Goal: Information Seeking & Learning: Learn about a topic

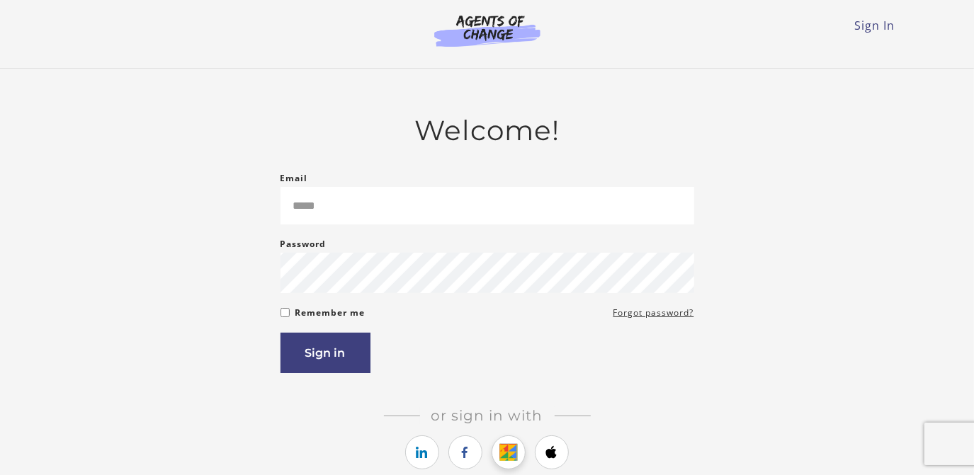
click at [502, 454] on icon "https://courses.thinkific.com/users/auth/google?ss%5Breferral%5D=&ss%5Buser_ret…" at bounding box center [509, 452] width 18 height 17
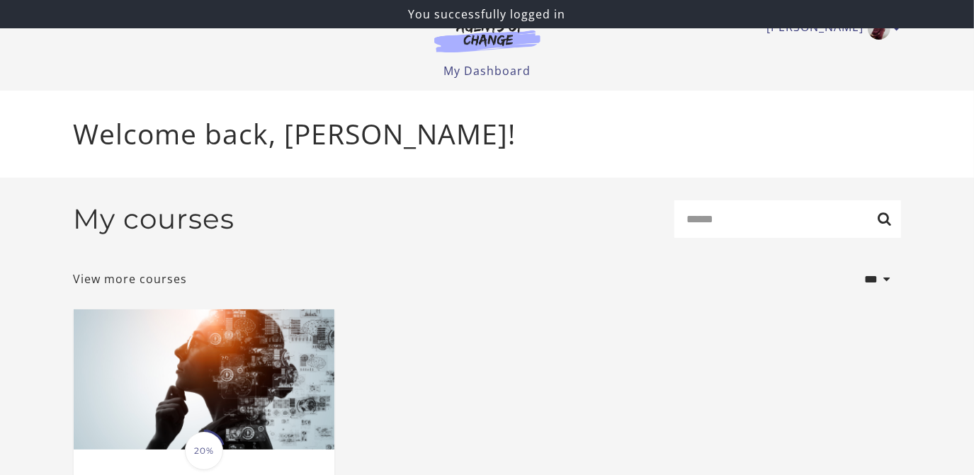
click at [721, 119] on p "Welcome back, Jackie R!" at bounding box center [487, 134] width 827 height 42
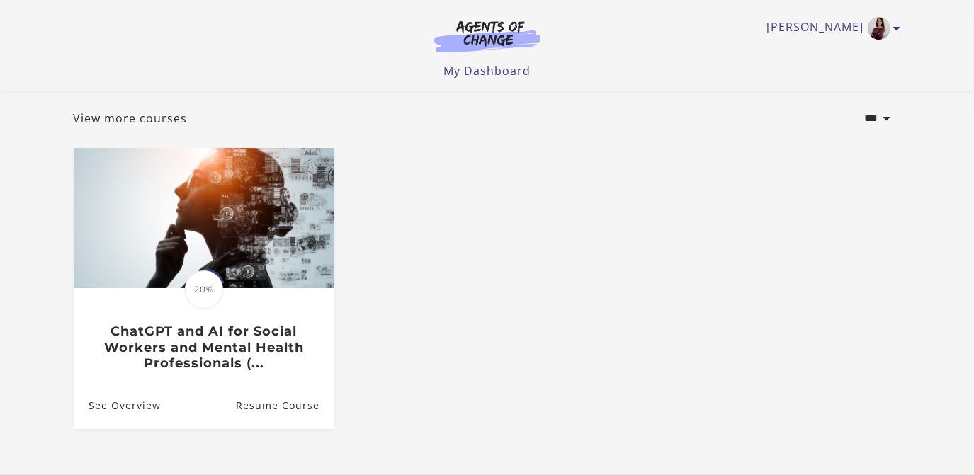
scroll to position [176, 0]
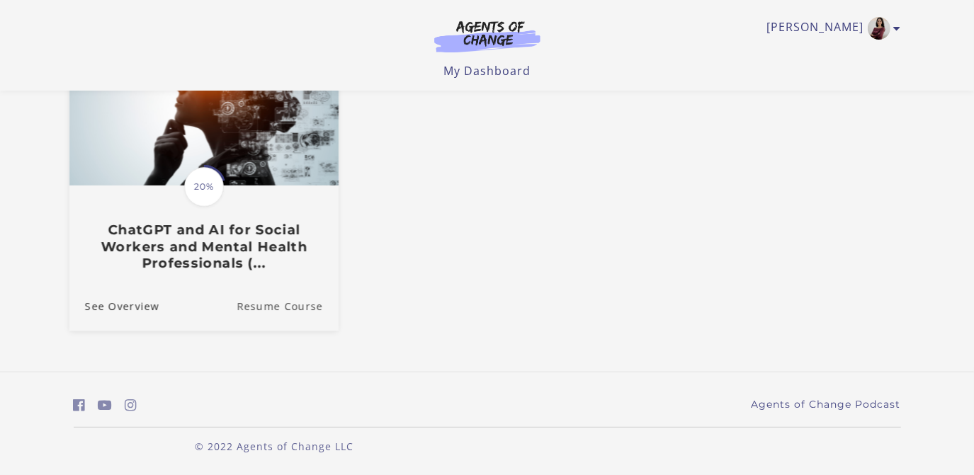
click at [258, 303] on link "Resume Course" at bounding box center [288, 306] width 102 height 47
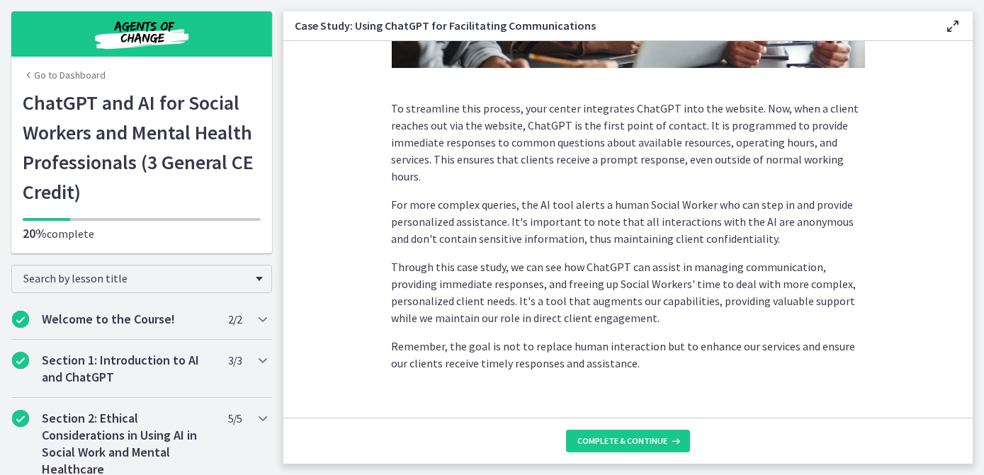
scroll to position [408, 0]
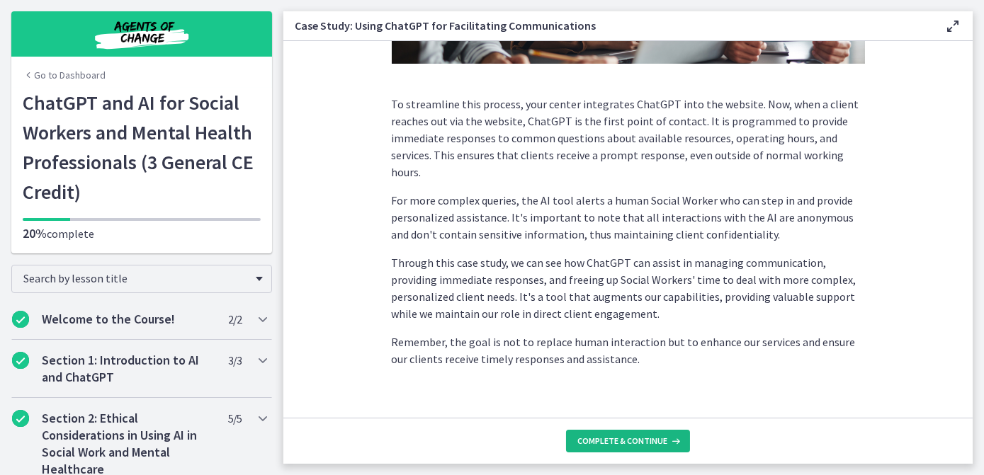
click at [642, 447] on button "Complete & continue" at bounding box center [628, 441] width 124 height 23
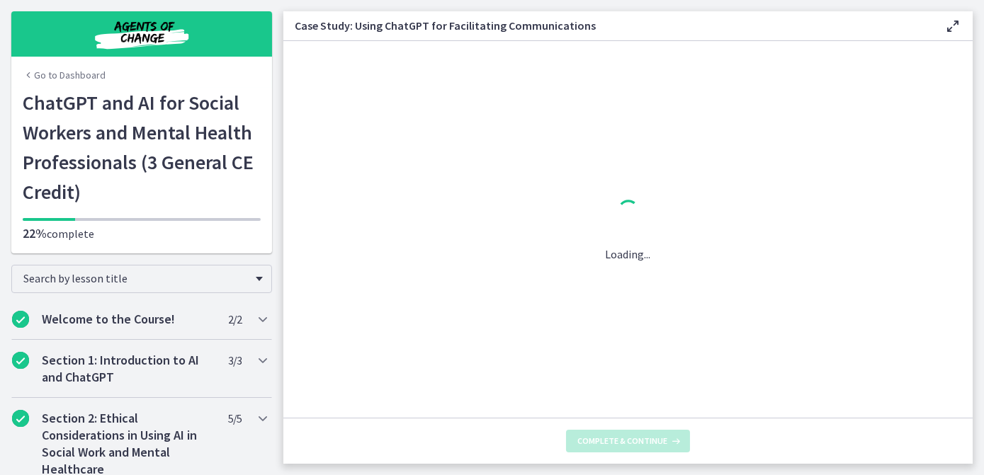
scroll to position [0, 0]
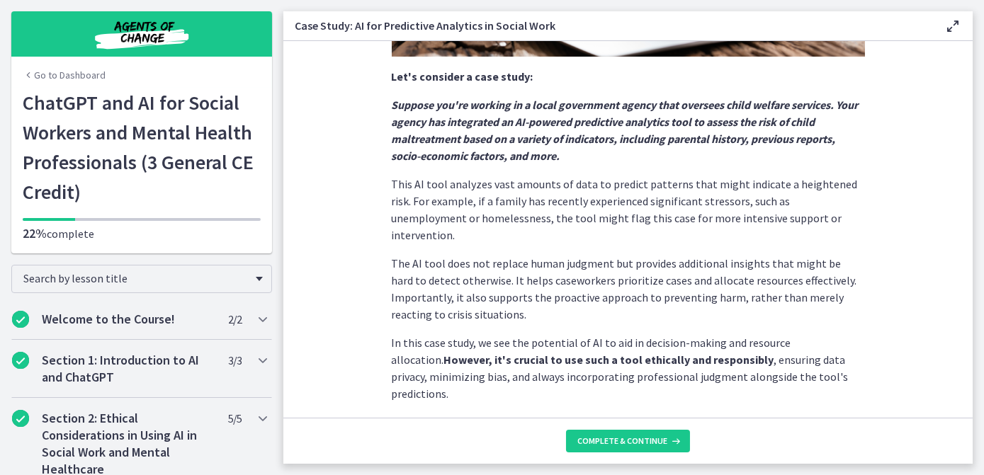
scroll to position [370, 0]
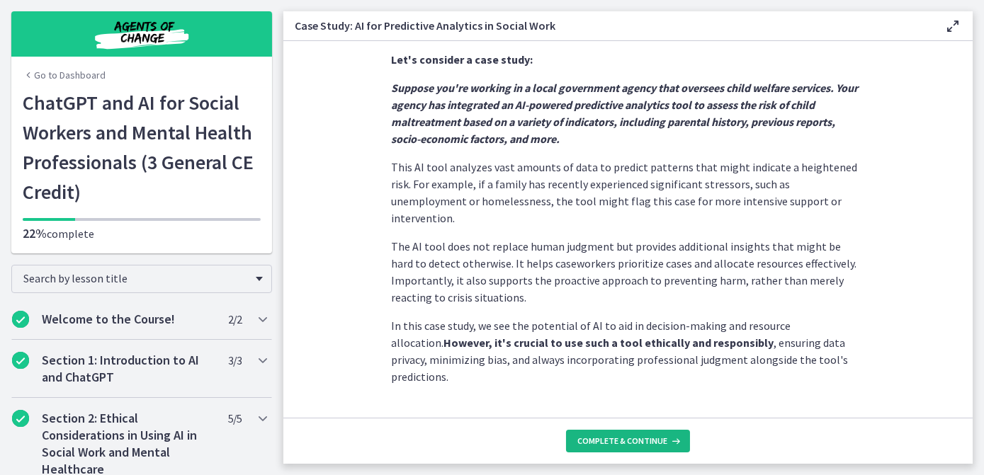
click at [626, 446] on span "Complete & continue" at bounding box center [622, 441] width 90 height 11
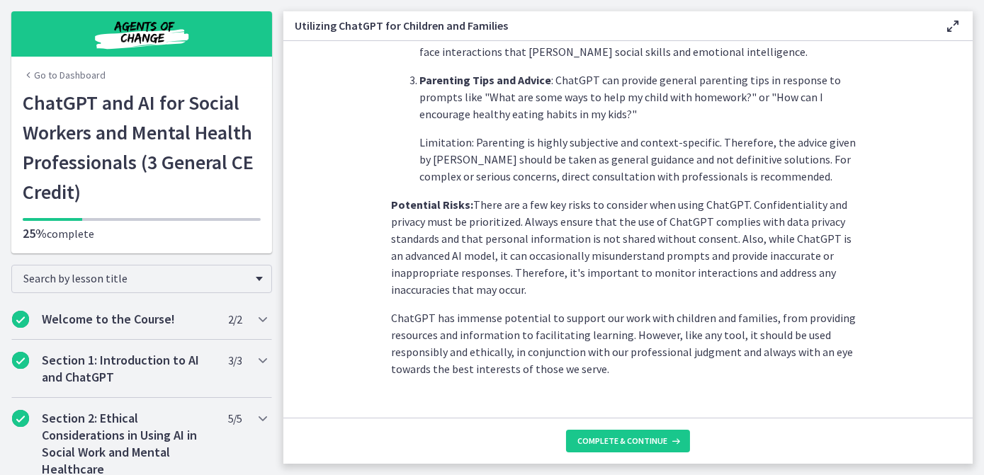
scroll to position [670, 0]
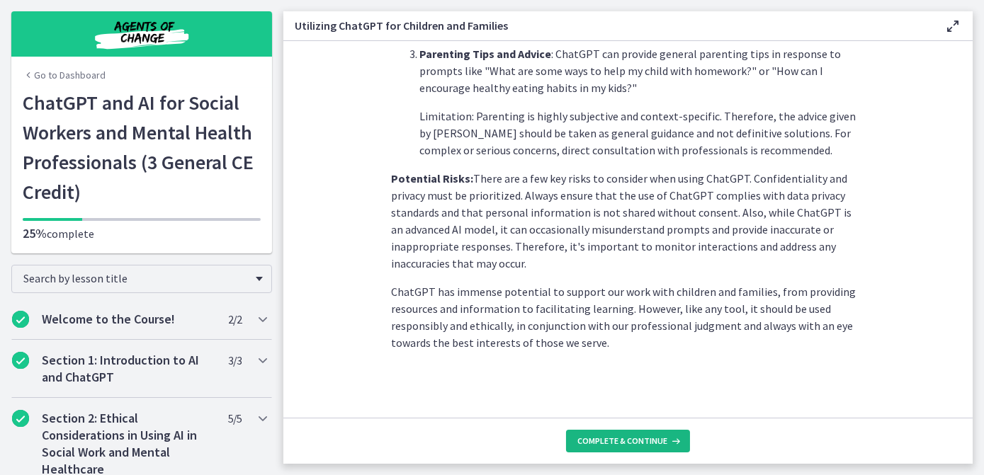
click at [647, 436] on span "Complete & continue" at bounding box center [622, 441] width 90 height 11
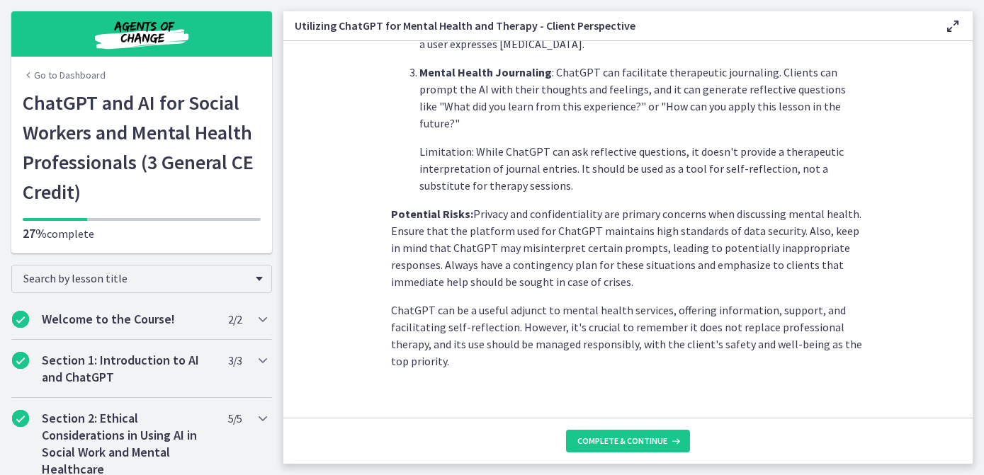
scroll to position [642, 0]
click at [643, 438] on span "Complete & continue" at bounding box center [622, 441] width 90 height 11
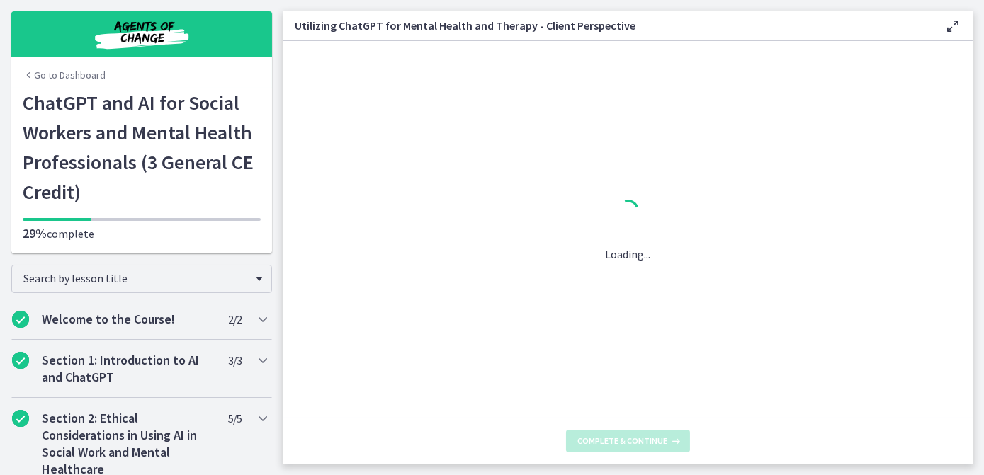
scroll to position [0, 0]
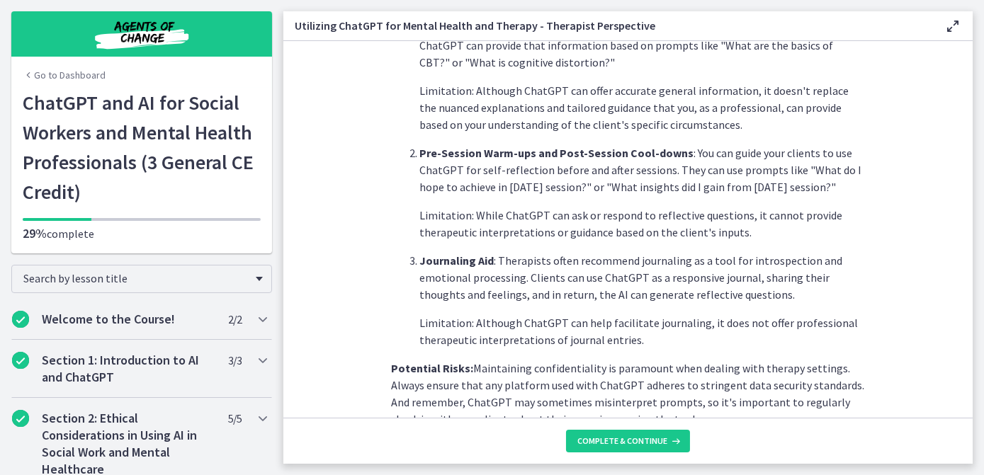
scroll to position [579, 0]
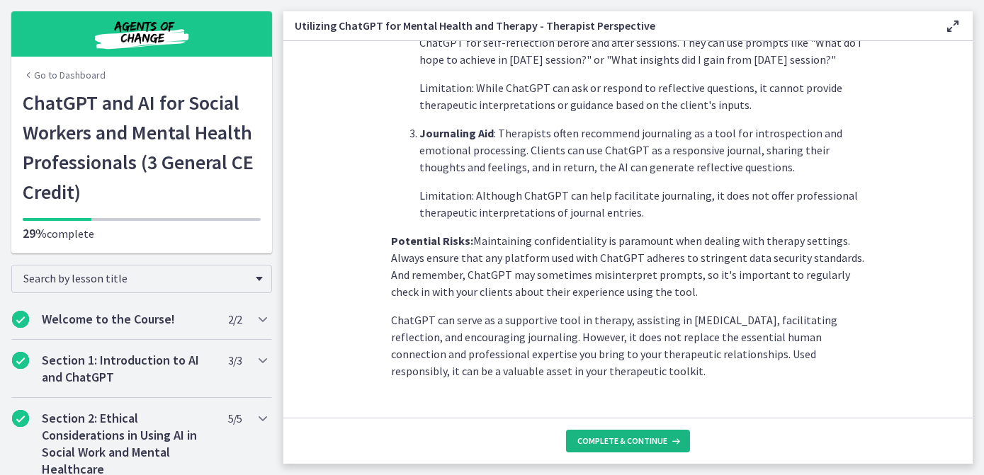
click at [604, 443] on span "Complete & continue" at bounding box center [622, 441] width 90 height 11
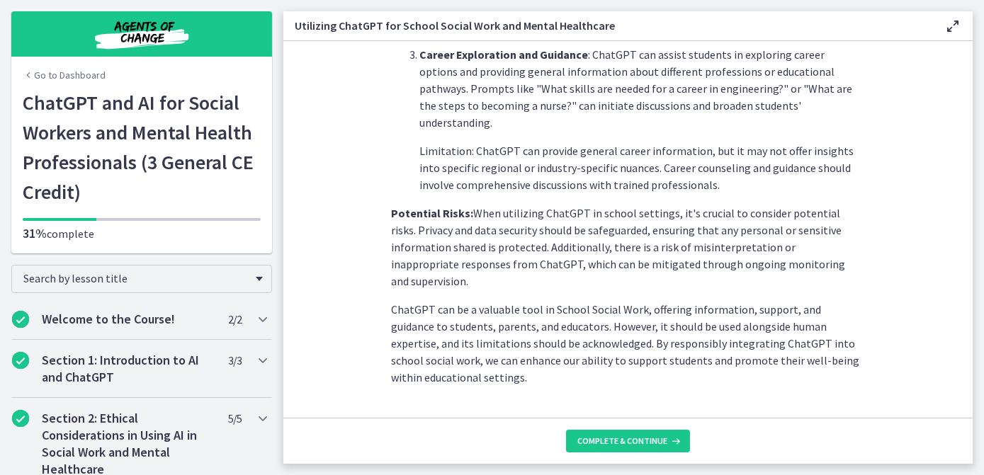
scroll to position [676, 0]
click at [609, 447] on button "Complete & continue" at bounding box center [628, 441] width 124 height 23
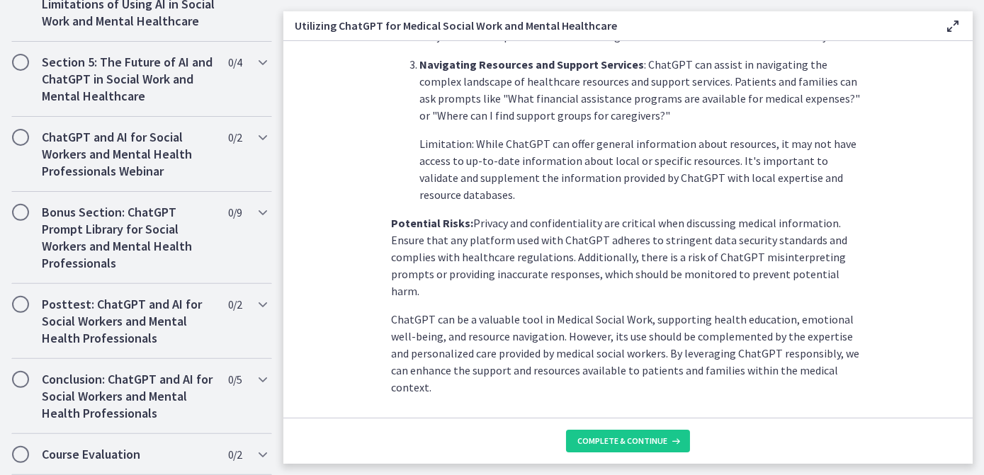
scroll to position [625, 0]
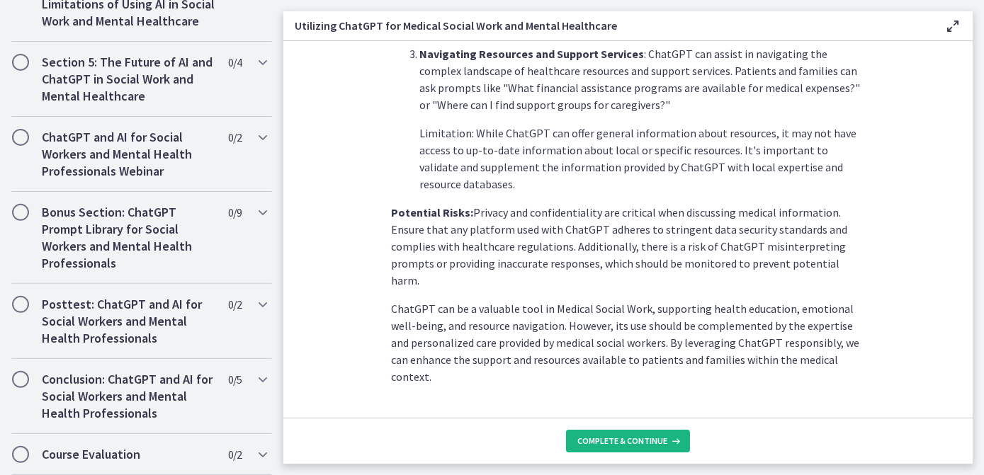
click at [638, 448] on button "Complete & continue" at bounding box center [628, 441] width 124 height 23
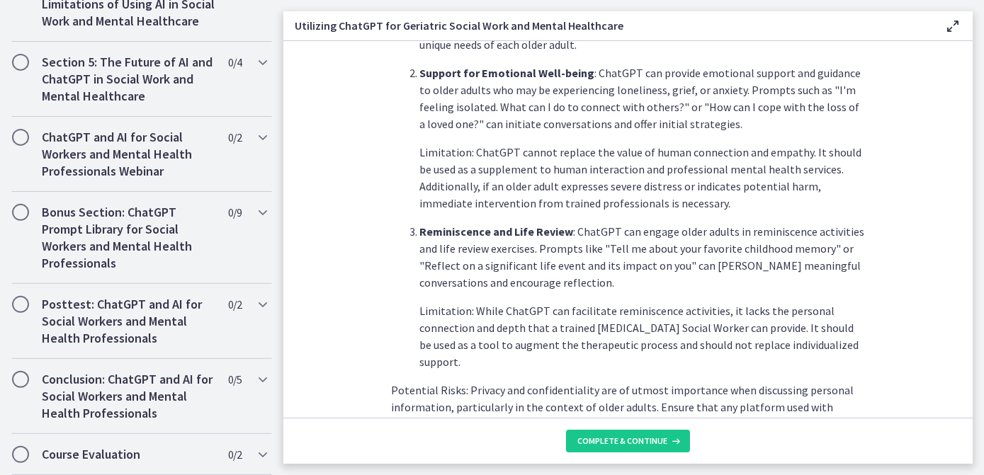
scroll to position [693, 0]
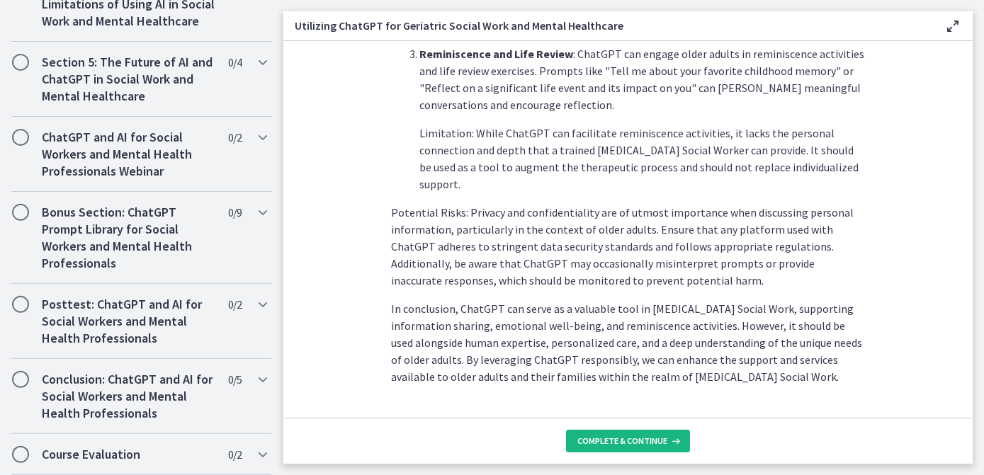
click at [660, 443] on span "Complete & continue" at bounding box center [622, 441] width 90 height 11
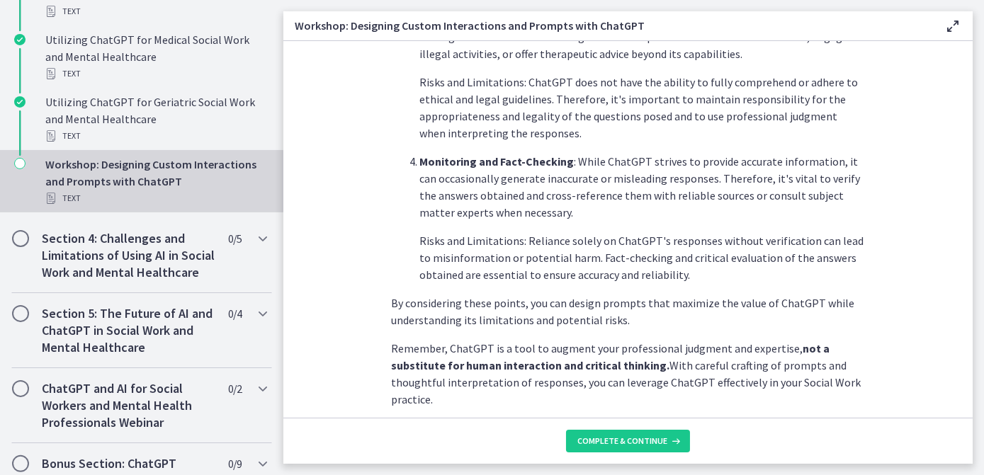
scroll to position [812, 0]
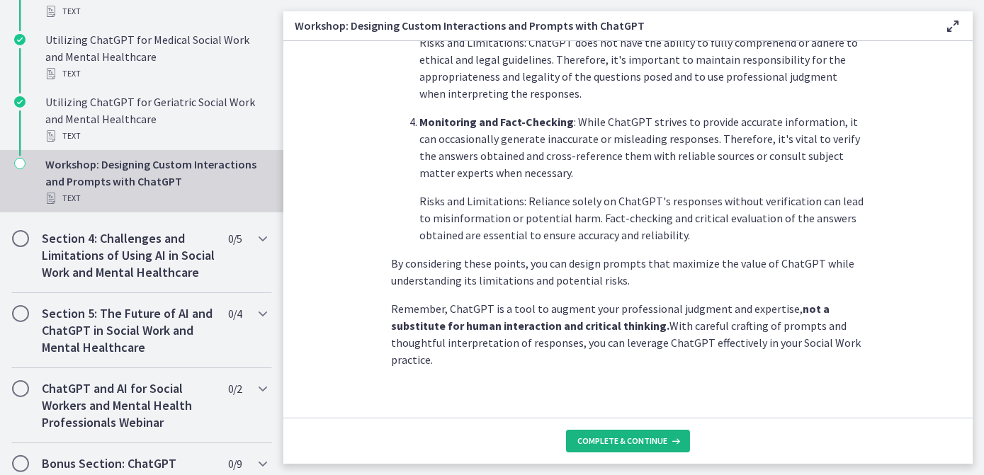
click at [635, 446] on span "Complete & continue" at bounding box center [622, 441] width 90 height 11
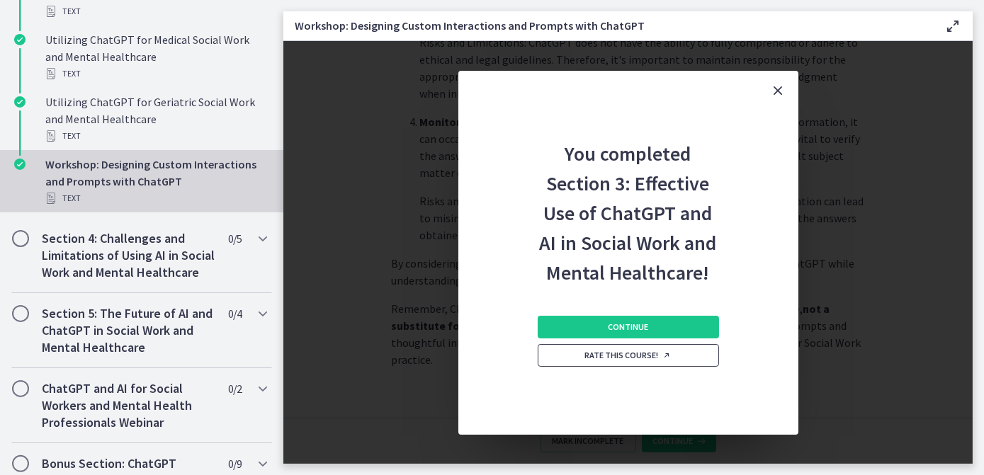
click at [660, 360] on span "Rate this course!" at bounding box center [628, 355] width 86 height 11
click at [662, 322] on button "Continue" at bounding box center [628, 327] width 181 height 23
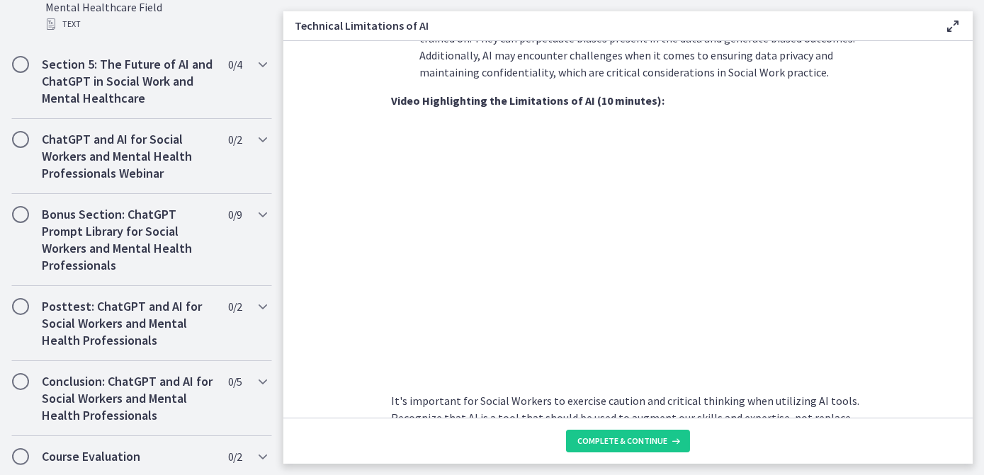
scroll to position [965, 0]
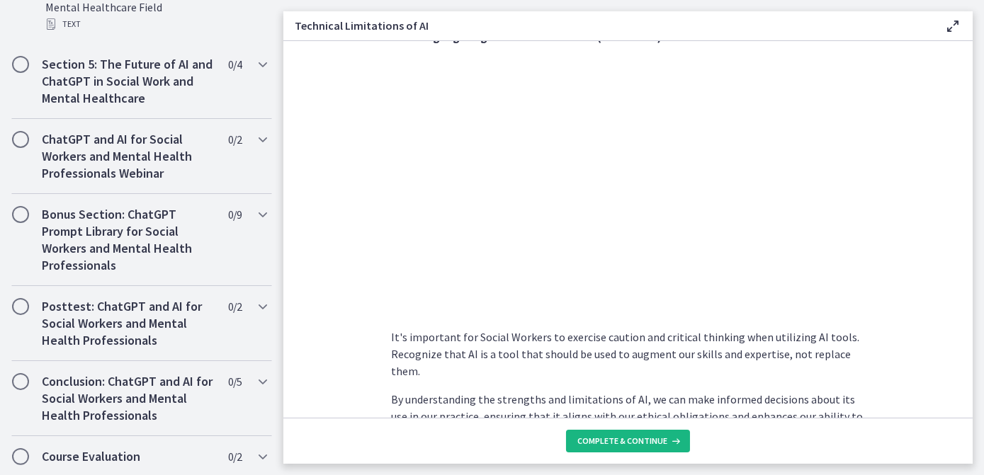
click at [646, 437] on span "Complete & continue" at bounding box center [622, 441] width 90 height 11
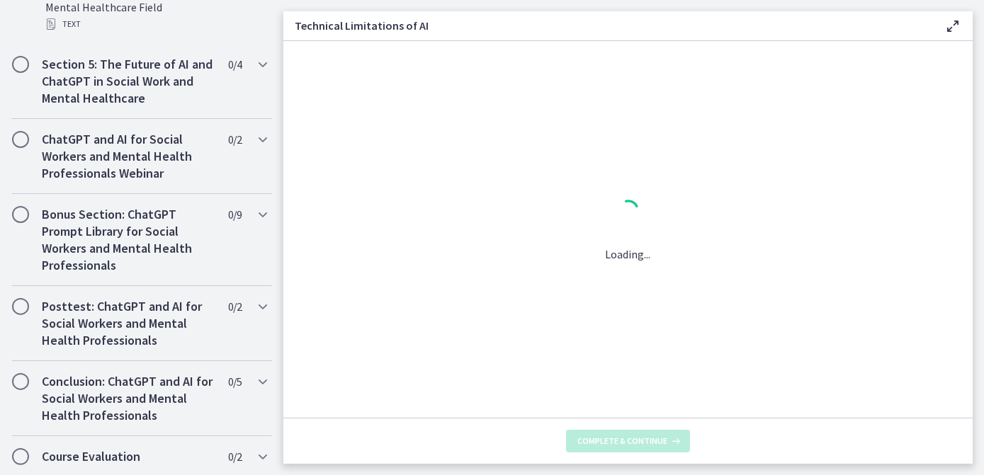
scroll to position [0, 0]
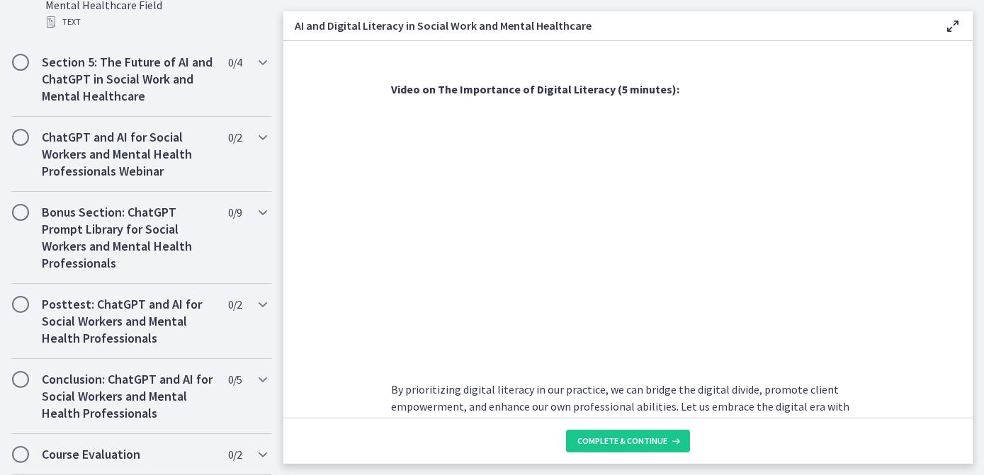
scroll to position [1223, 0]
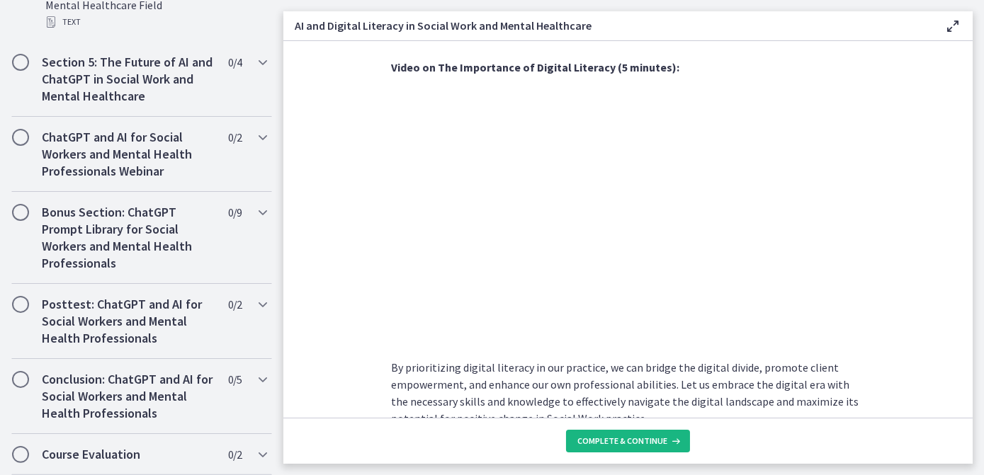
click at [644, 434] on button "Complete & continue" at bounding box center [628, 441] width 124 height 23
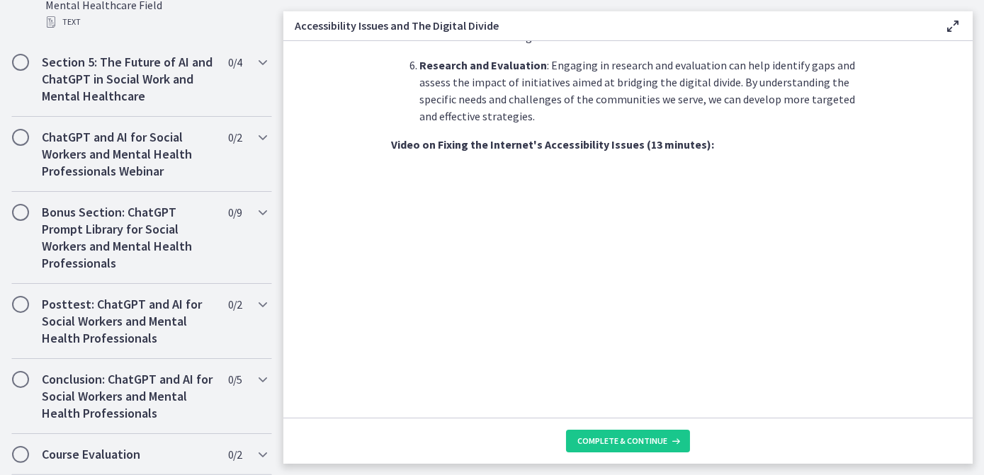
scroll to position [1120, 0]
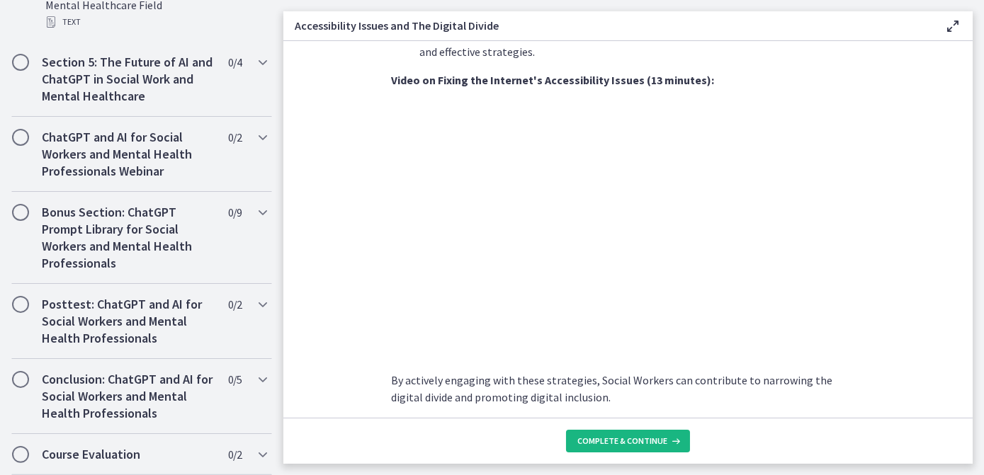
click at [640, 437] on span "Complete & continue" at bounding box center [622, 441] width 90 height 11
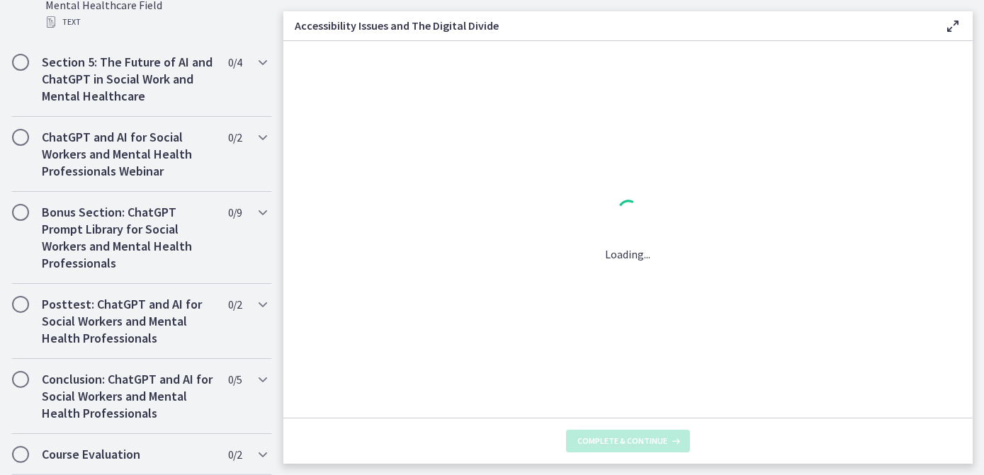
scroll to position [0, 0]
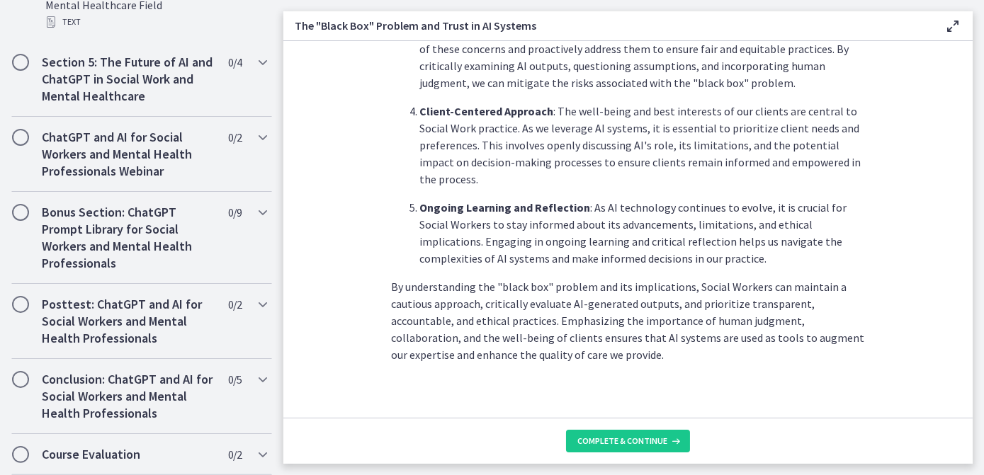
scroll to position [744, 0]
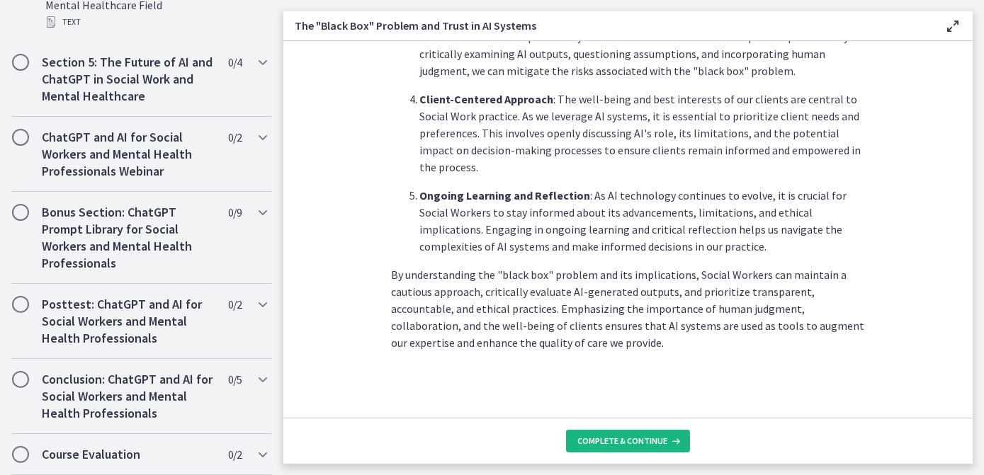
click at [640, 439] on span "Complete & continue" at bounding box center [622, 441] width 90 height 11
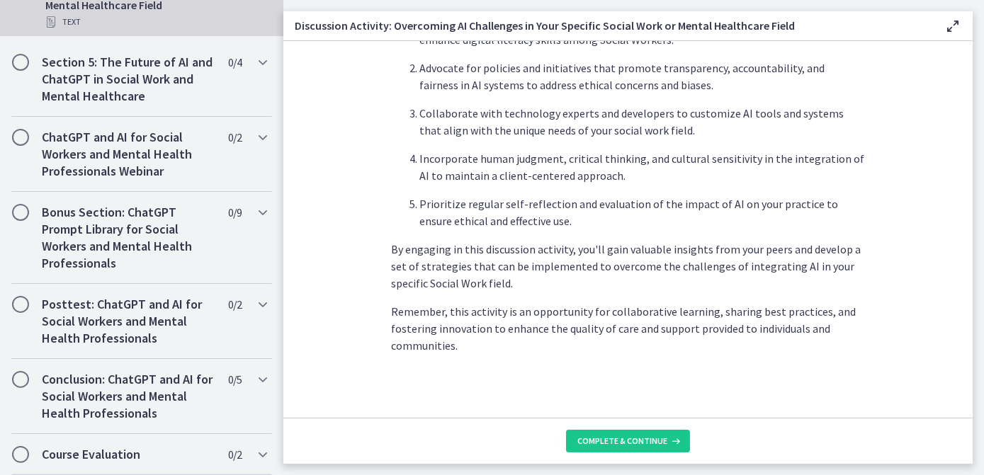
scroll to position [914, 0]
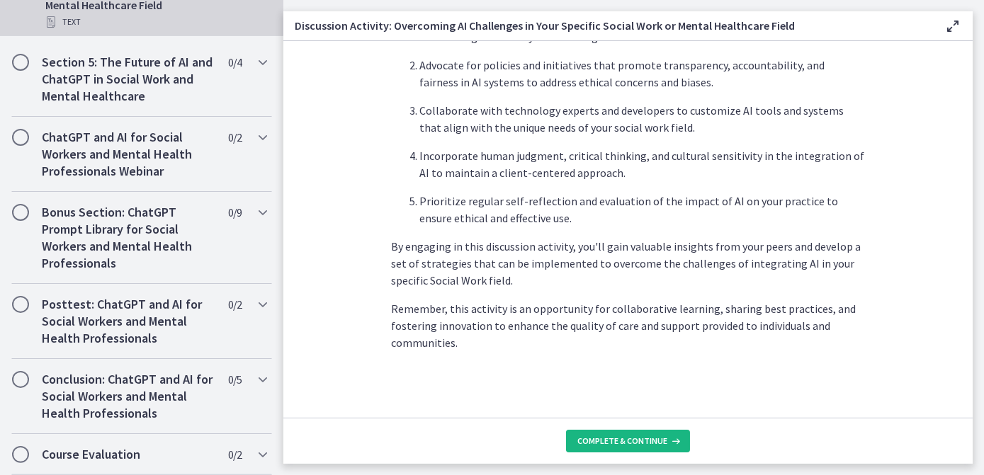
click at [631, 440] on span "Complete & continue" at bounding box center [622, 441] width 90 height 11
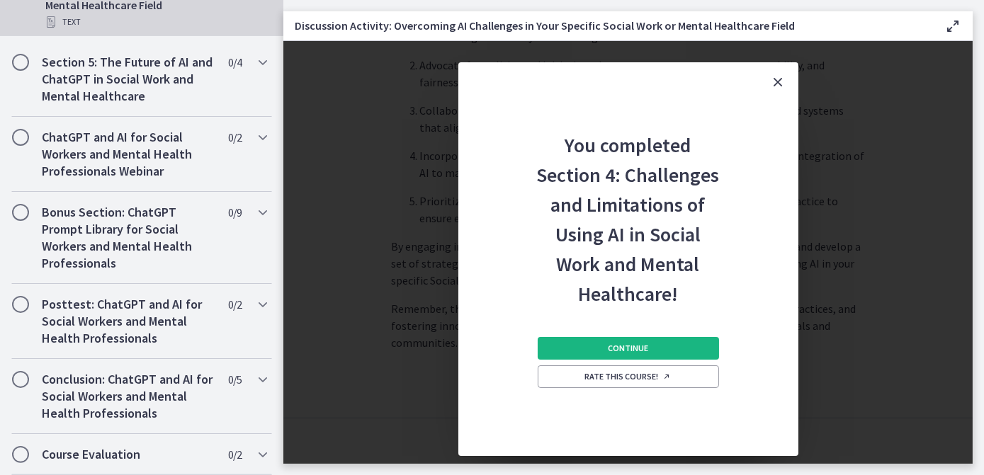
click at [678, 346] on button "Continue" at bounding box center [628, 348] width 181 height 23
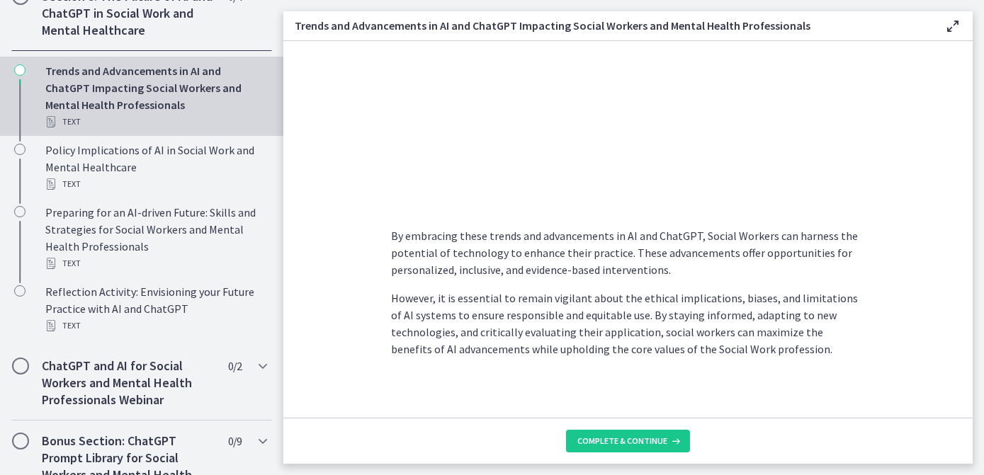
scroll to position [1191, 0]
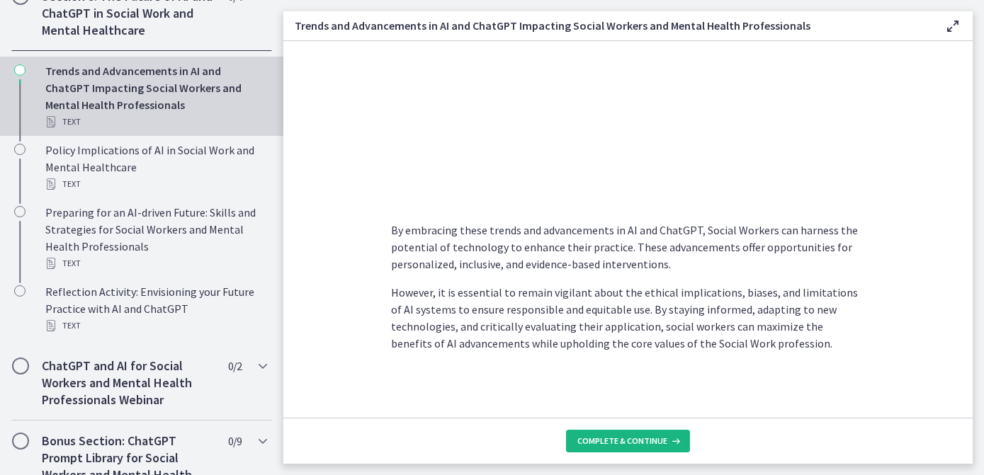
click at [610, 446] on span "Complete & continue" at bounding box center [622, 441] width 90 height 11
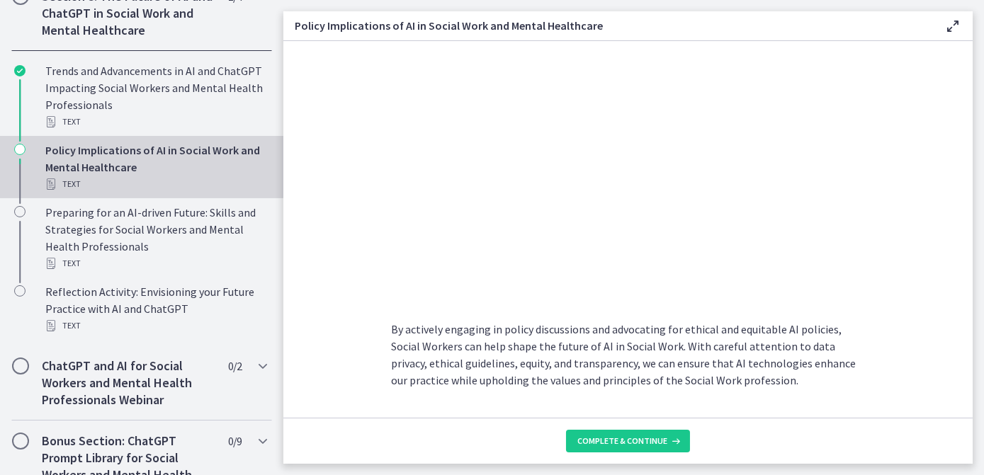
scroll to position [1299, 0]
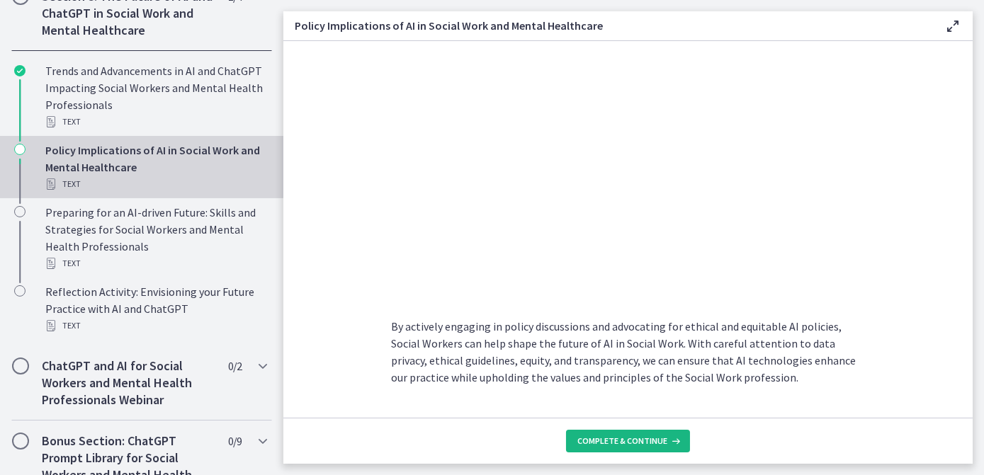
click at [640, 437] on span "Complete & continue" at bounding box center [622, 441] width 90 height 11
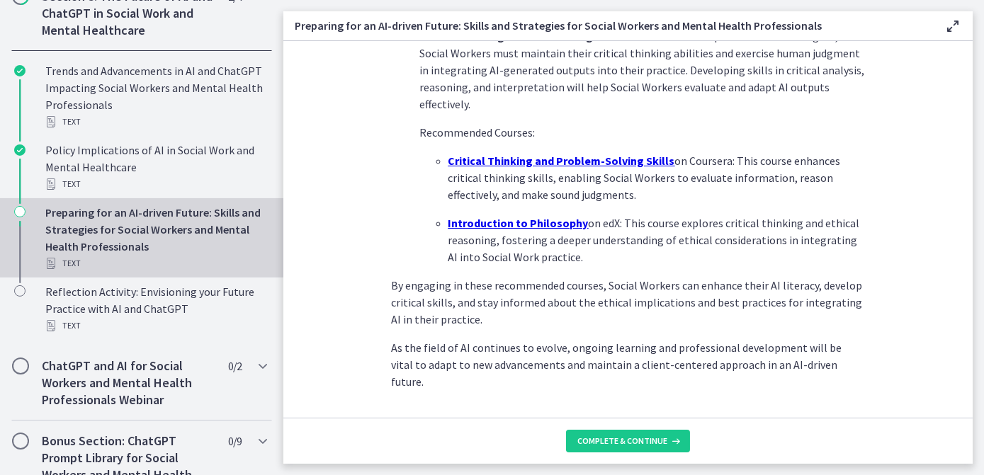
scroll to position [1030, 0]
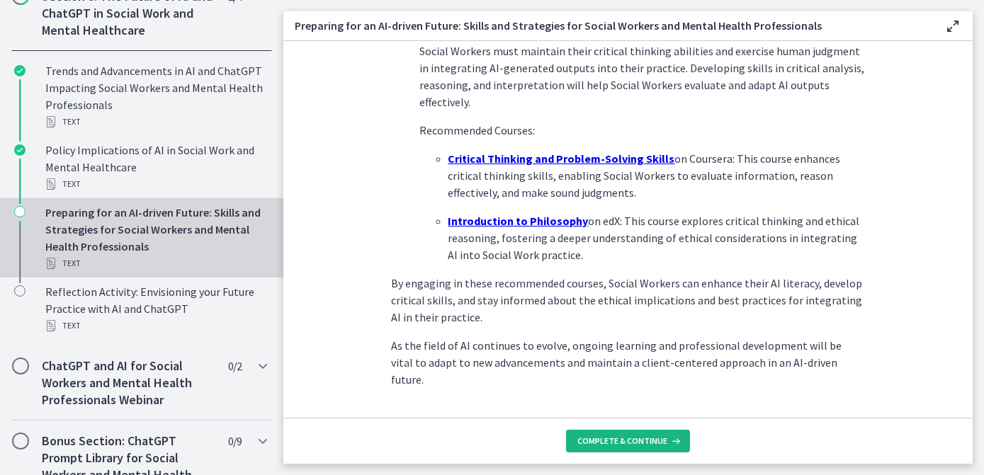
click at [659, 436] on span "Complete & continue" at bounding box center [622, 441] width 90 height 11
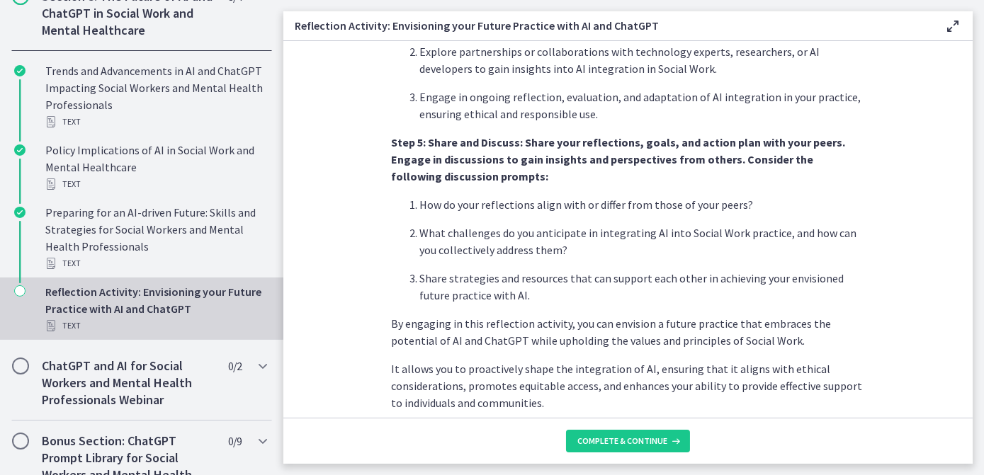
scroll to position [1243, 0]
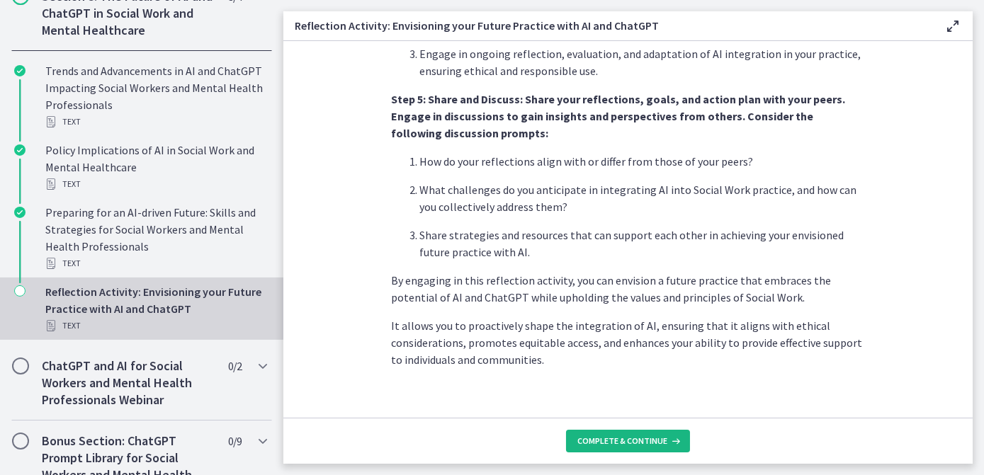
click at [640, 438] on span "Complete & continue" at bounding box center [622, 441] width 90 height 11
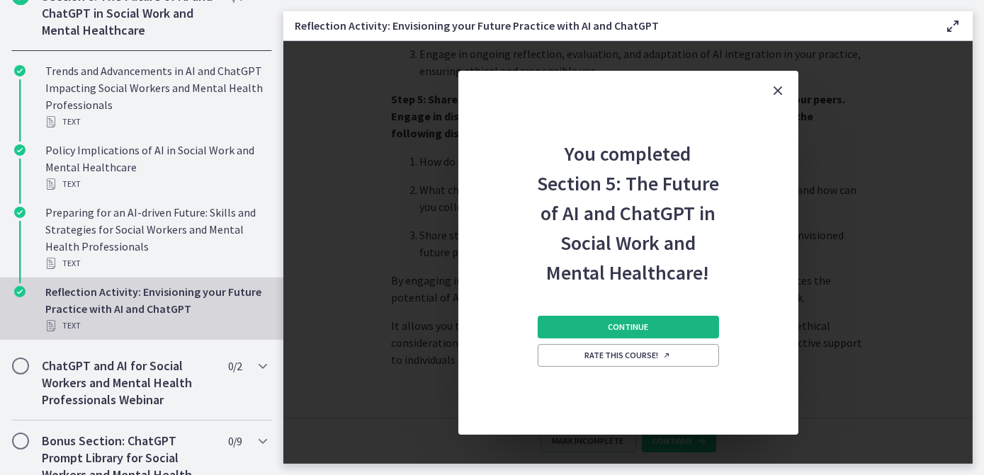
click at [673, 322] on button "Continue" at bounding box center [628, 327] width 181 height 23
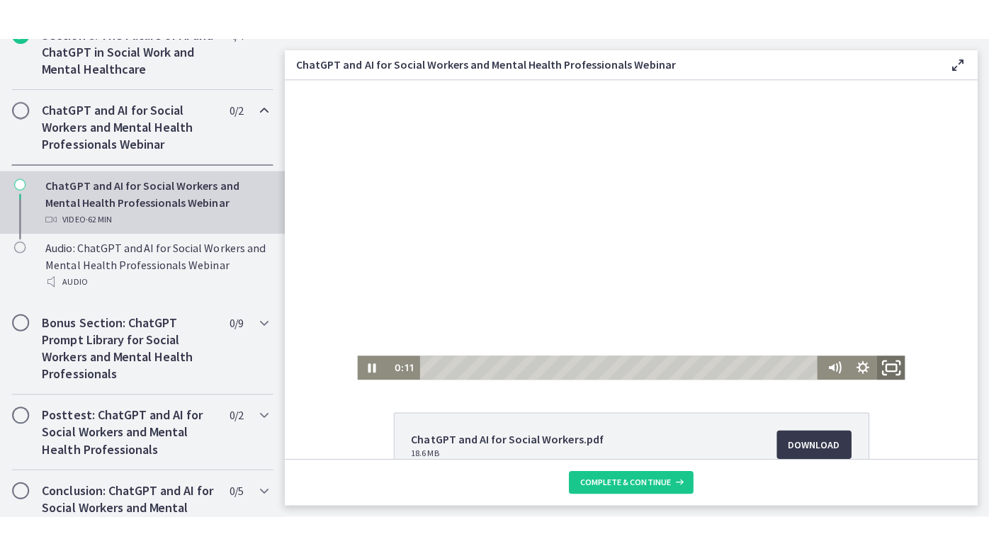
click at [878, 359] on icon "Fullscreen" at bounding box center [887, 366] width 34 height 29
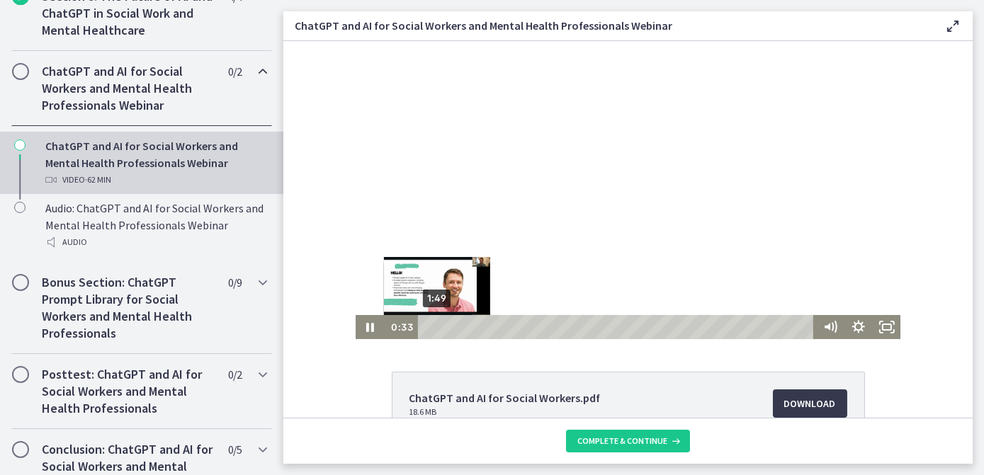
click at [431, 327] on div "1:49" at bounding box center [617, 327] width 385 height 24
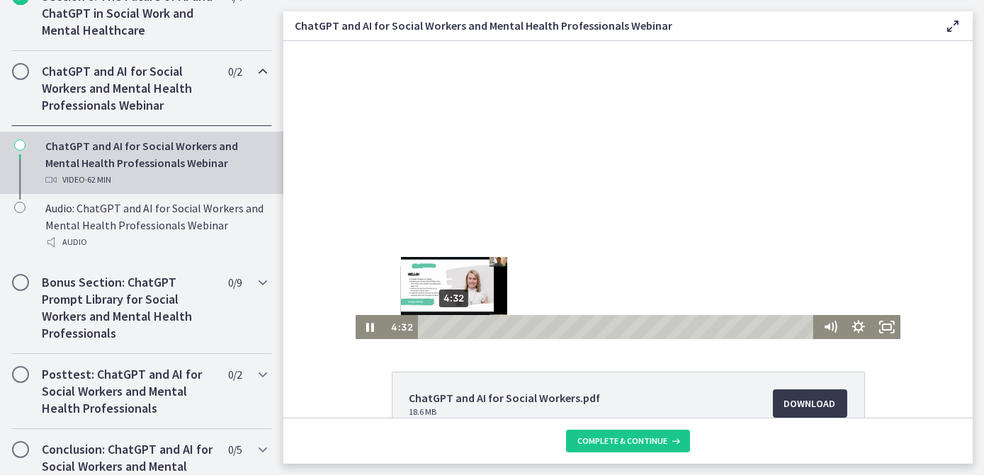
click at [448, 324] on div "4:32" at bounding box center [617, 327] width 385 height 24
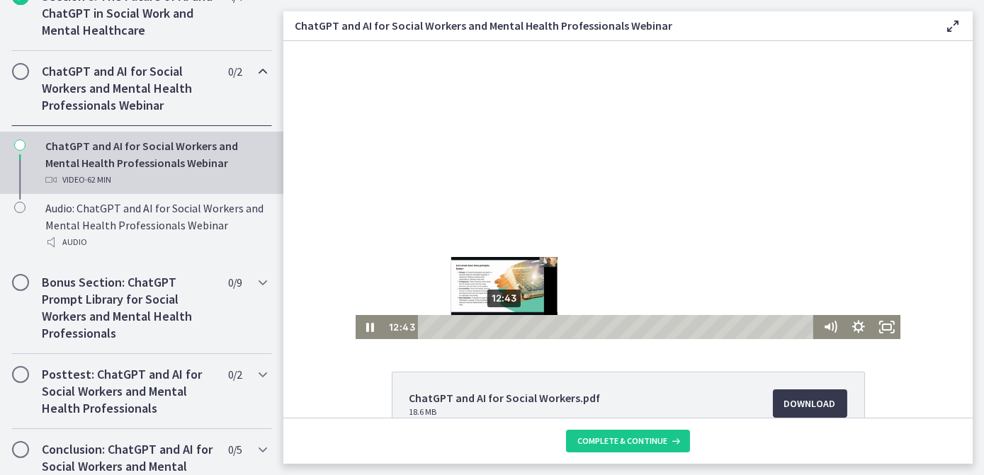
click at [499, 324] on div "12:43" at bounding box center [617, 327] width 385 height 24
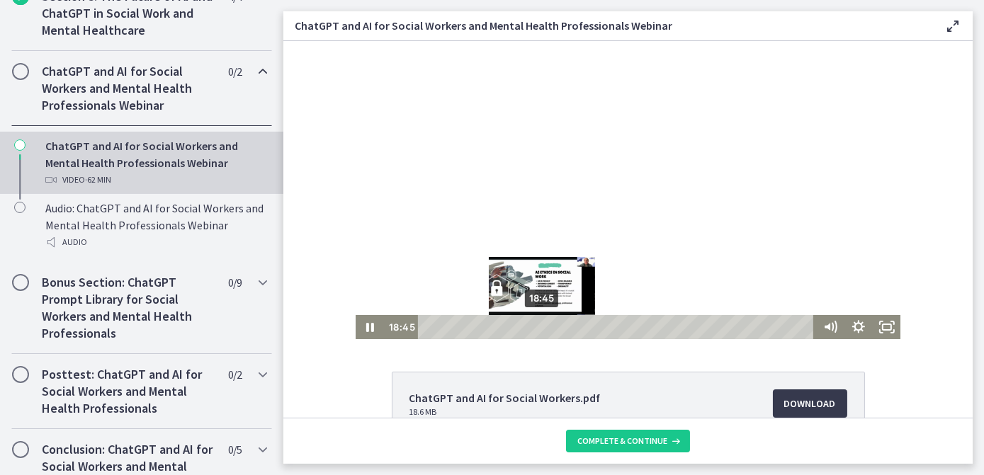
click at [537, 326] on div "18:45" at bounding box center [617, 327] width 385 height 24
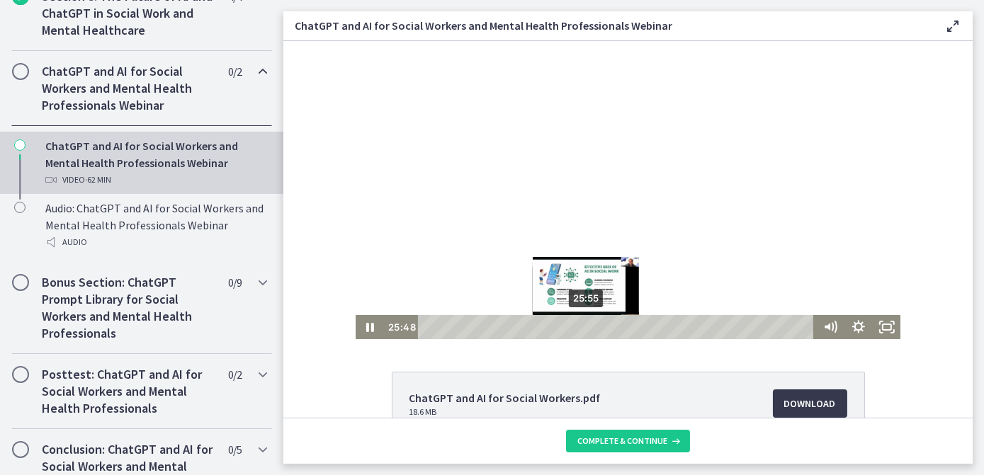
click at [581, 324] on div "25:55" at bounding box center [617, 327] width 385 height 24
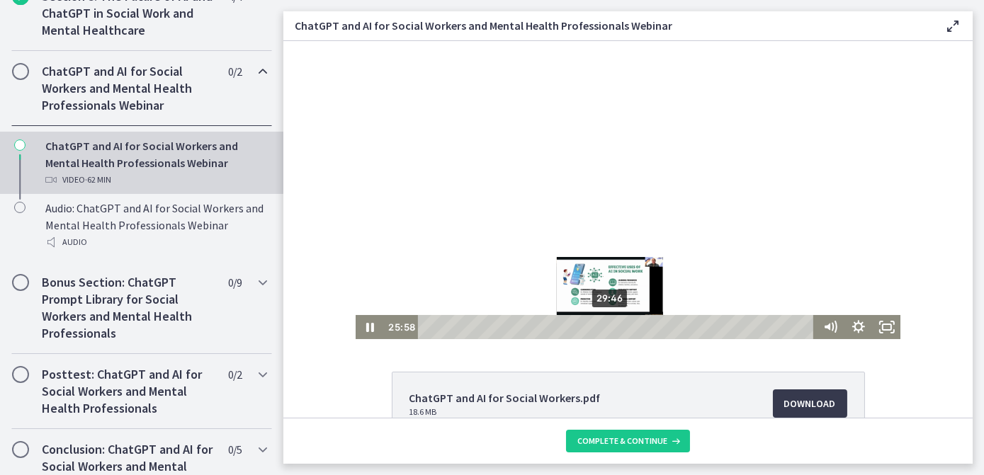
click at [606, 324] on div "29:46" at bounding box center [617, 327] width 385 height 24
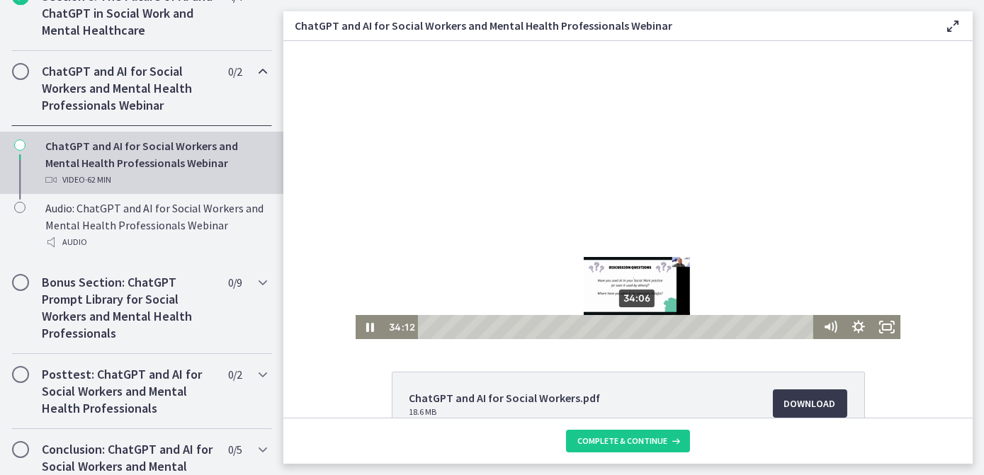
click at [633, 325] on div "34:06" at bounding box center [617, 327] width 385 height 24
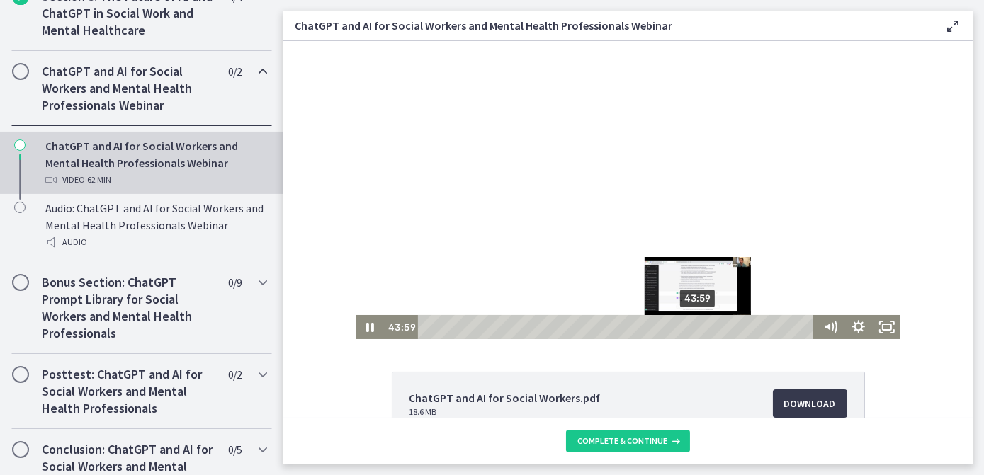
click at [694, 324] on div "43:59" at bounding box center [617, 327] width 385 height 24
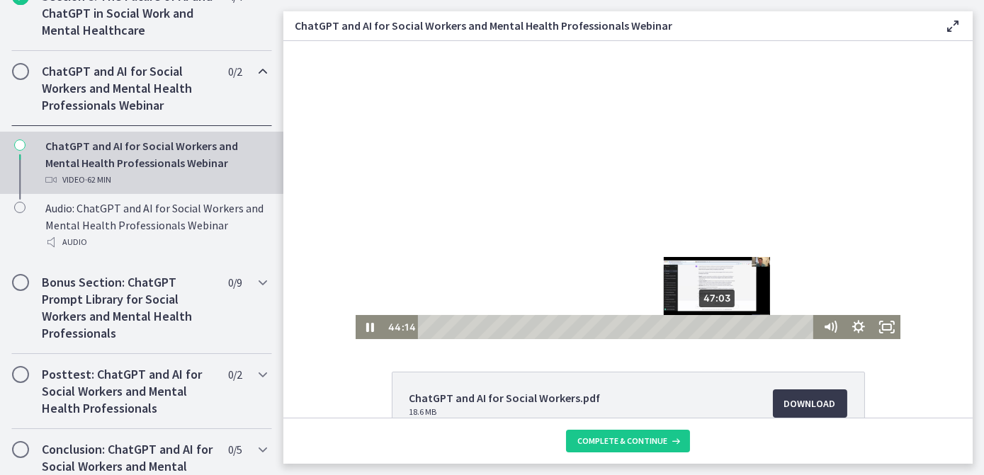
click at [713, 324] on div "47:03" at bounding box center [617, 327] width 385 height 24
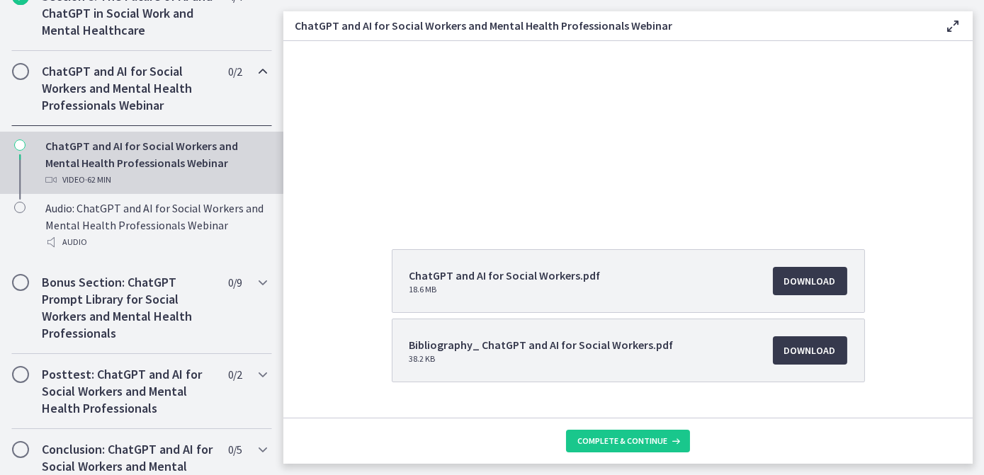
scroll to position [154, 0]
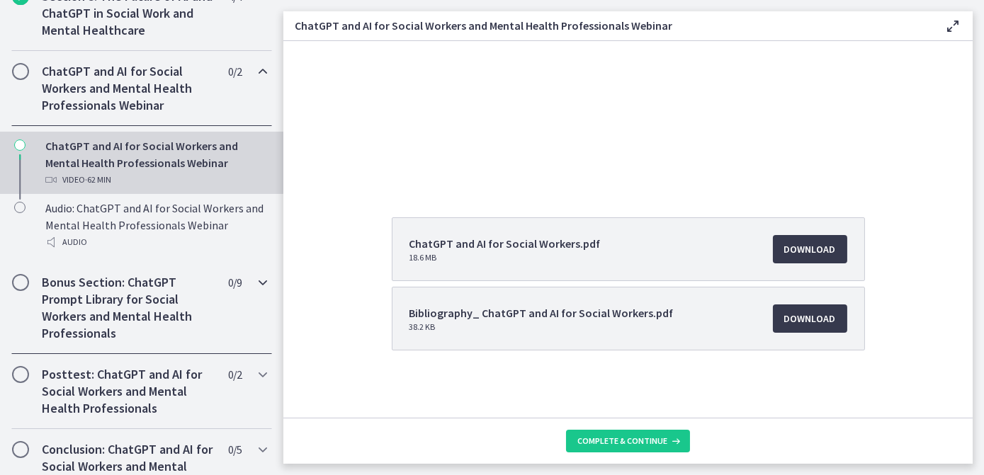
click at [120, 317] on h2 "Bonus Section: ChatGPT Prompt Library for Social Workers and Mental Health Prof…" at bounding box center [128, 308] width 173 height 68
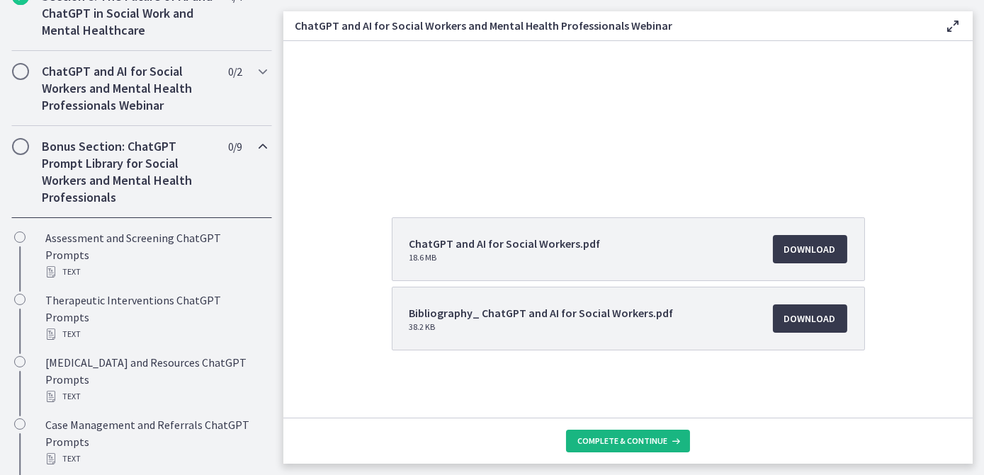
click at [622, 443] on span "Complete & continue" at bounding box center [622, 441] width 90 height 11
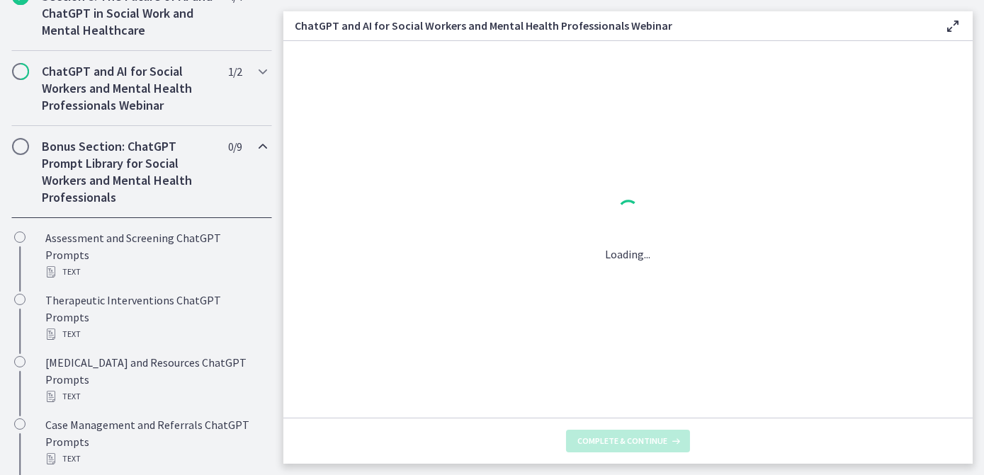
scroll to position [0, 0]
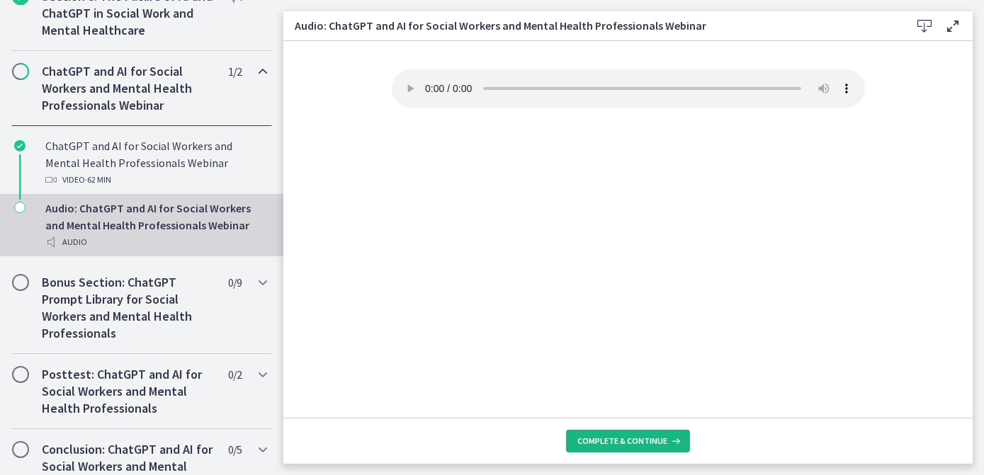
click at [639, 441] on span "Complete & continue" at bounding box center [622, 441] width 90 height 11
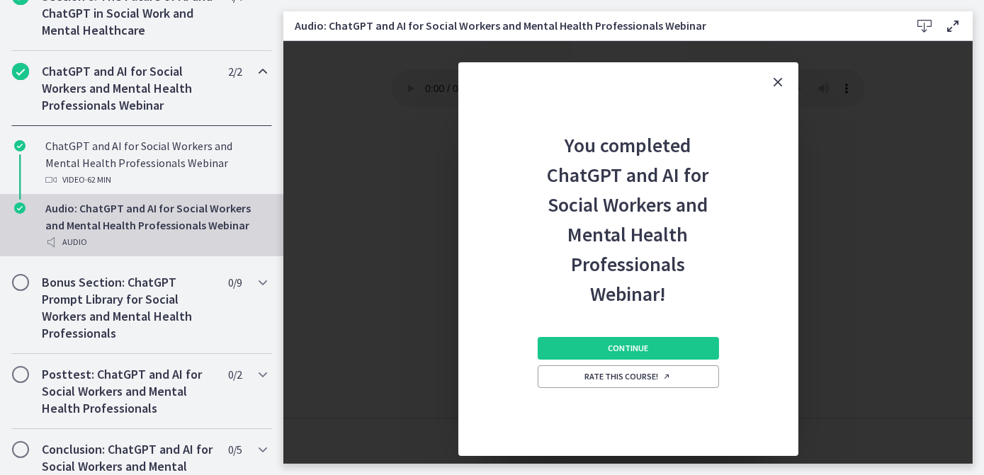
click at [779, 85] on icon "Close" at bounding box center [778, 82] width 17 height 17
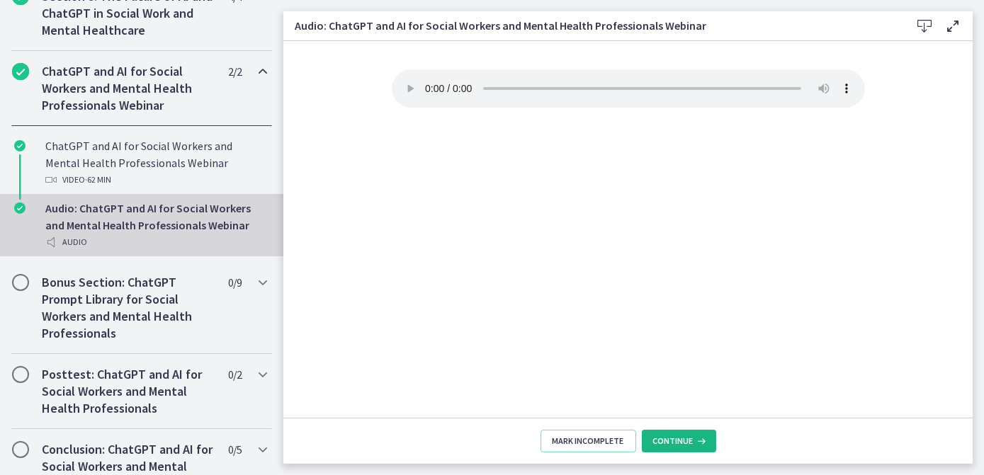
click at [680, 442] on span "Continue" at bounding box center [673, 441] width 40 height 11
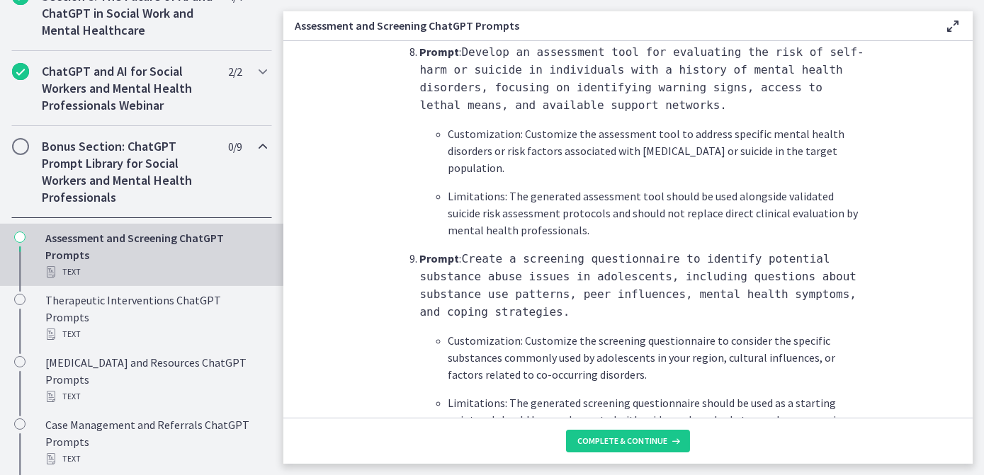
scroll to position [1996, 0]
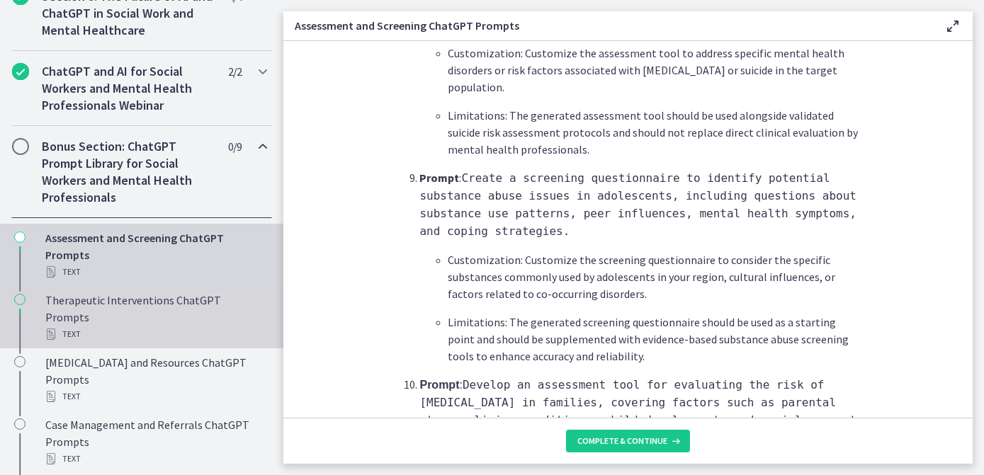
click at [131, 326] on div "Text" at bounding box center [155, 334] width 221 height 17
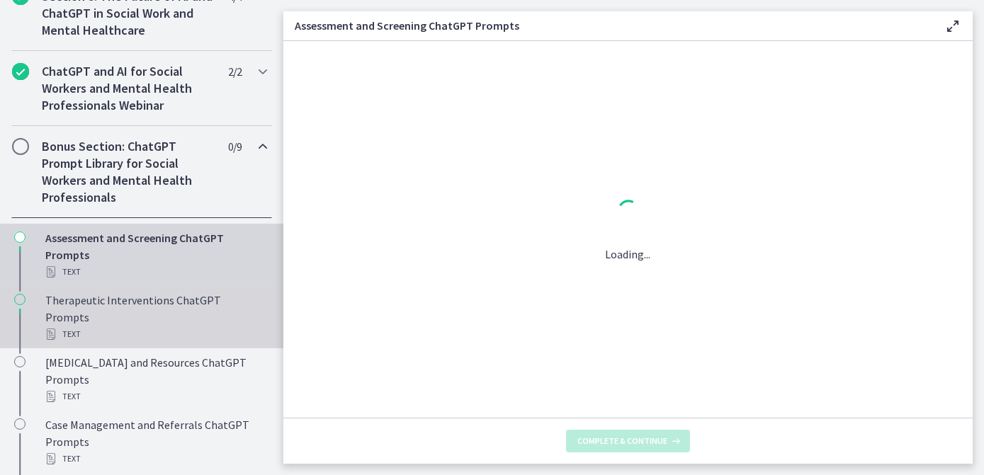
scroll to position [0, 0]
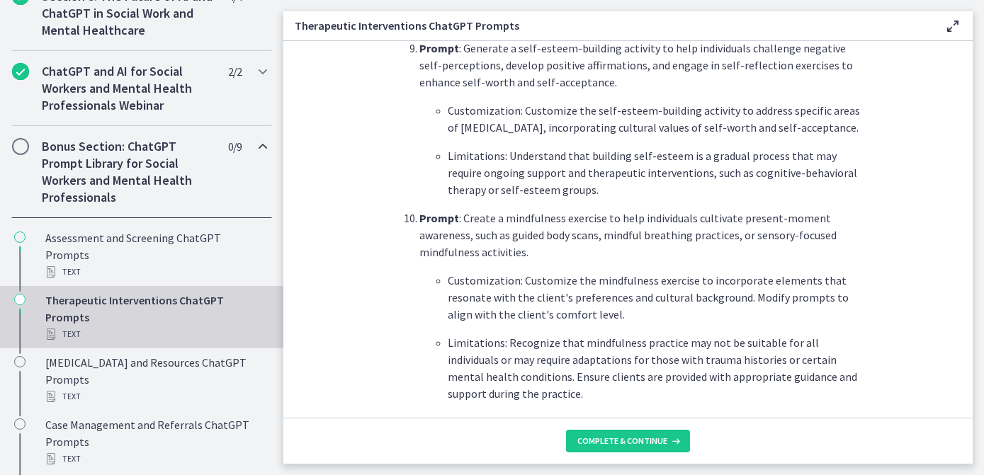
scroll to position [1996, 0]
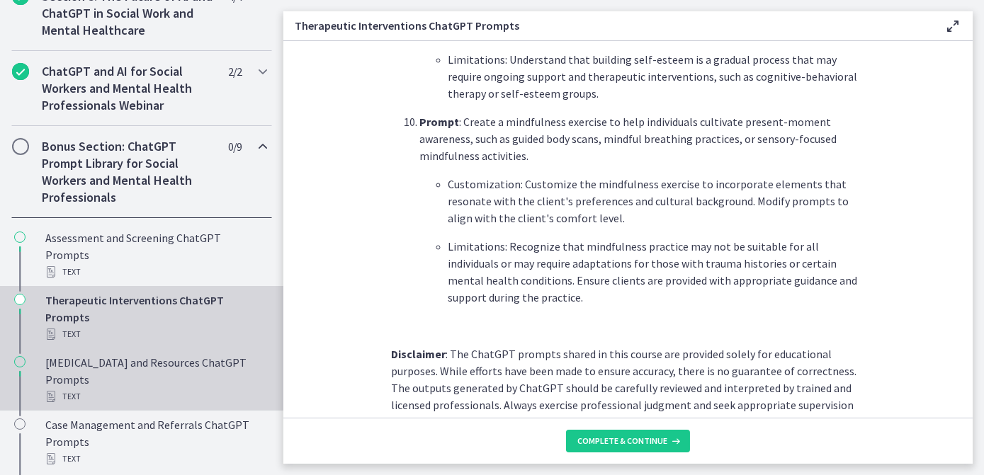
click at [89, 385] on div "Psychoeducation and Resources ChatGPT Prompts Text" at bounding box center [155, 379] width 221 height 51
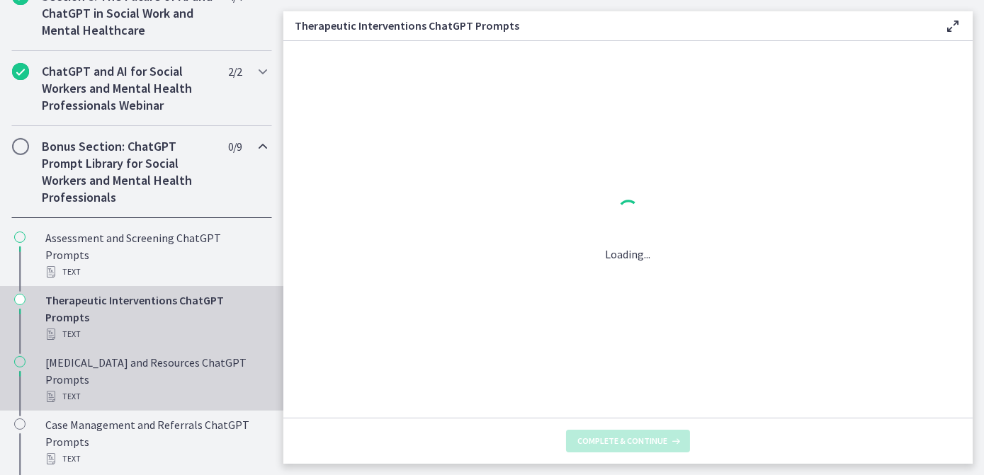
scroll to position [0, 0]
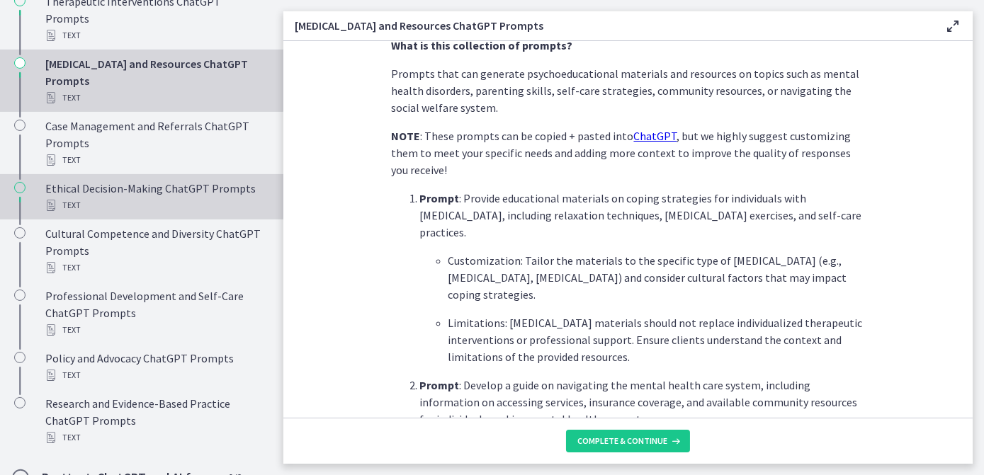
scroll to position [943, 0]
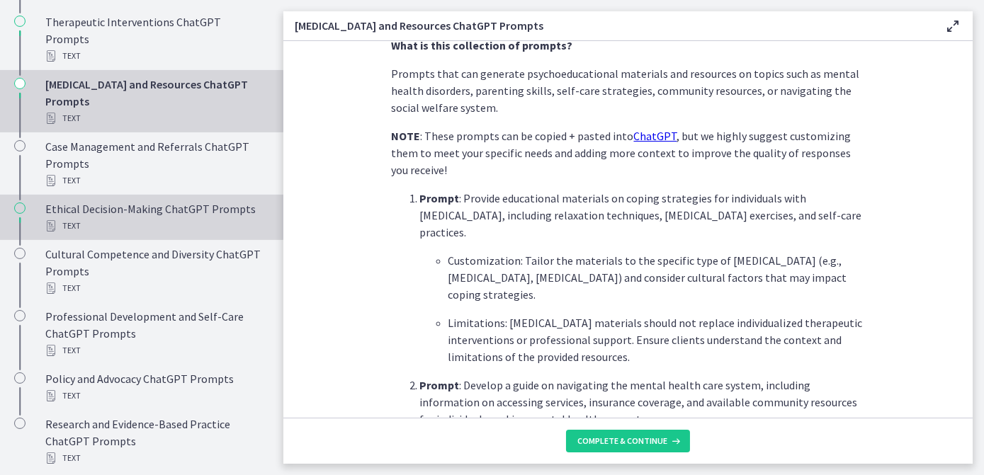
click at [187, 201] on div "Ethical Decision-Making ChatGPT Prompts Text" at bounding box center [155, 217] width 221 height 34
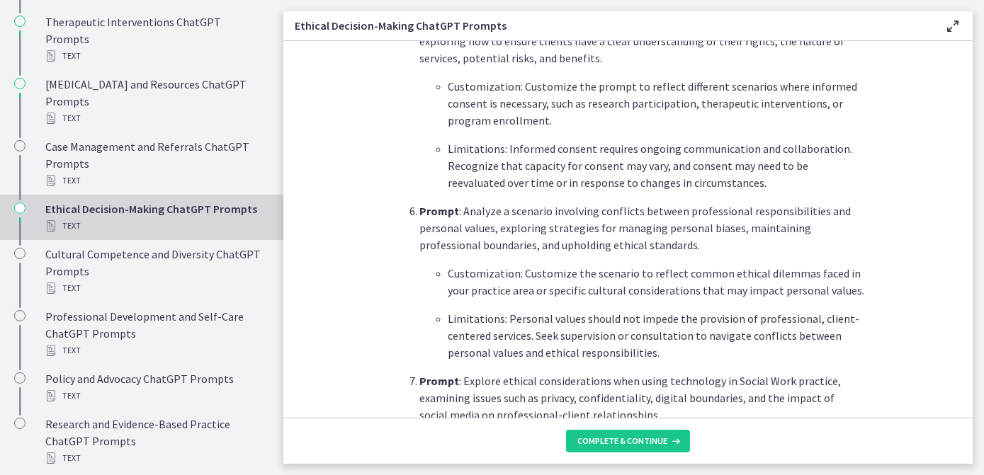
scroll to position [1223, 0]
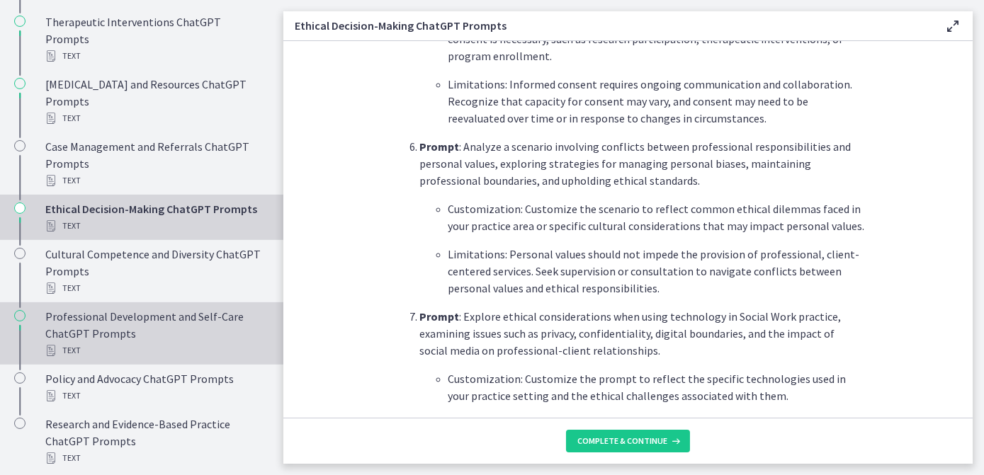
click at [98, 331] on div "Professional Development and Self-Care ChatGPT Prompts Text" at bounding box center [155, 333] width 221 height 51
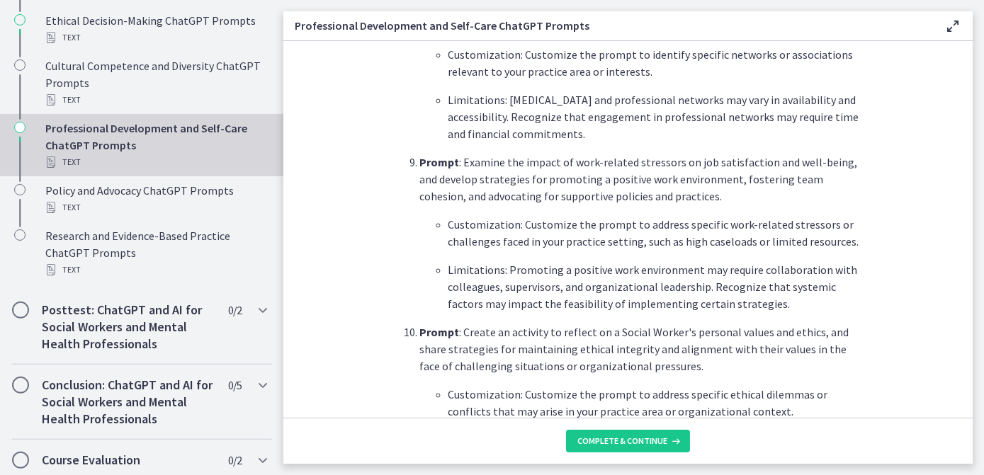
scroll to position [1133, 0]
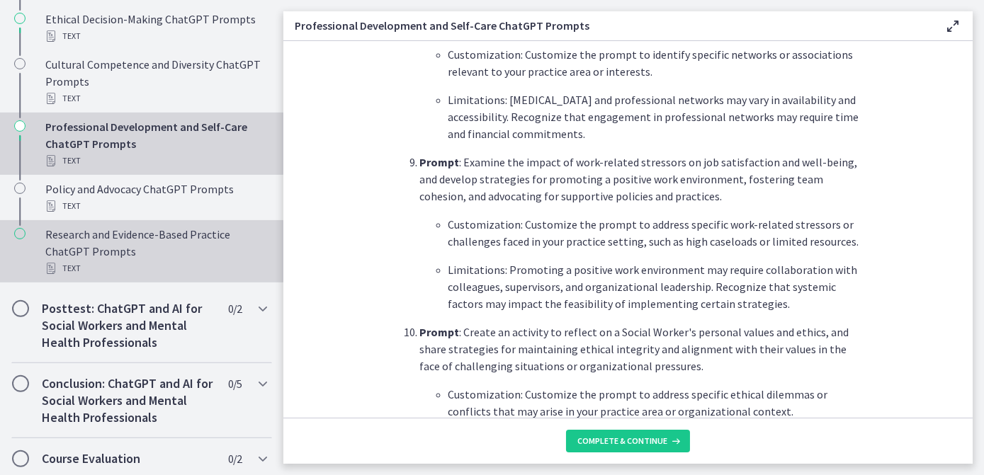
click at [84, 226] on div "Research and Evidence-Based Practice ChatGPT Prompts Text" at bounding box center [155, 251] width 221 height 51
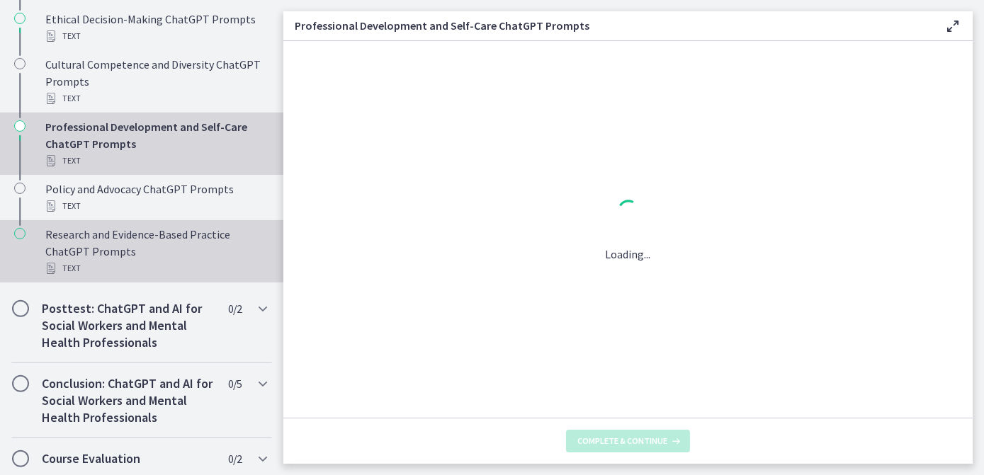
scroll to position [0, 0]
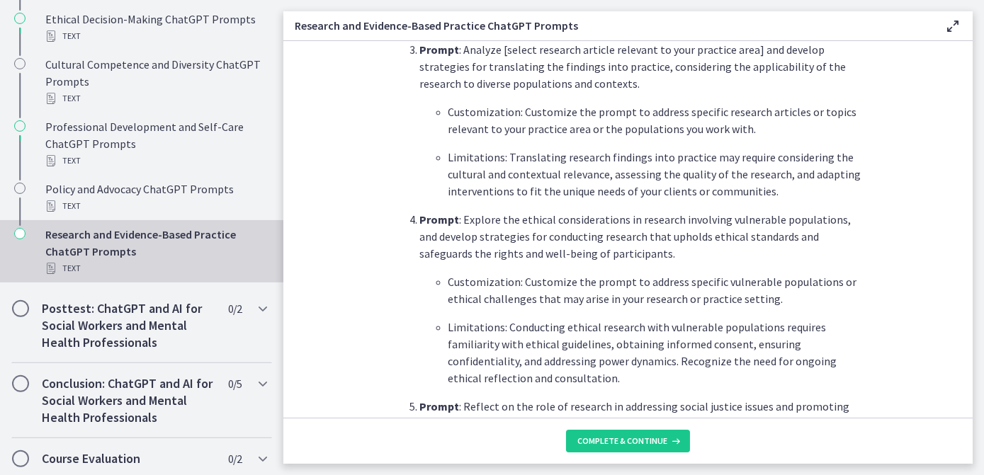
scroll to position [901, 0]
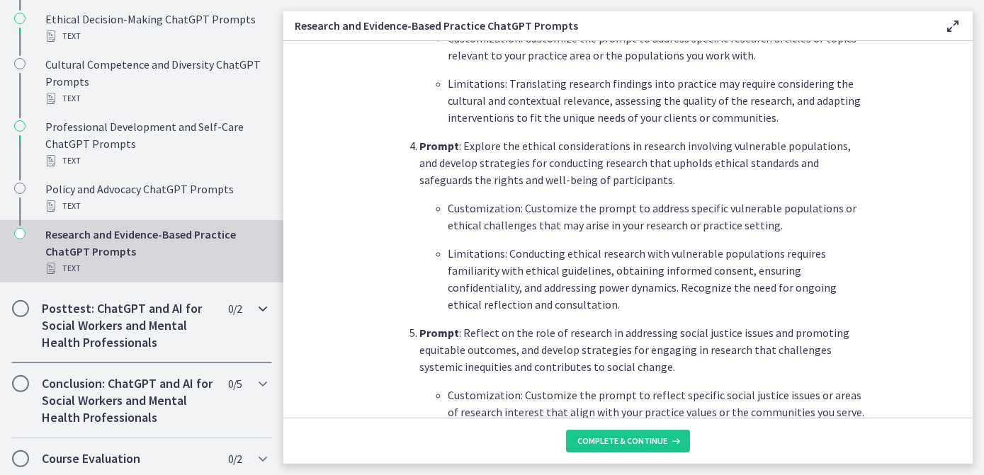
click at [109, 329] on h2 "Posttest: ChatGPT and AI for Social Workers and Mental Health Professionals" at bounding box center [128, 325] width 173 height 51
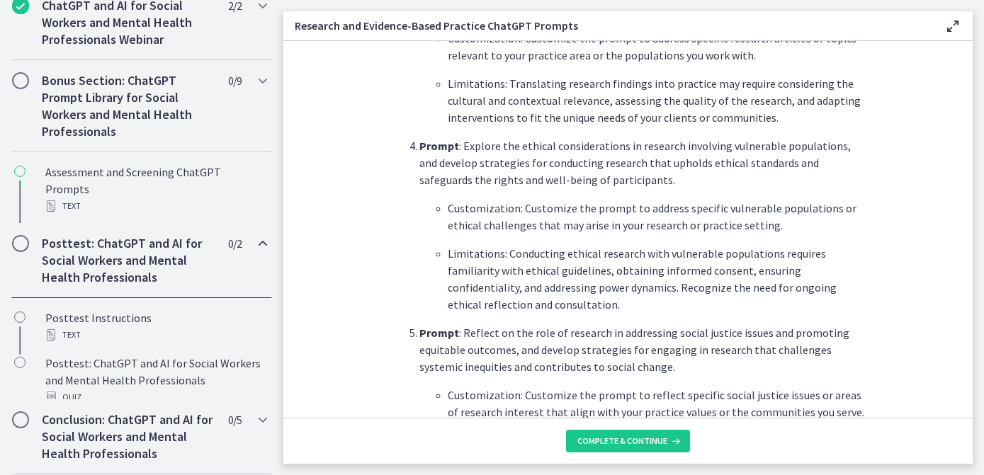
scroll to position [730, 0]
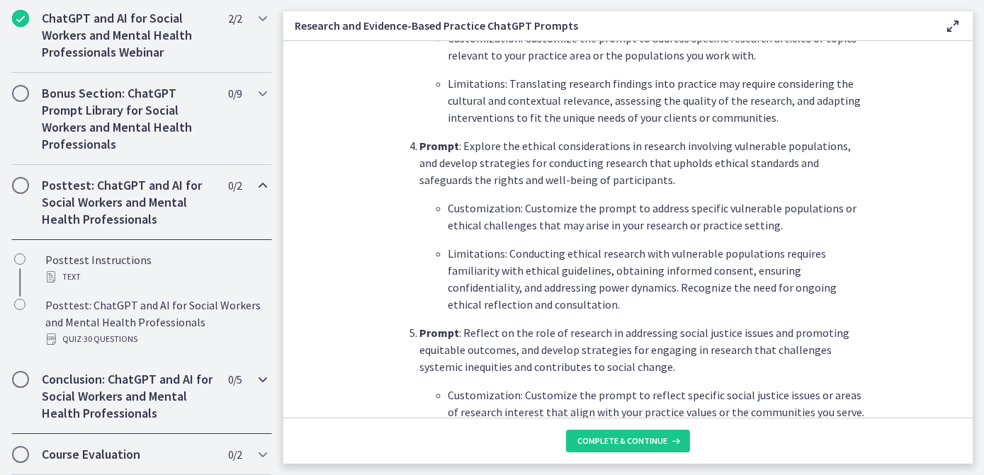
click at [98, 388] on h2 "Conclusion: ChatGPT and AI for Social Workers and Mental Health Professionals" at bounding box center [128, 396] width 173 height 51
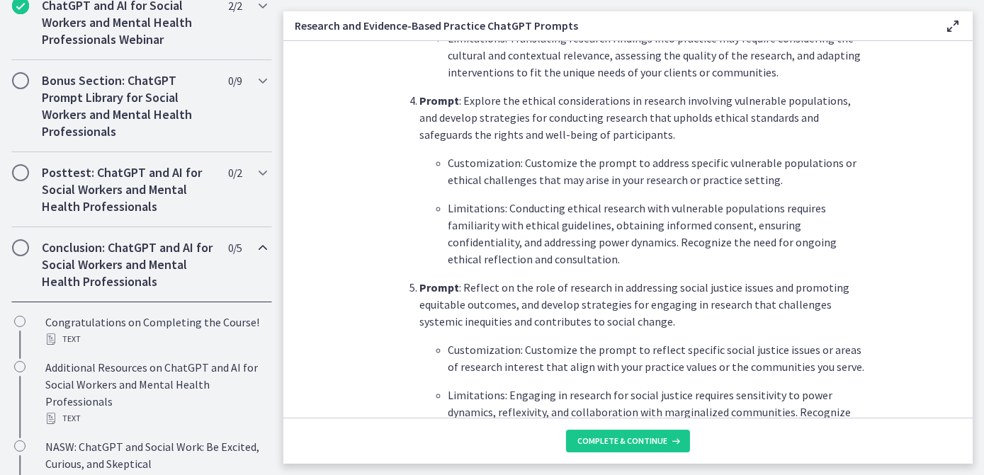
scroll to position [966, 0]
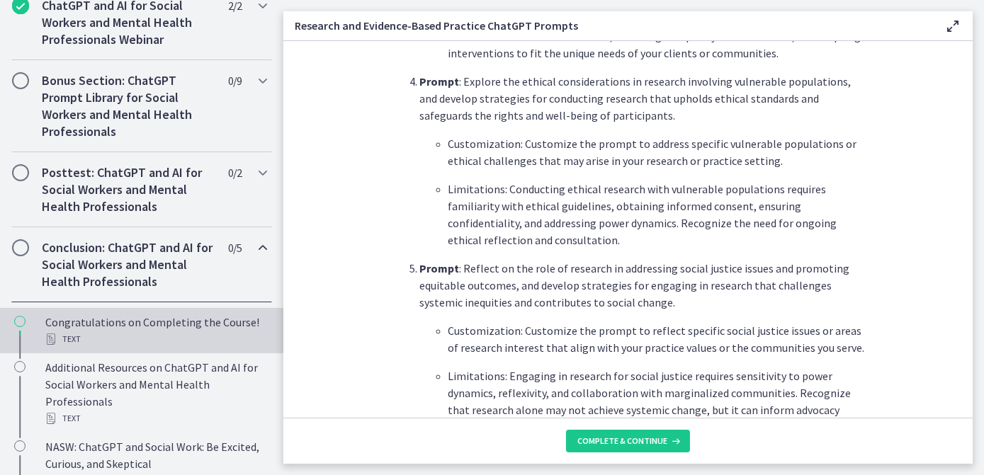
click at [89, 335] on div "Congratulations on Completing the Course! Text" at bounding box center [155, 331] width 221 height 34
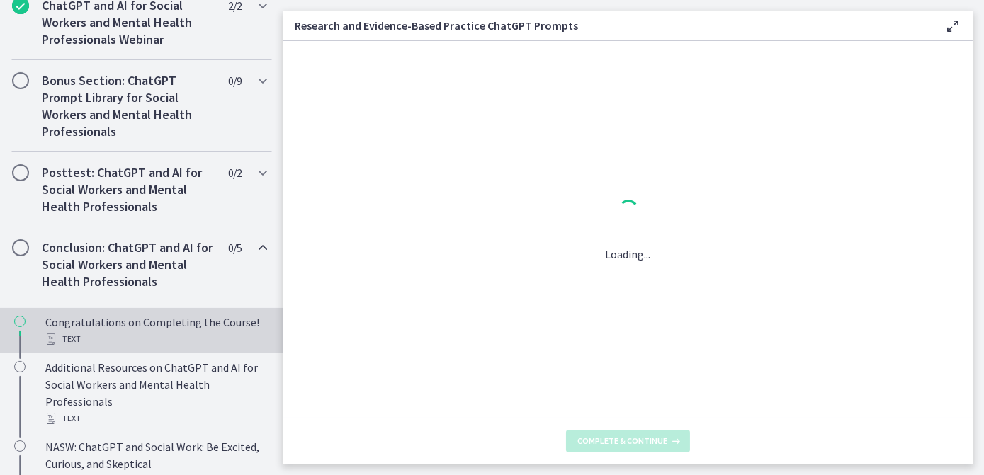
scroll to position [0, 0]
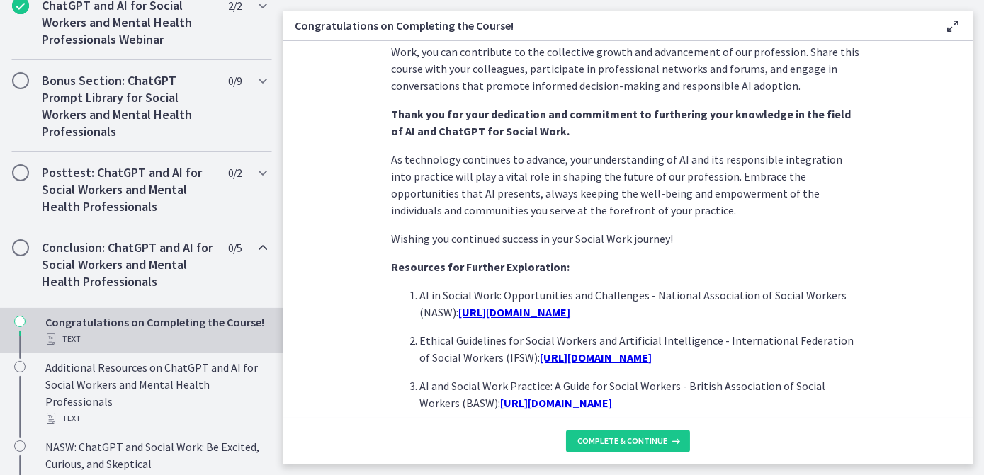
scroll to position [1223, 0]
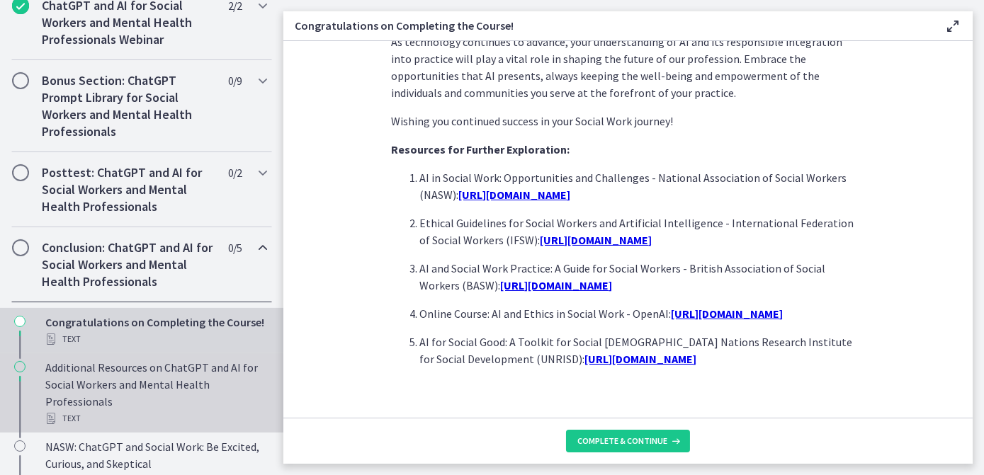
click at [140, 393] on div "Additional Resources on ChatGPT and AI for Social Workers and Mental Health Pro…" at bounding box center [155, 393] width 221 height 68
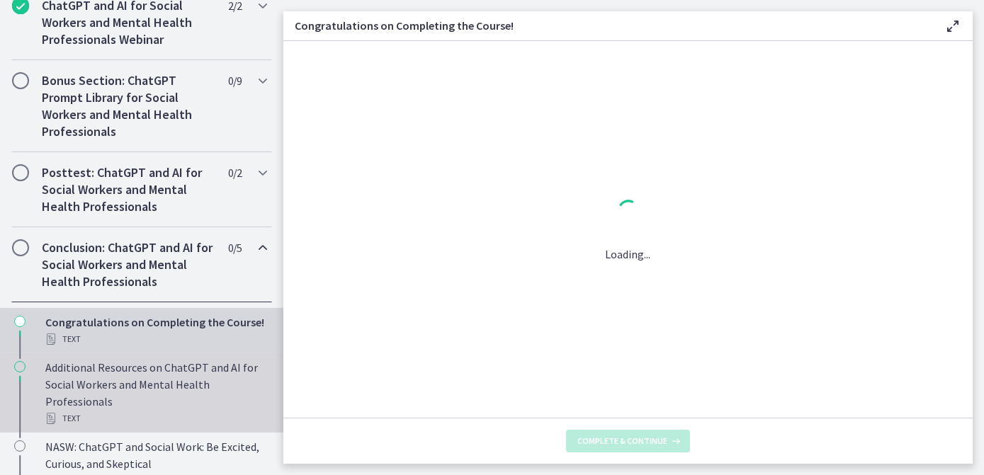
scroll to position [0, 0]
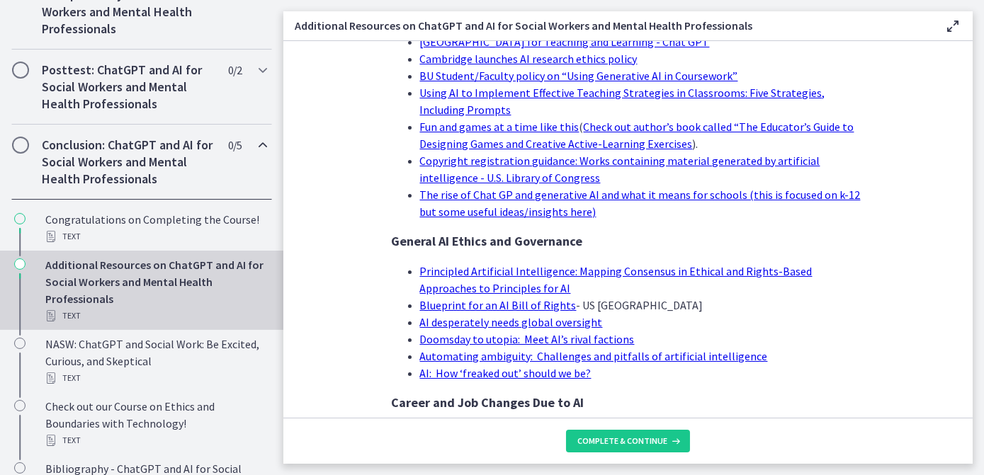
scroll to position [934, 0]
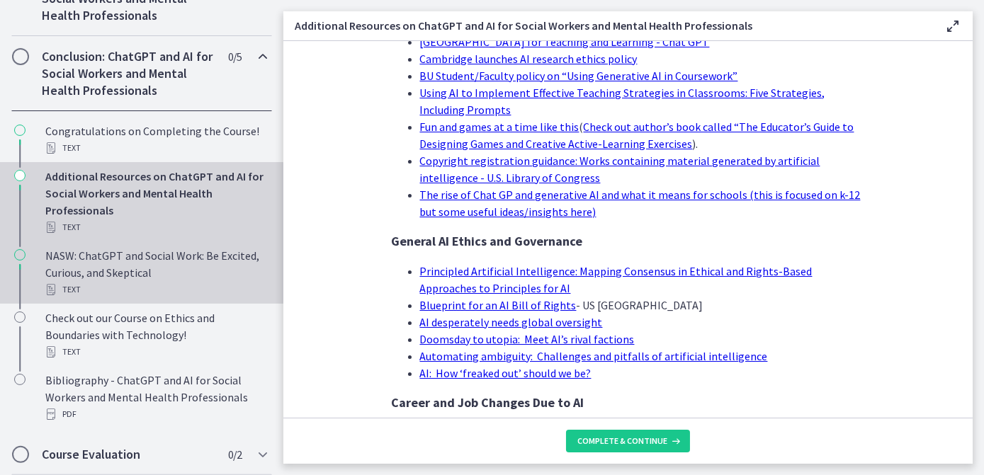
click at [137, 281] on div "NASW: ChatGPT and Social Work: Be Excited, Curious, and Skeptical Text" at bounding box center [155, 272] width 221 height 51
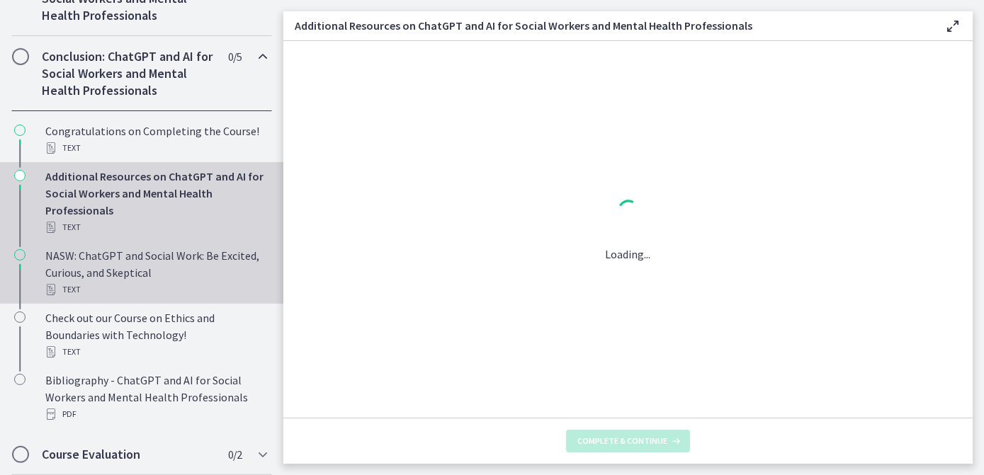
scroll to position [0, 0]
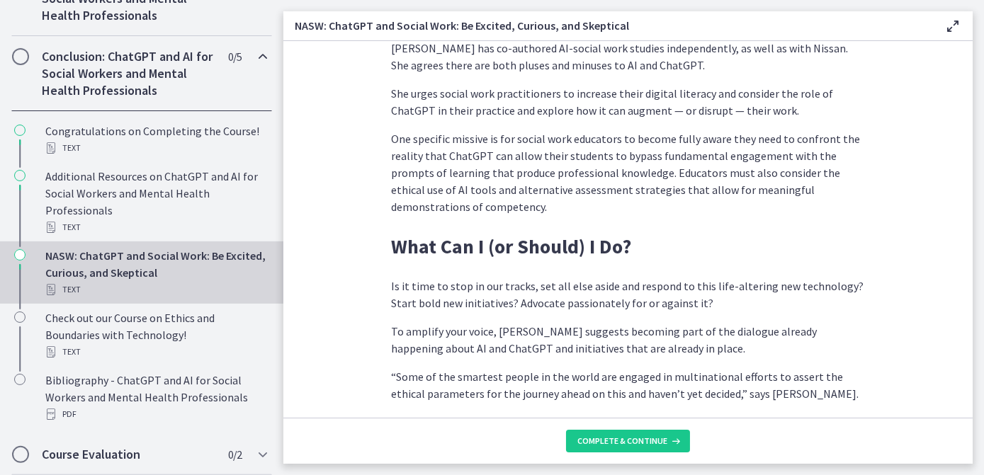
scroll to position [4047, 0]
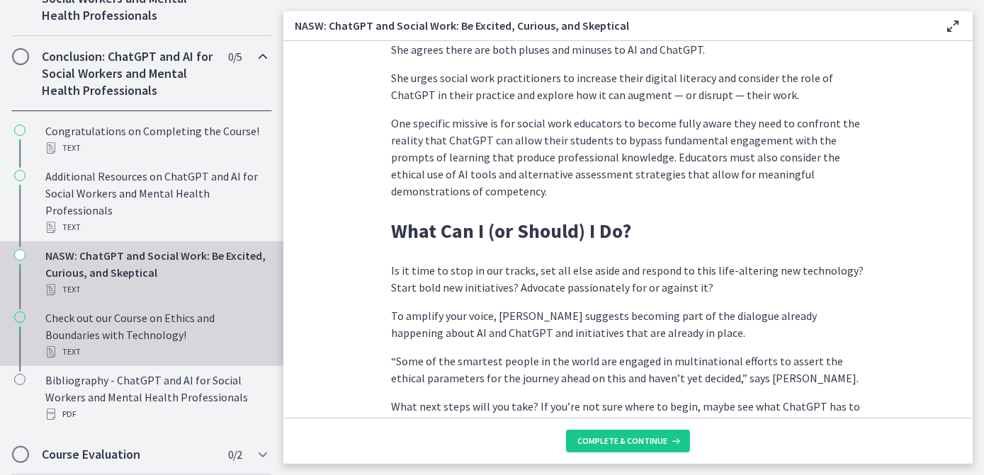
click at [167, 324] on div "Check out our Course on Ethics and Boundaries with Technology! Text" at bounding box center [155, 335] width 221 height 51
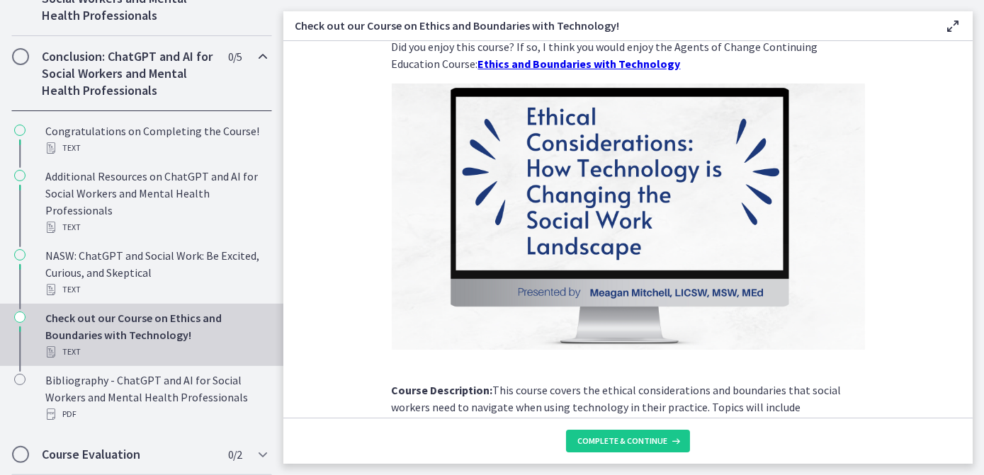
scroll to position [64, 0]
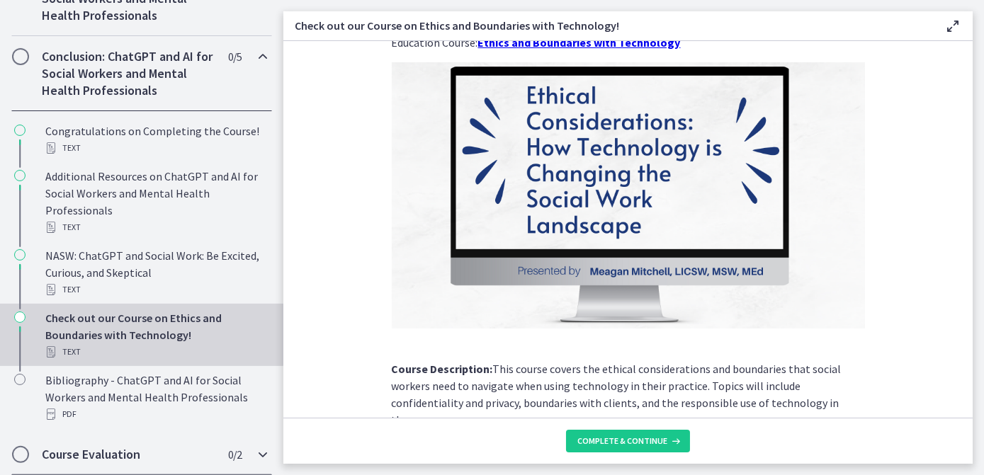
click at [81, 446] on h2 "Course Evaluation" at bounding box center [128, 454] width 173 height 17
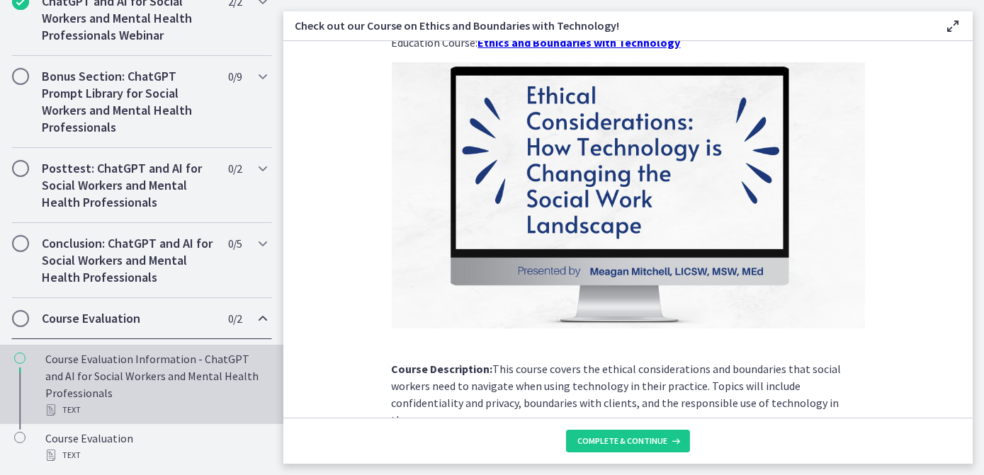
click at [108, 363] on div "Course Evaluation Information - ChatGPT and AI for Social Workers and Mental He…" at bounding box center [155, 385] width 221 height 68
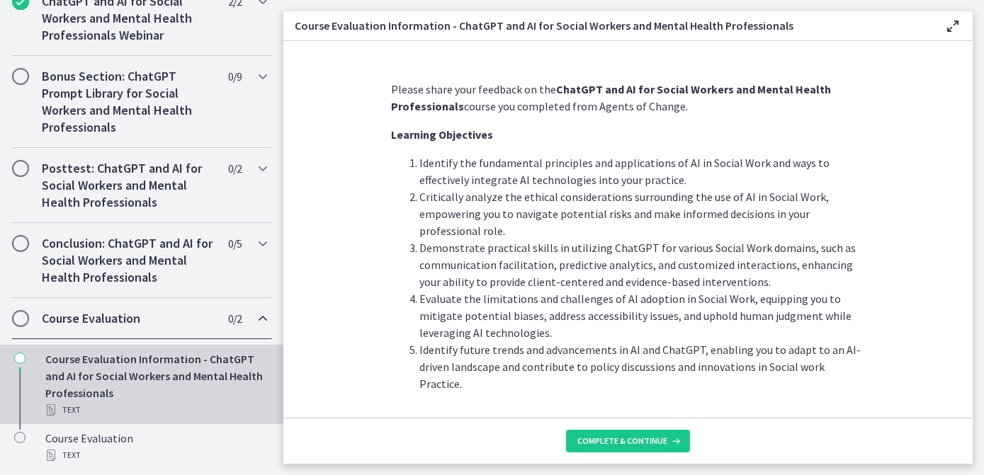
scroll to position [25, 0]
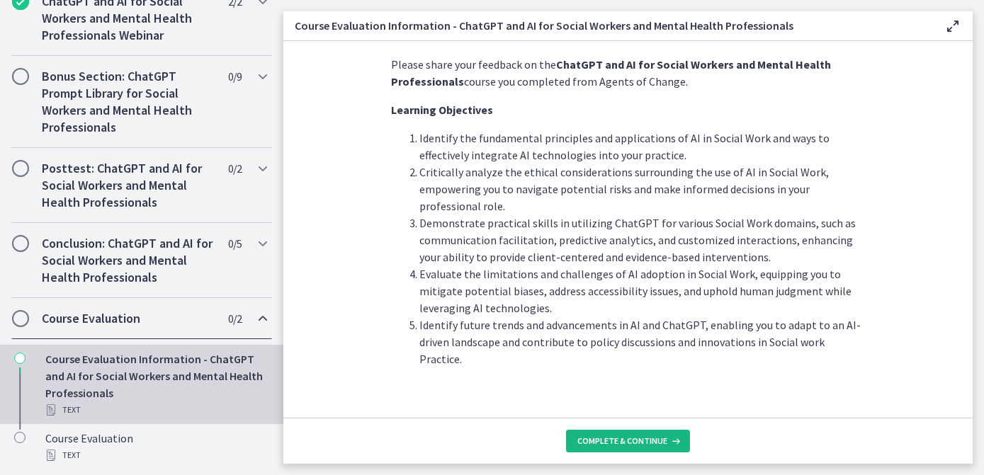
click at [628, 442] on span "Complete & continue" at bounding box center [622, 441] width 90 height 11
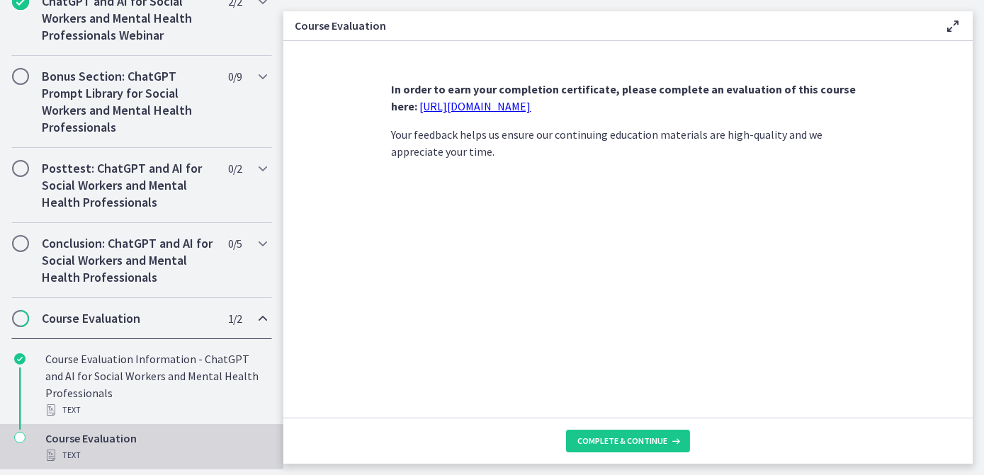
click at [531, 105] on link "https://forms.gle/jm1zbfhChZ2exBv78" at bounding box center [475, 106] width 111 height 14
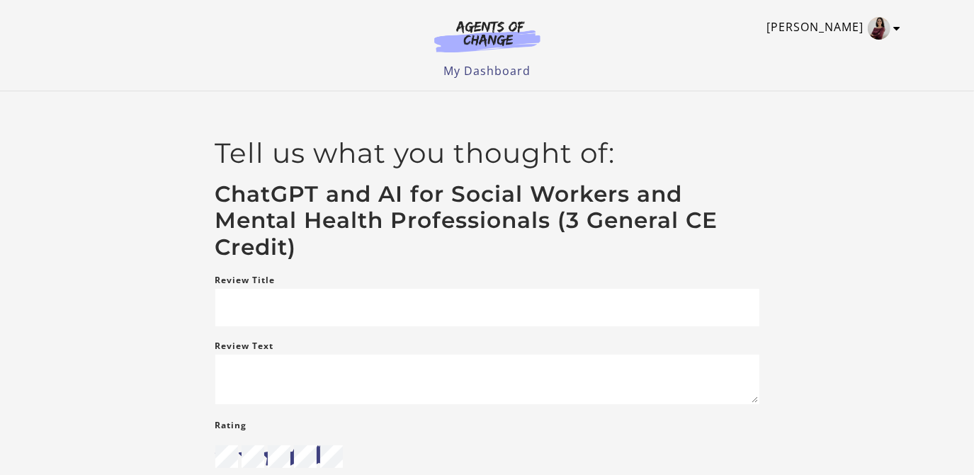
click at [832, 28] on link "[PERSON_NAME]" at bounding box center [830, 28] width 127 height 23
click at [816, 47] on link "My Account" at bounding box center [842, 52] width 125 height 24
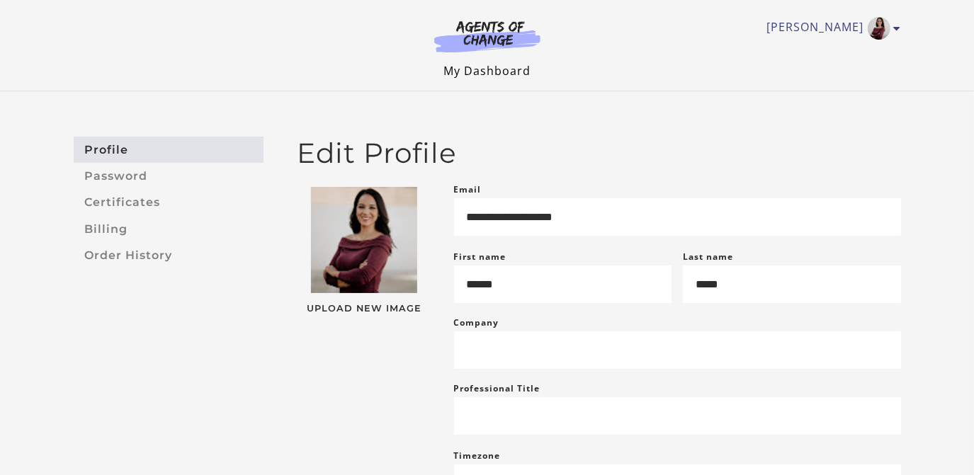
click at [502, 67] on link "My Dashboard" at bounding box center [486, 71] width 87 height 16
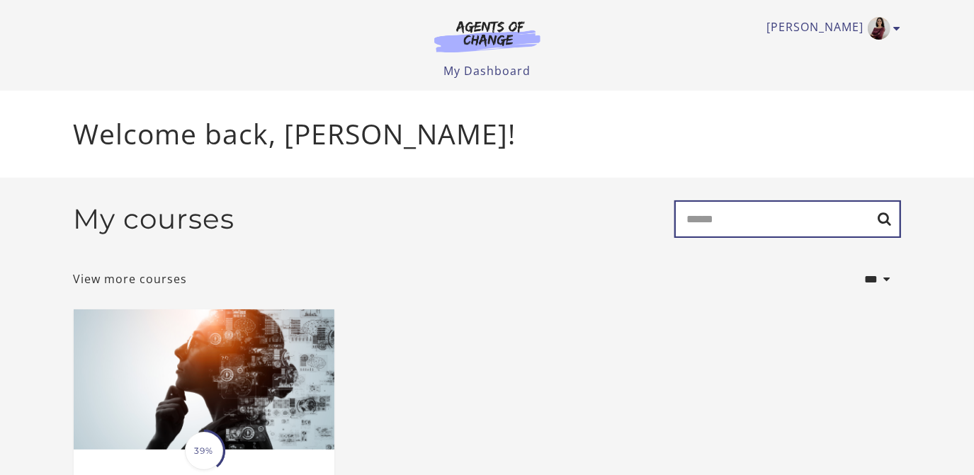
click at [778, 219] on input "Search" at bounding box center [787, 219] width 227 height 38
type input "********"
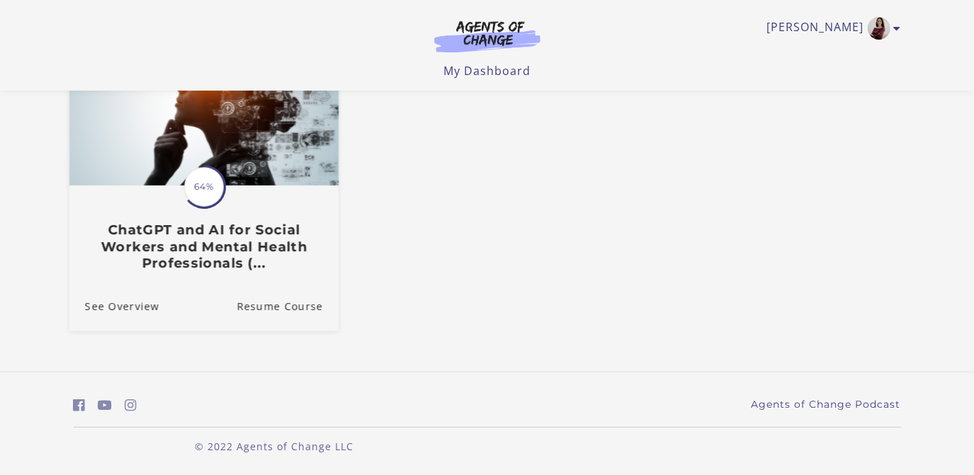
click at [208, 199] on span "64%" at bounding box center [204, 188] width 40 height 40
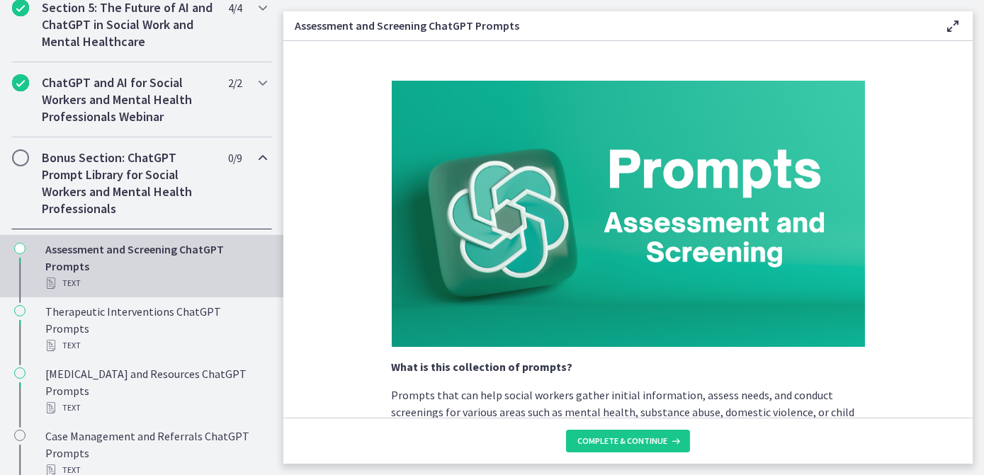
scroll to position [673, 0]
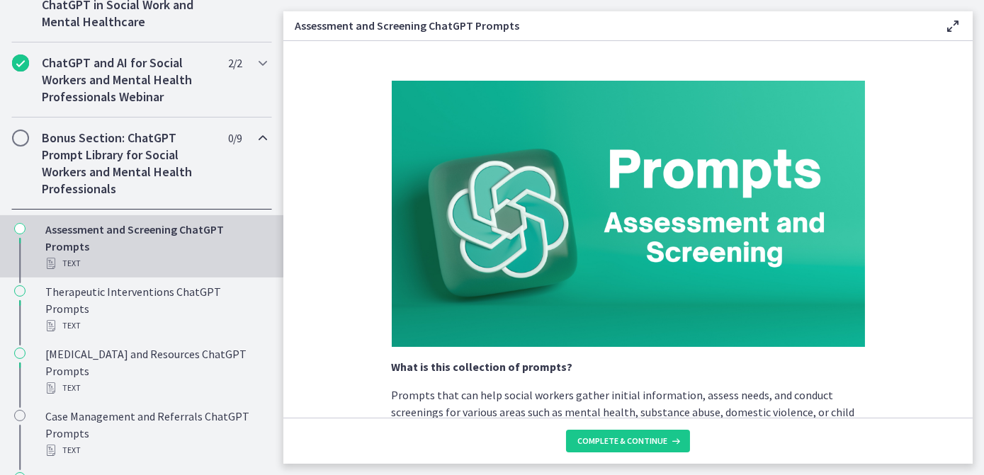
click at [17, 145] on span "Chapters" at bounding box center [20, 138] width 14 height 14
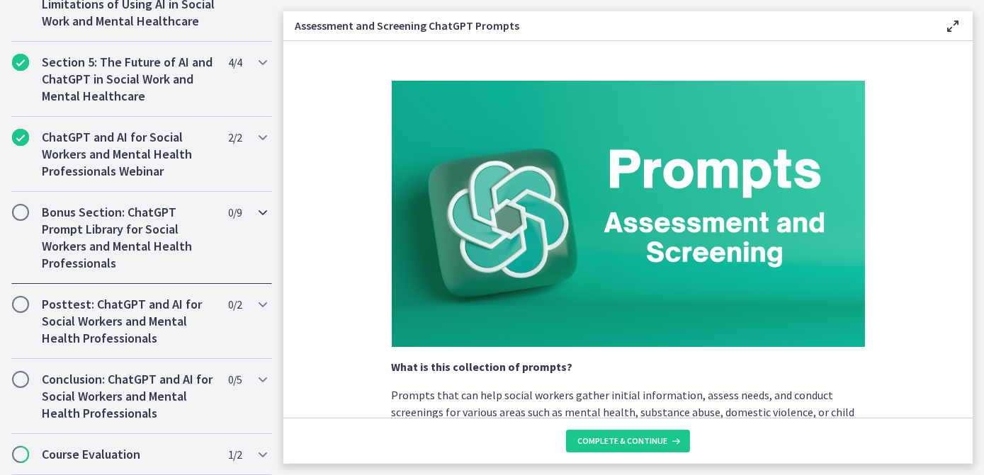
click at [23, 207] on span "Chapters" at bounding box center [20, 212] width 14 height 14
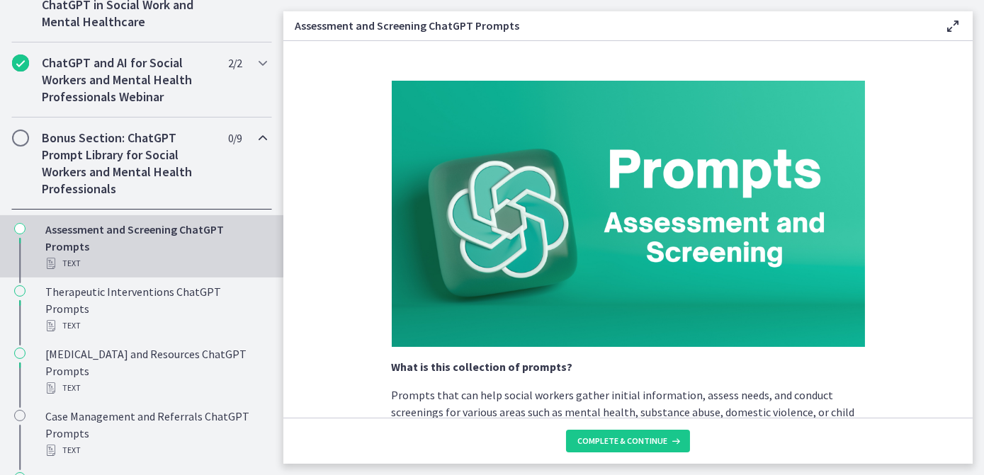
click at [41, 142] on div "Bonus Section: ChatGPT Prompt Library for Social Workers and Mental Health Prof…" at bounding box center [141, 164] width 261 height 92
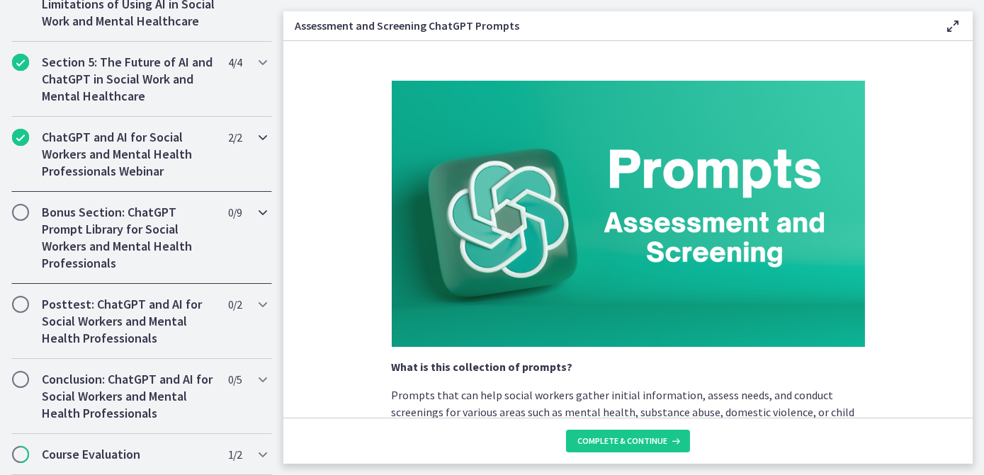
scroll to position [611, 0]
click at [23, 152] on div "ChatGPT and AI for Social Workers and Mental Health Professionals Webinar 2 / 2…" at bounding box center [141, 154] width 261 height 75
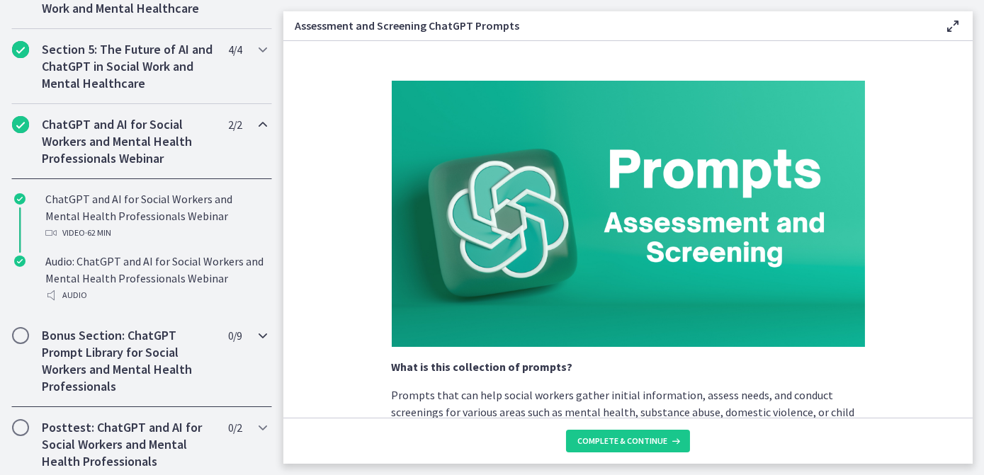
click at [114, 351] on h2 "Bonus Section: ChatGPT Prompt Library for Social Workers and Mental Health Prof…" at bounding box center [128, 361] width 173 height 68
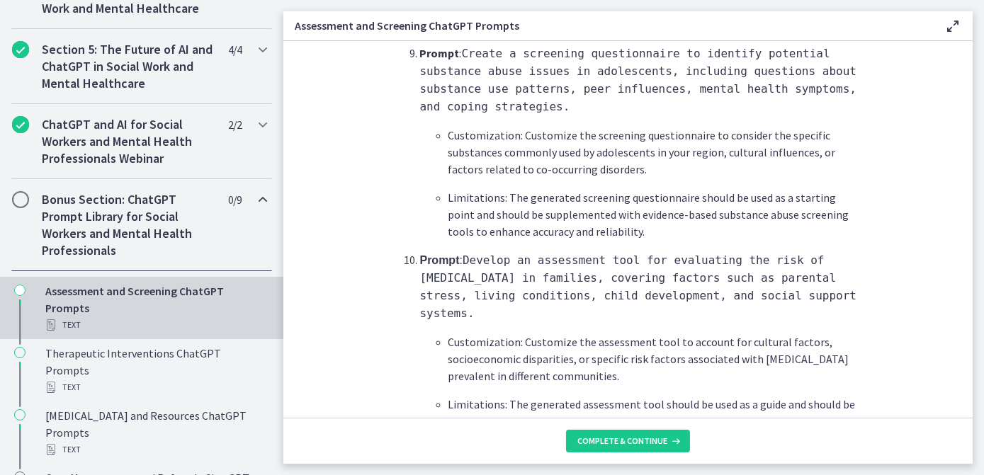
scroll to position [2180, 0]
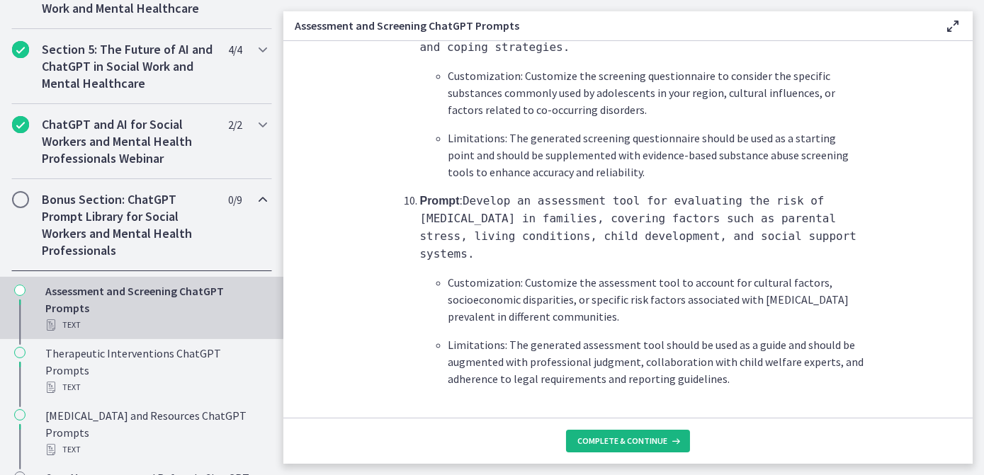
click at [582, 437] on span "Complete & continue" at bounding box center [622, 441] width 90 height 11
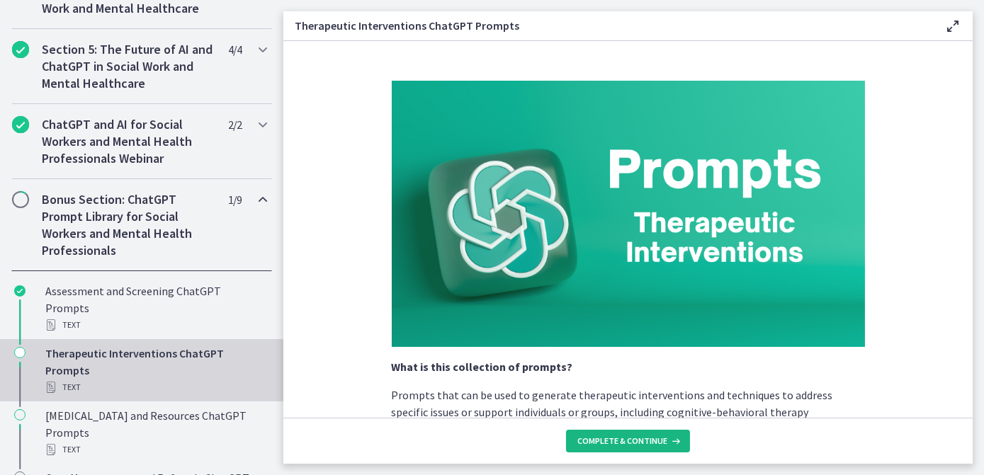
click at [643, 441] on span "Complete & continue" at bounding box center [622, 441] width 90 height 11
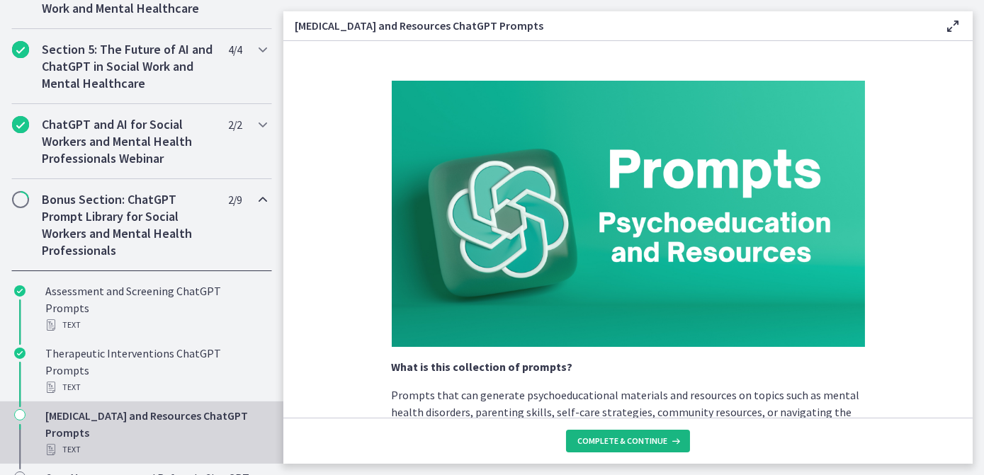
click at [643, 441] on span "Complete & continue" at bounding box center [622, 441] width 90 height 11
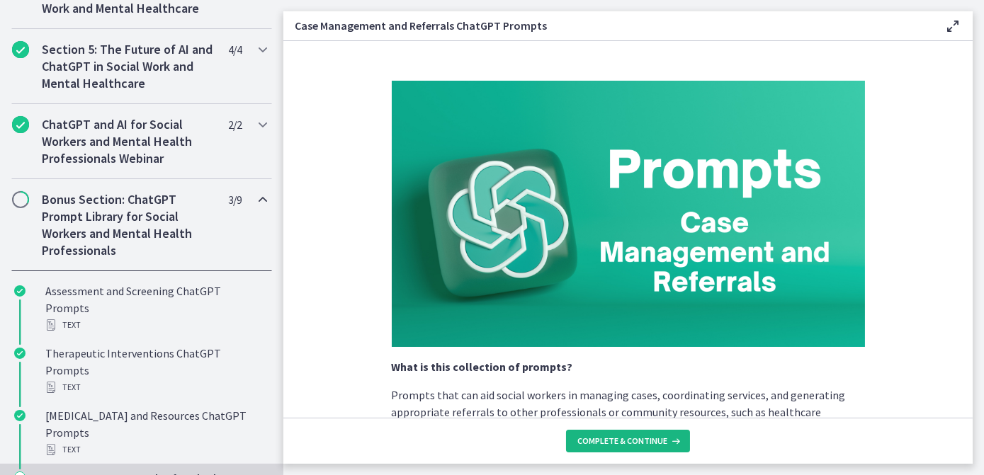
click at [643, 441] on span "Complete & continue" at bounding box center [622, 441] width 90 height 11
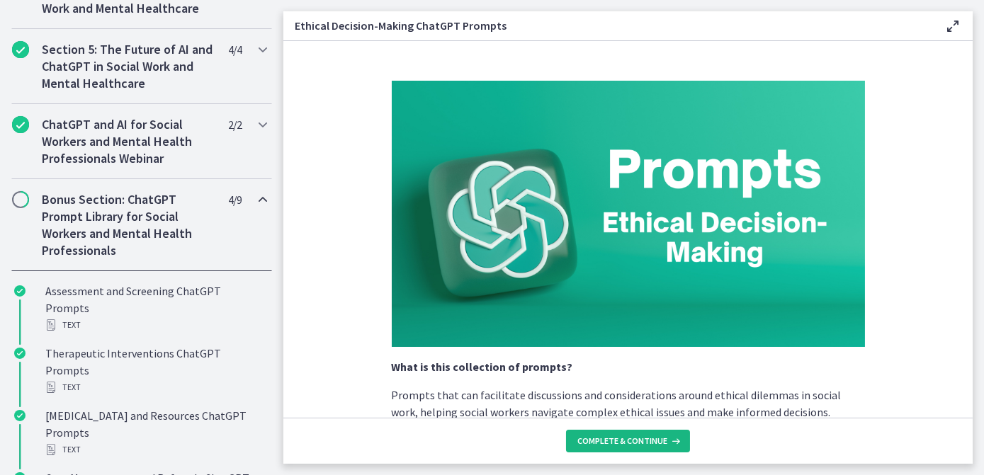
click at [643, 441] on span "Complete & continue" at bounding box center [622, 441] width 90 height 11
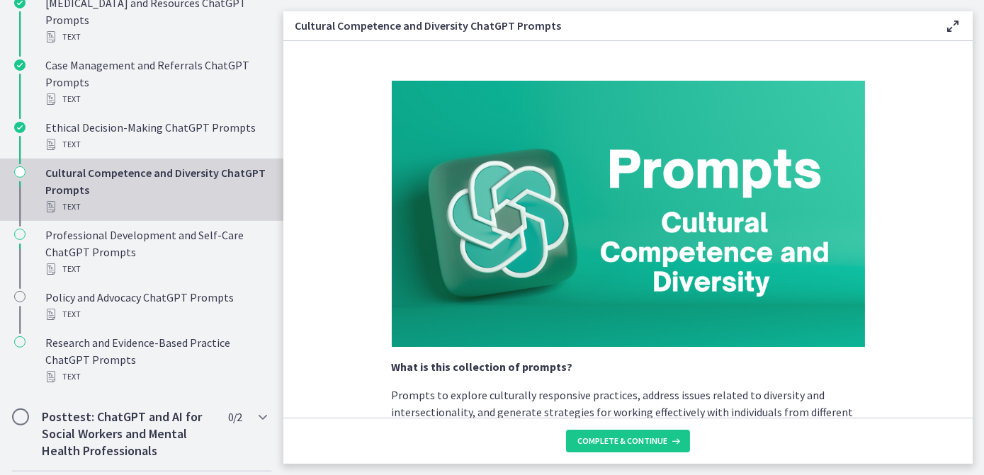
scroll to position [1065, 0]
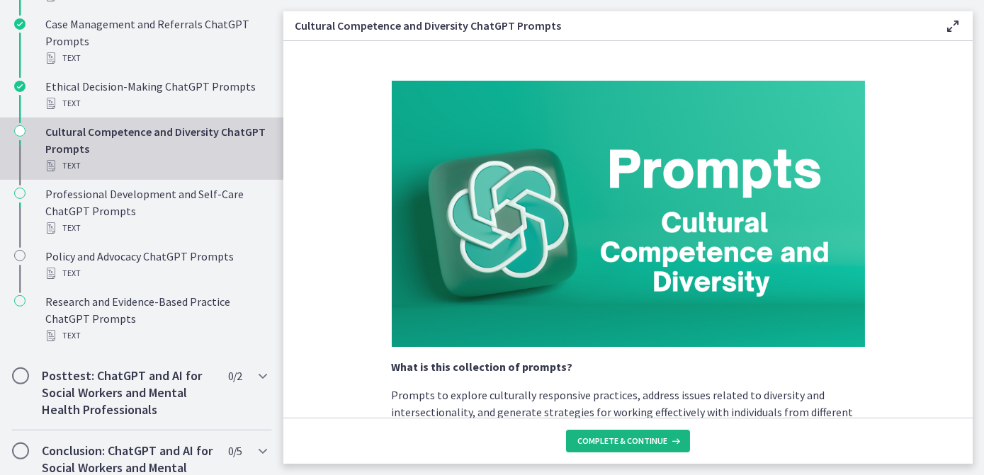
click at [611, 439] on span "Complete & continue" at bounding box center [622, 441] width 90 height 11
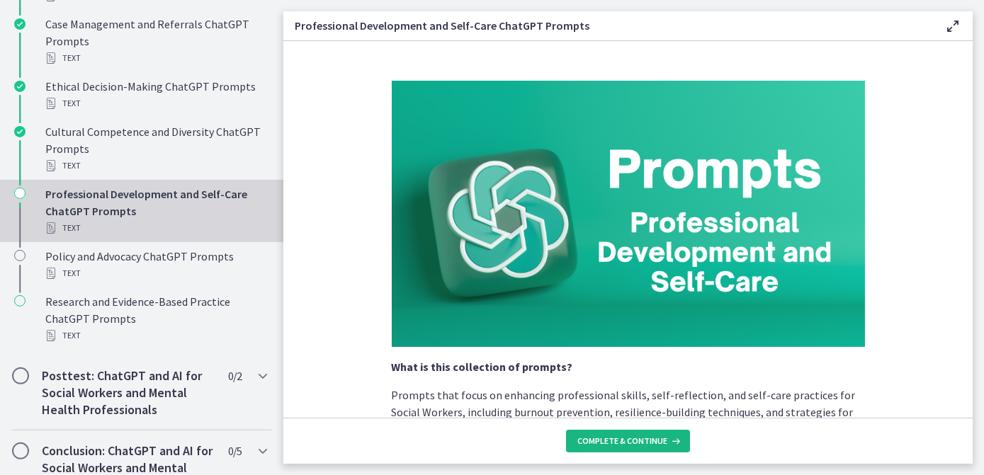
click at [611, 439] on span "Complete & continue" at bounding box center [622, 441] width 90 height 11
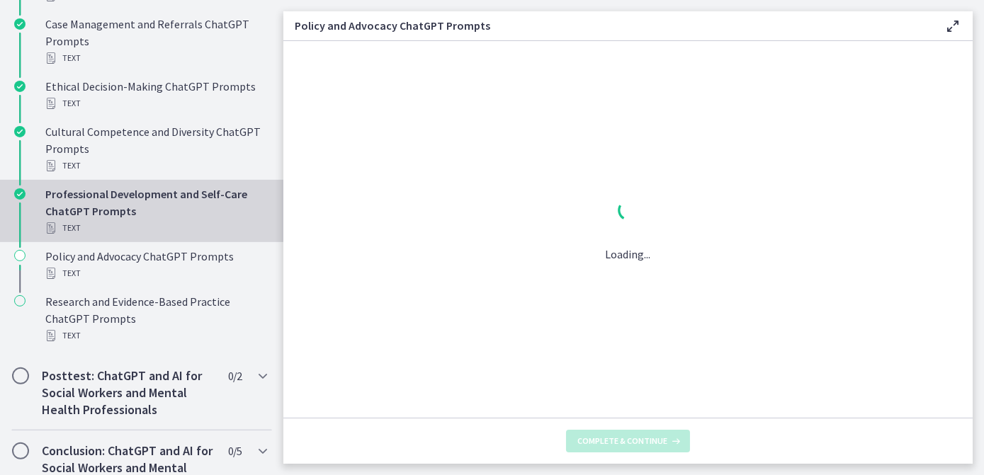
click at [611, 439] on span "Complete & continue" at bounding box center [622, 441] width 90 height 11
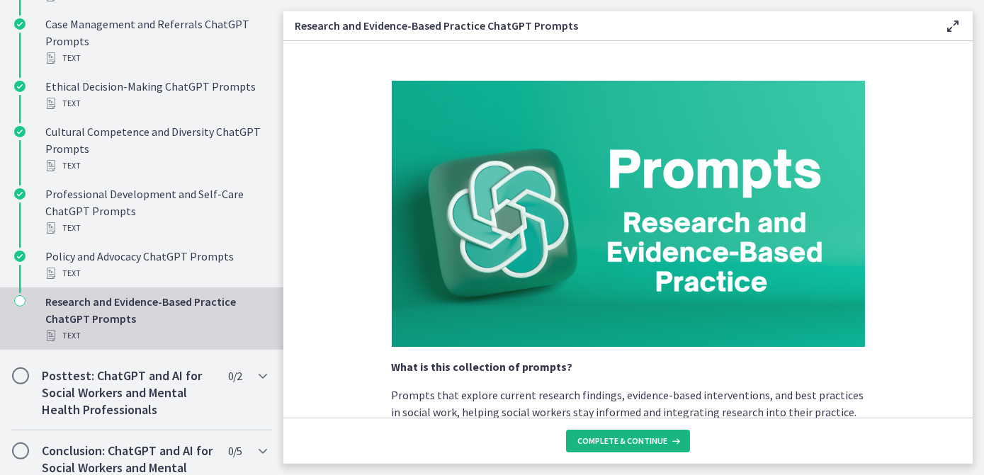
click at [611, 439] on span "Complete & continue" at bounding box center [622, 441] width 90 height 11
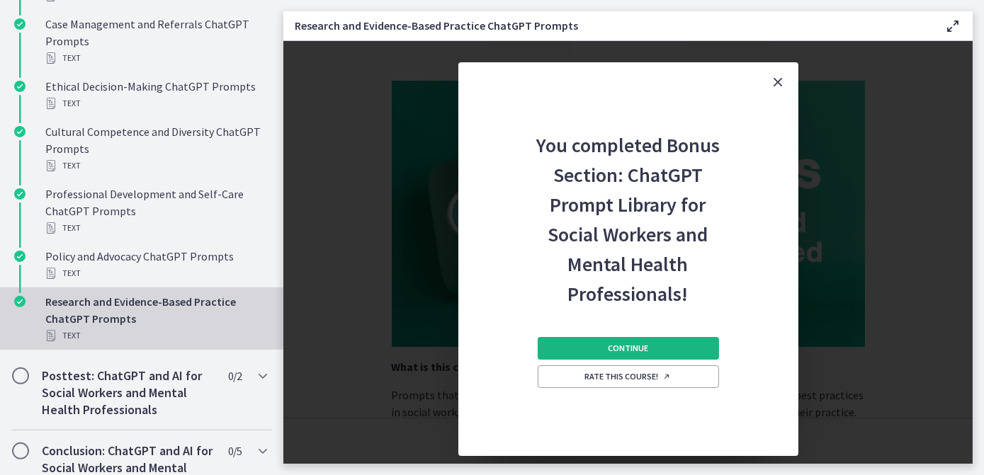
click at [608, 347] on button "Continue" at bounding box center [628, 348] width 181 height 23
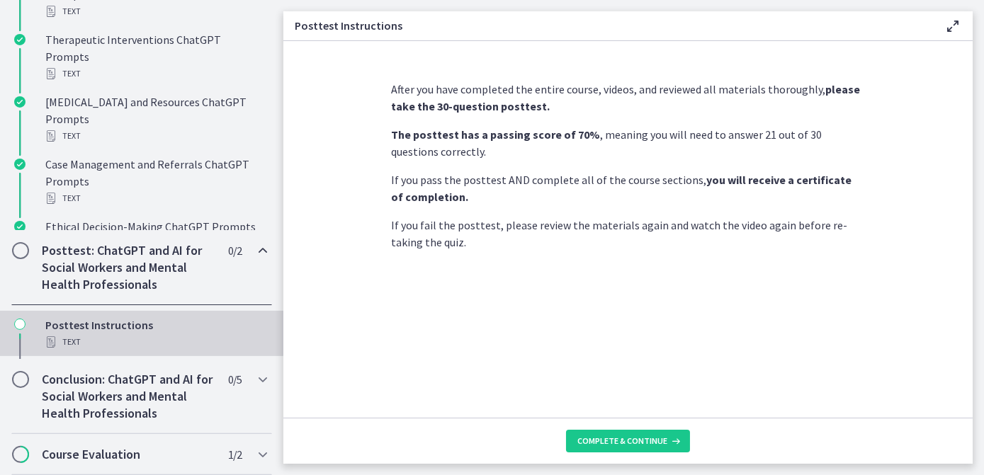
scroll to position [730, 0]
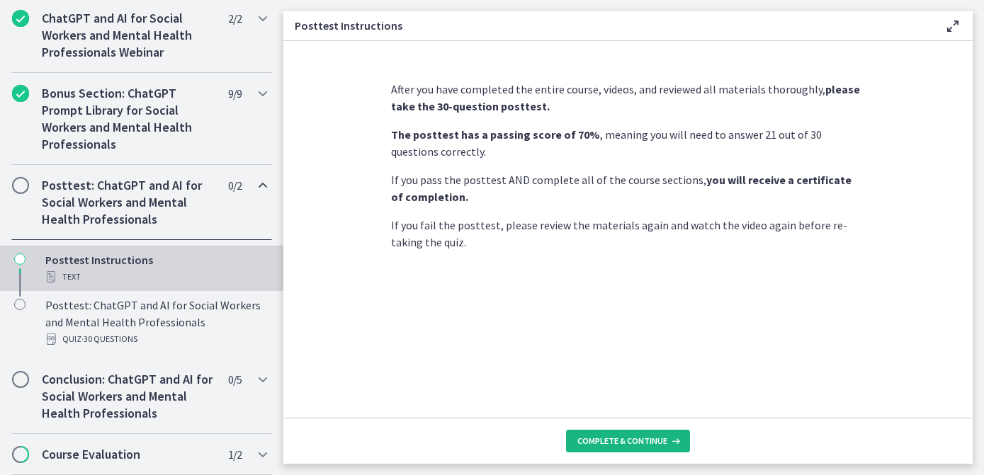
click at [652, 444] on span "Complete & continue" at bounding box center [622, 441] width 90 height 11
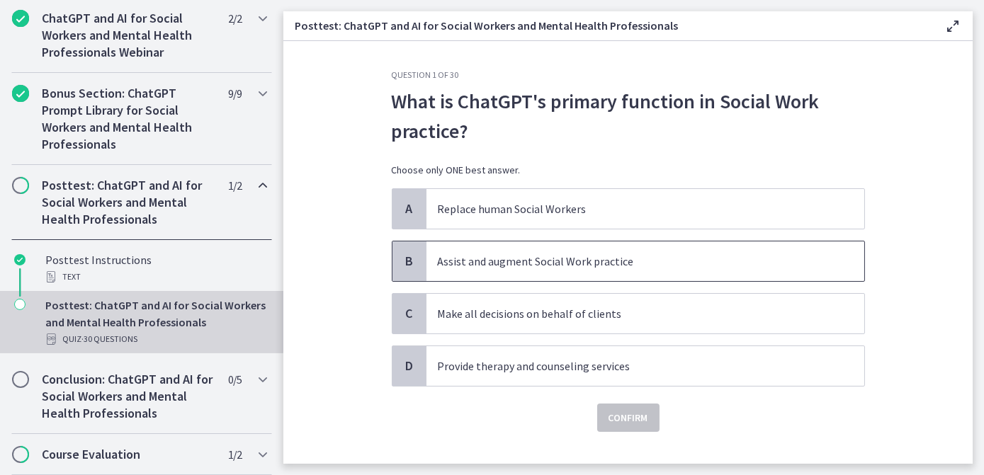
click at [499, 261] on p "Assist and augment Social Work practice" at bounding box center [631, 261] width 387 height 17
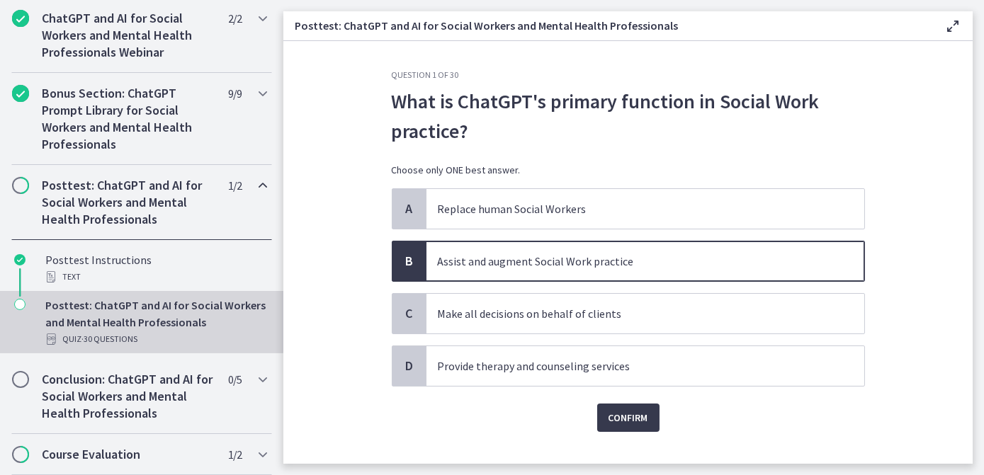
click at [620, 432] on div "Question 1 of 30 What is ChatGPT's primary function in Social Work practice? Ch…" at bounding box center [628, 266] width 496 height 395
click at [619, 421] on span "Confirm" at bounding box center [629, 417] width 40 height 17
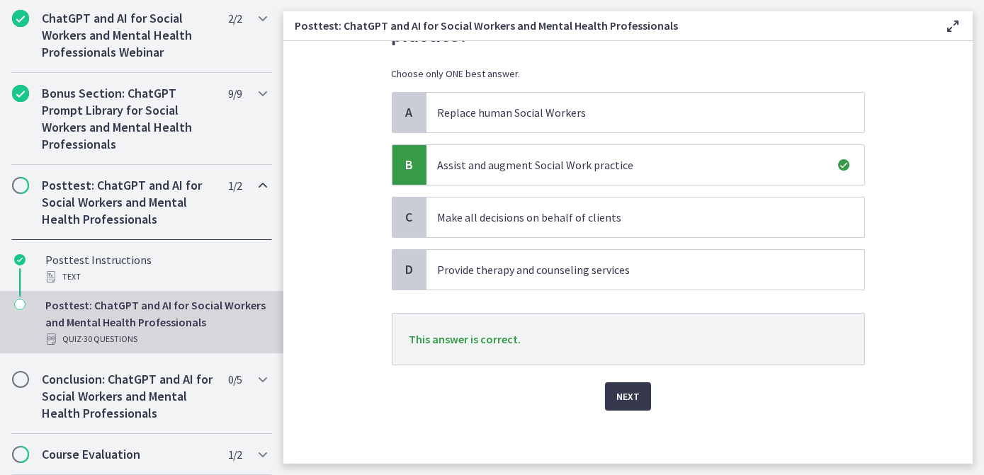
scroll to position [98, 0]
click at [616, 392] on span "Next" at bounding box center [627, 395] width 23 height 17
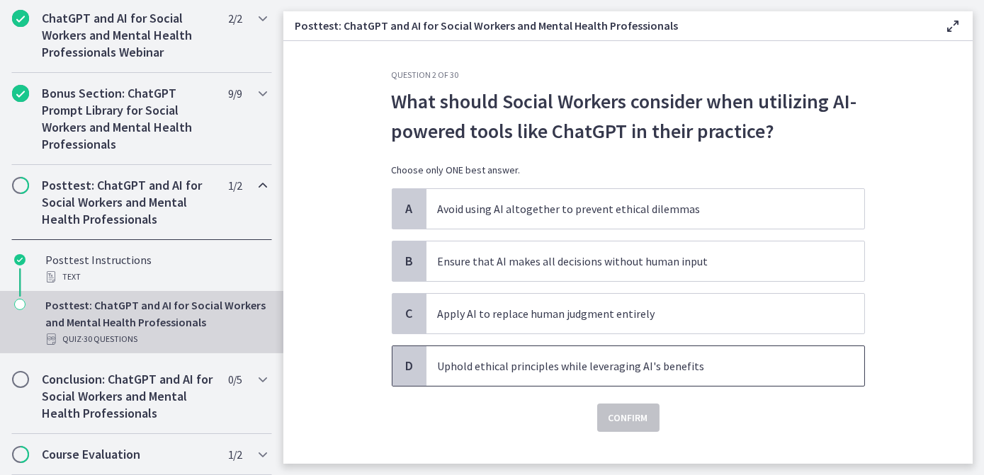
click at [587, 361] on p "Uphold ethical principles while leveraging AI's benefits" at bounding box center [631, 366] width 387 height 17
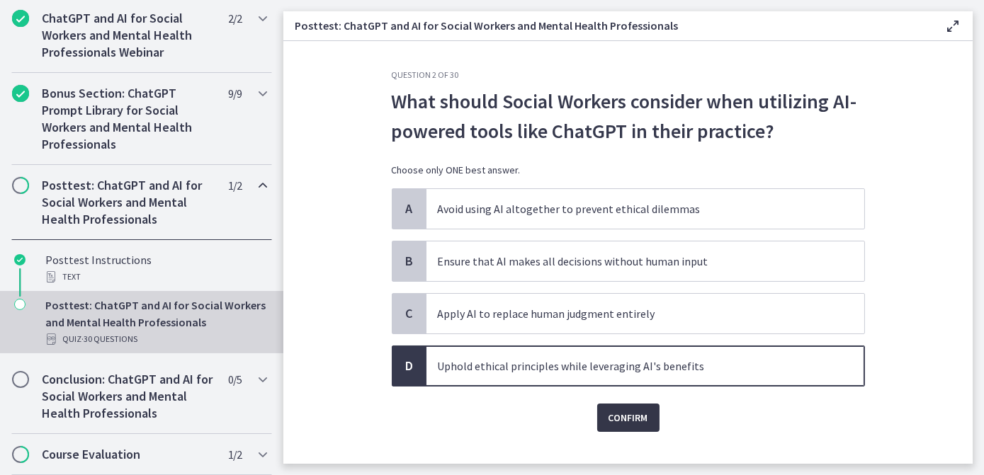
click at [621, 421] on span "Confirm" at bounding box center [629, 417] width 40 height 17
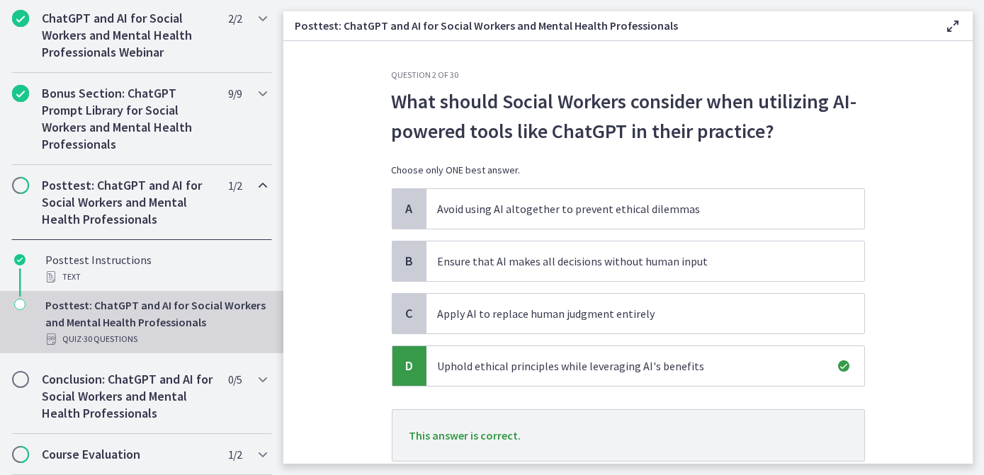
scroll to position [98, 0]
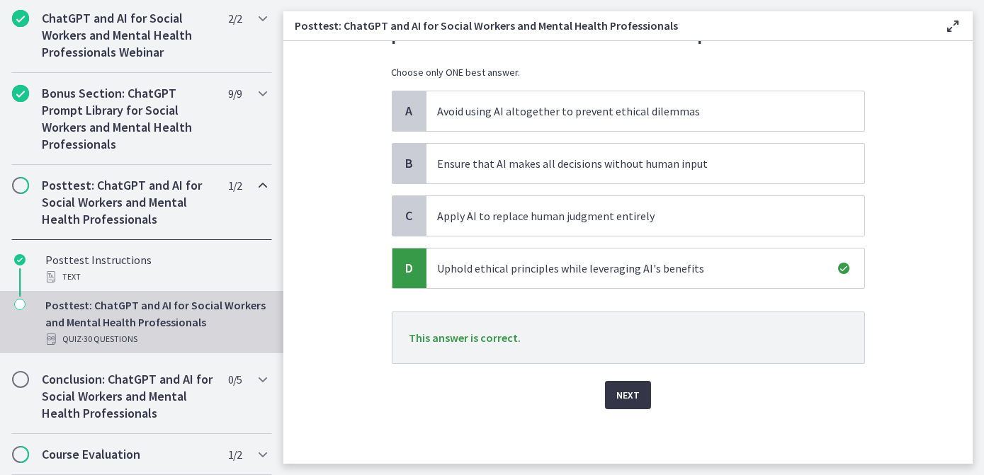
click at [624, 395] on span "Next" at bounding box center [627, 395] width 23 height 17
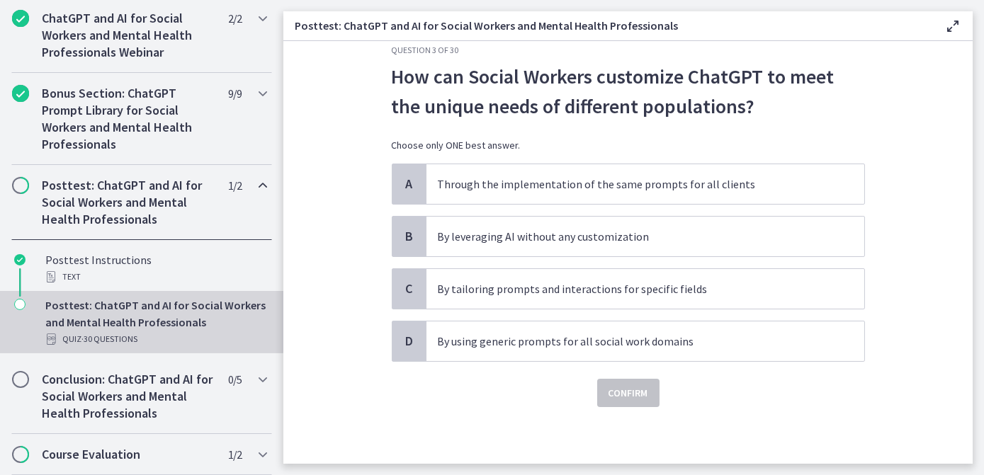
scroll to position [0, 0]
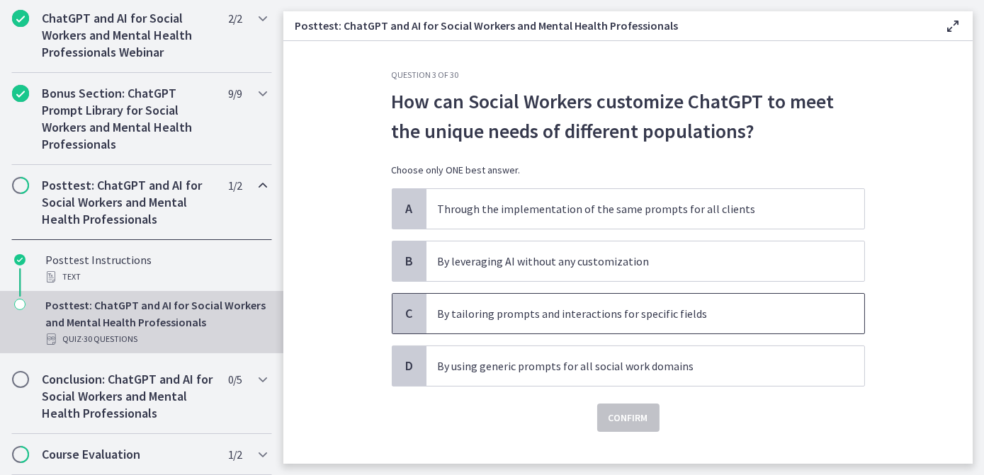
click at [631, 316] on p "By tailoring prompts and interactions for specific fields" at bounding box center [631, 313] width 387 height 17
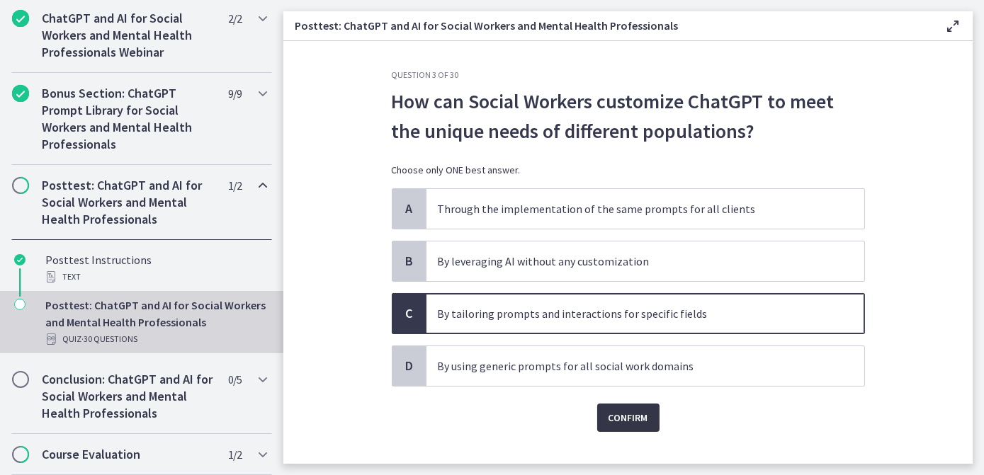
click at [625, 409] on span "Confirm" at bounding box center [629, 417] width 40 height 17
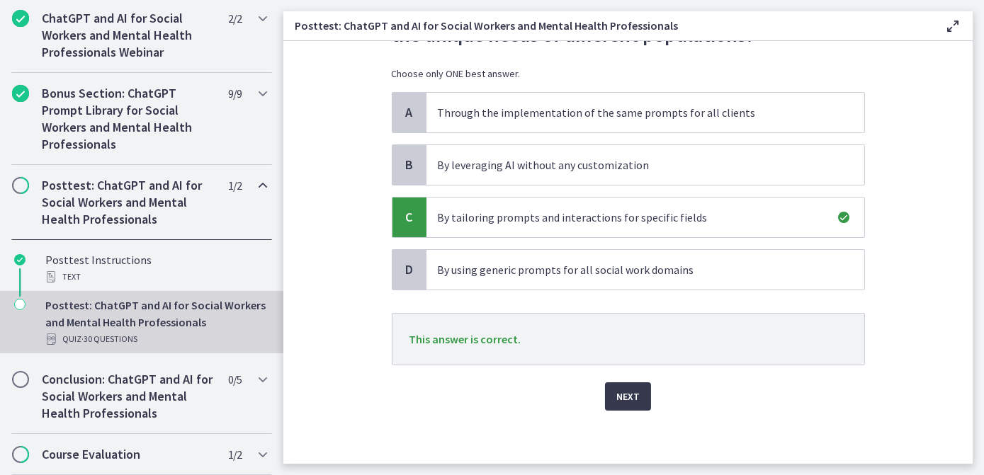
scroll to position [98, 0]
click at [626, 397] on span "Next" at bounding box center [627, 395] width 23 height 17
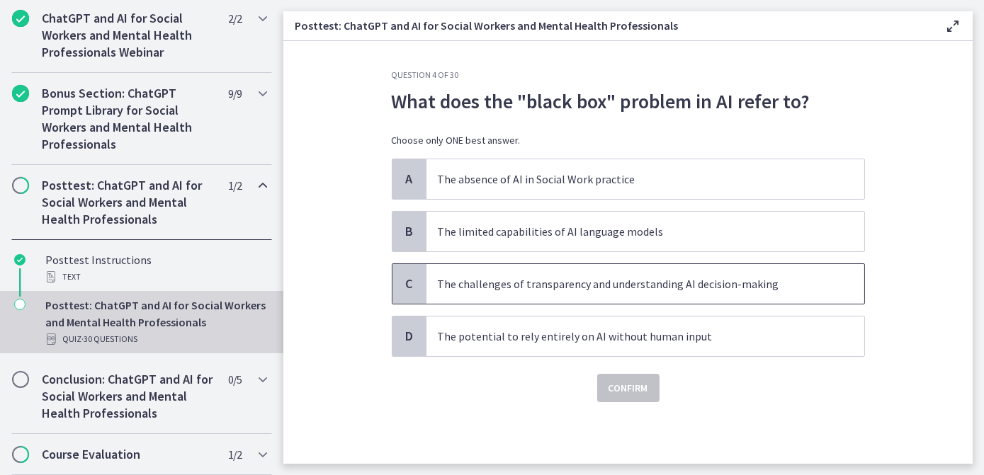
click at [655, 288] on p "The challenges of transparency and understanding AI decision-making" at bounding box center [631, 284] width 387 height 17
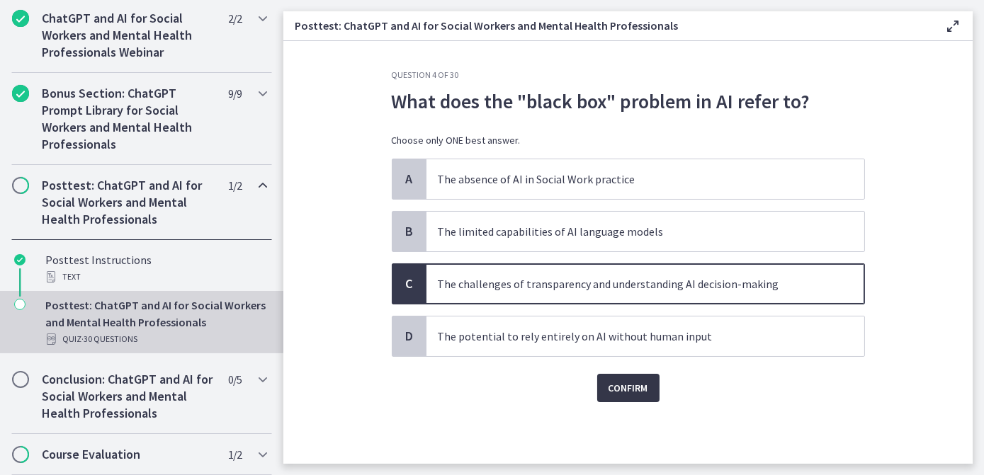
click at [620, 384] on span "Confirm" at bounding box center [629, 388] width 40 height 17
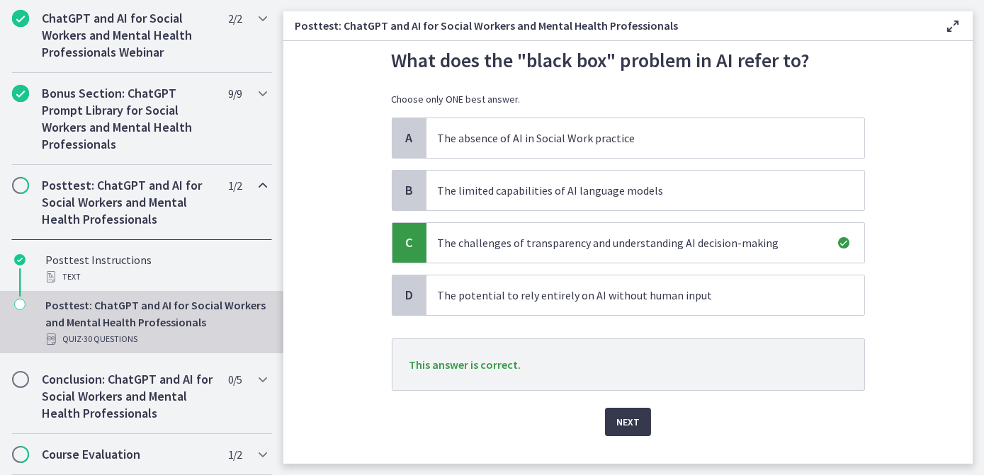
scroll to position [64, 0]
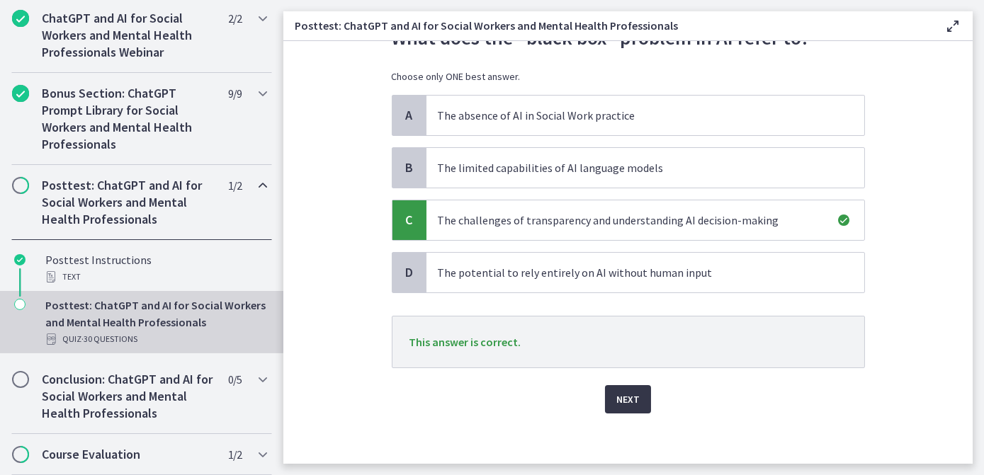
click at [616, 395] on span "Next" at bounding box center [627, 399] width 23 height 17
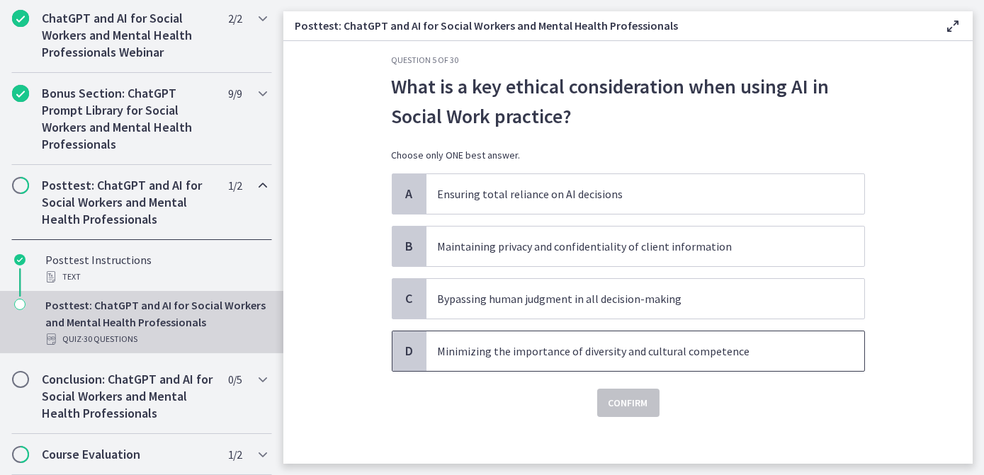
scroll to position [23, 0]
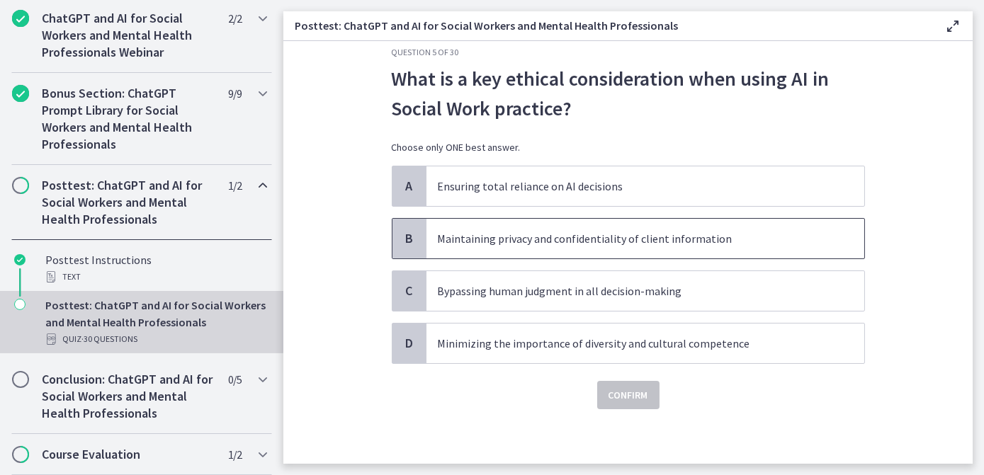
click at [601, 238] on p "Maintaining privacy and confidentiality of client information" at bounding box center [631, 238] width 387 height 17
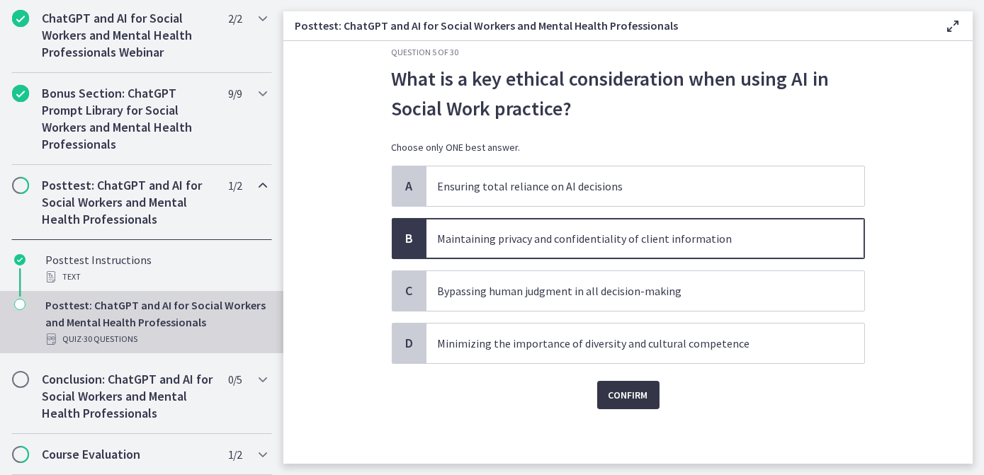
click at [616, 390] on span "Confirm" at bounding box center [629, 395] width 40 height 17
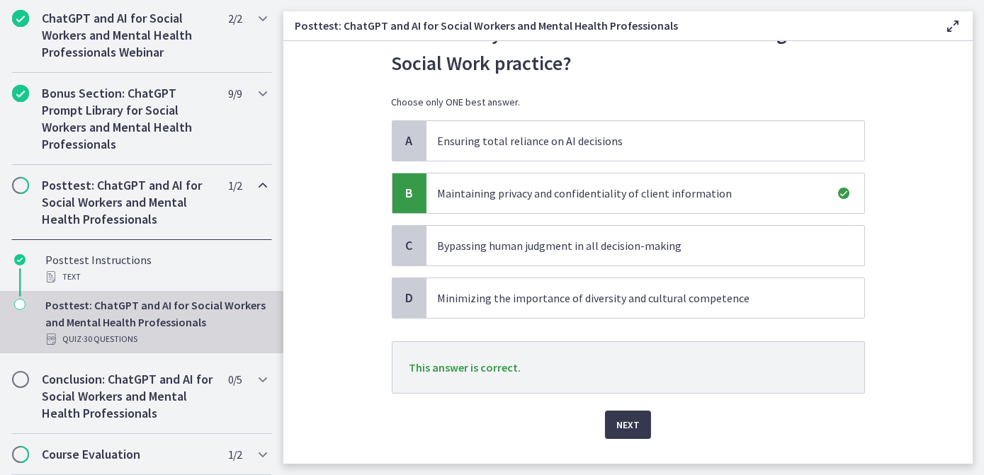
scroll to position [87, 0]
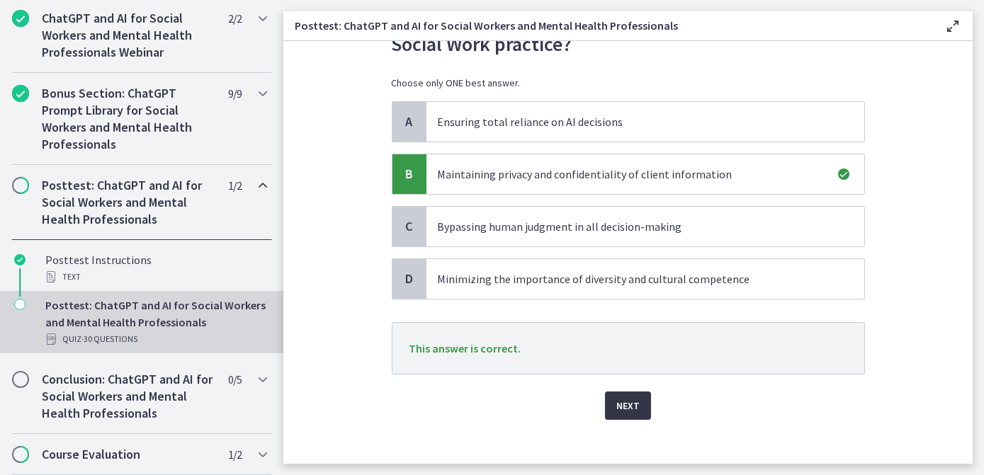
click at [629, 407] on span "Next" at bounding box center [627, 405] width 23 height 17
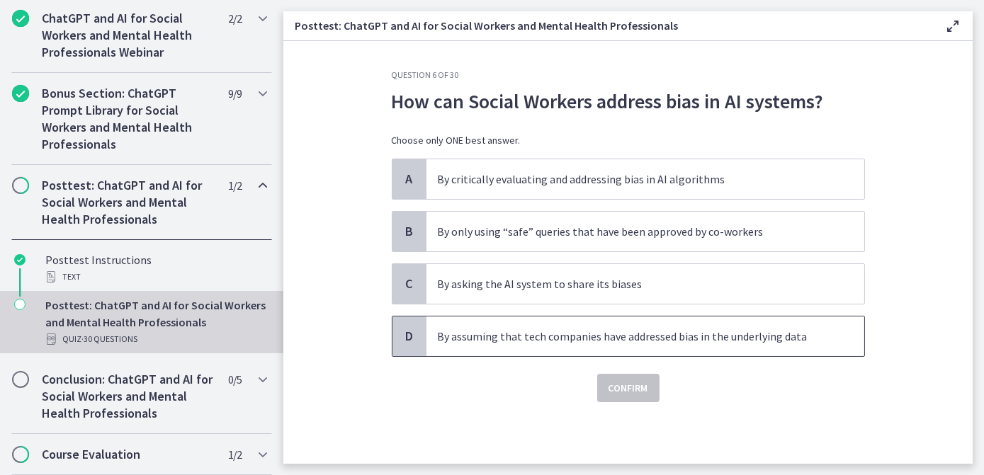
click at [667, 346] on span "By assuming that tech companies have addressed bias in the underlying data" at bounding box center [645, 337] width 438 height 40
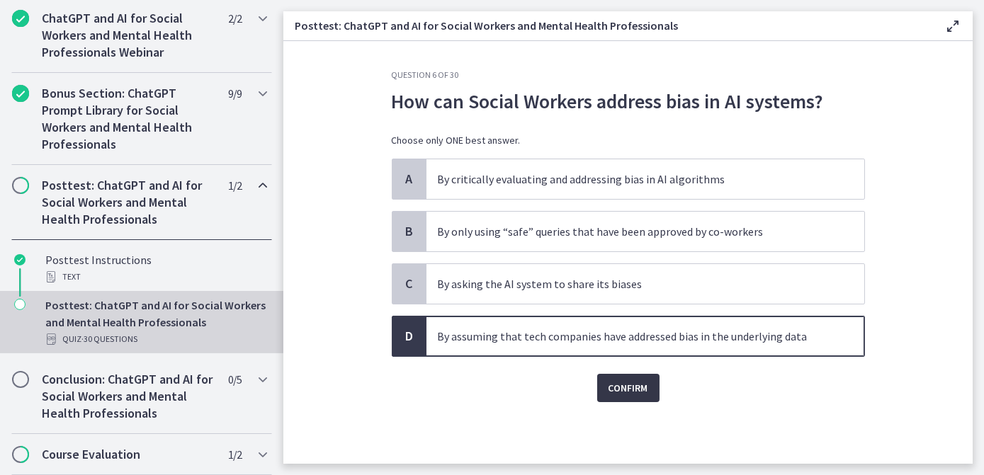
click at [630, 385] on span "Confirm" at bounding box center [629, 388] width 40 height 17
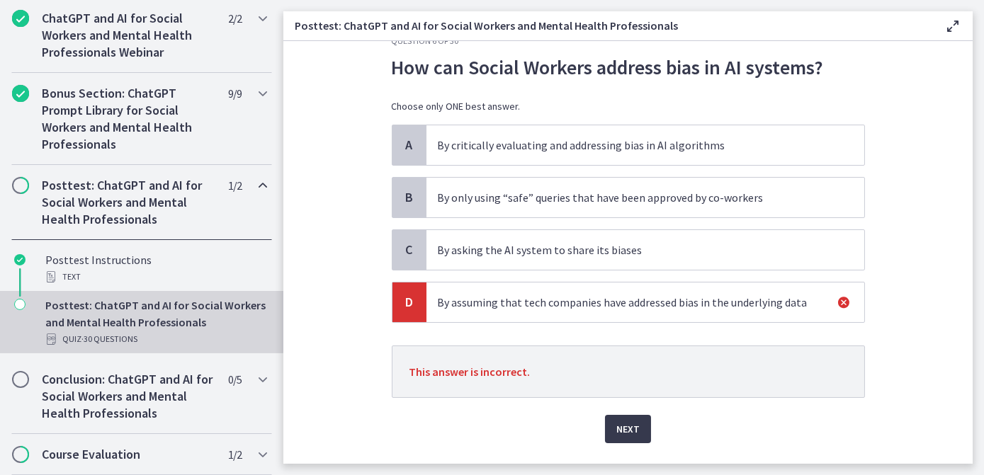
scroll to position [64, 0]
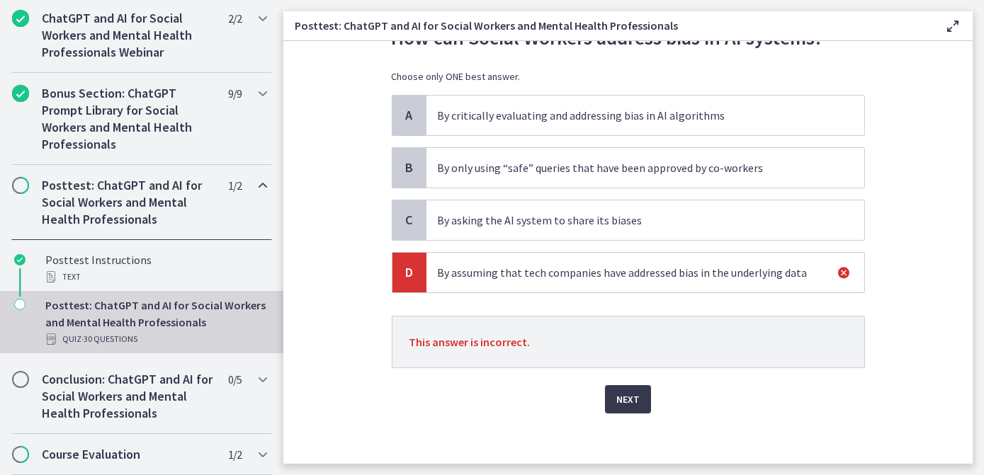
click at [509, 108] on p "By critically evaluating and addressing bias in AI algorithms" at bounding box center [631, 115] width 387 height 17
click at [622, 392] on span "Next" at bounding box center [627, 399] width 23 height 17
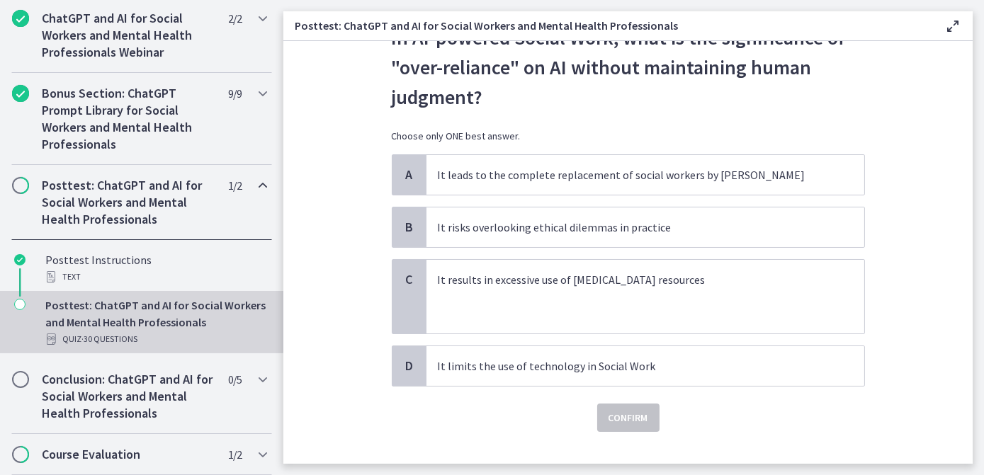
scroll to position [0, 0]
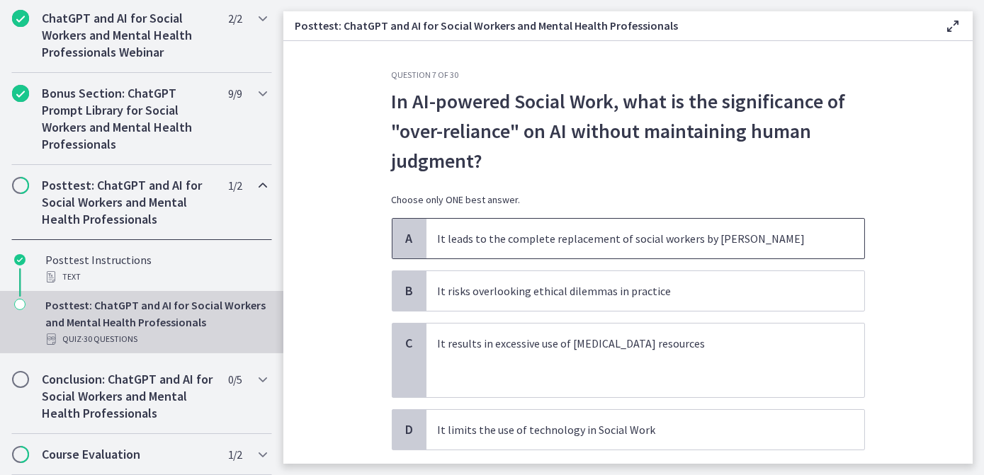
click at [681, 244] on p "It leads to the complete replacement of social workers by AI" at bounding box center [631, 238] width 387 height 17
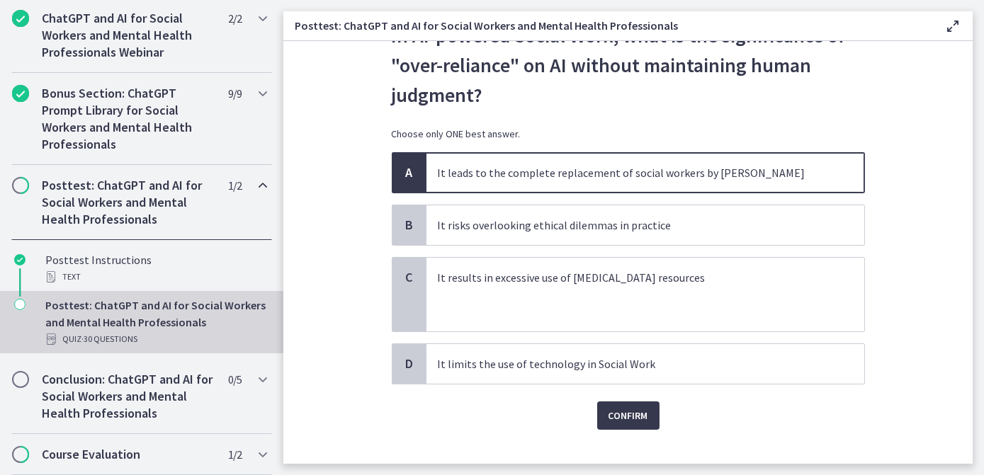
scroll to position [86, 0]
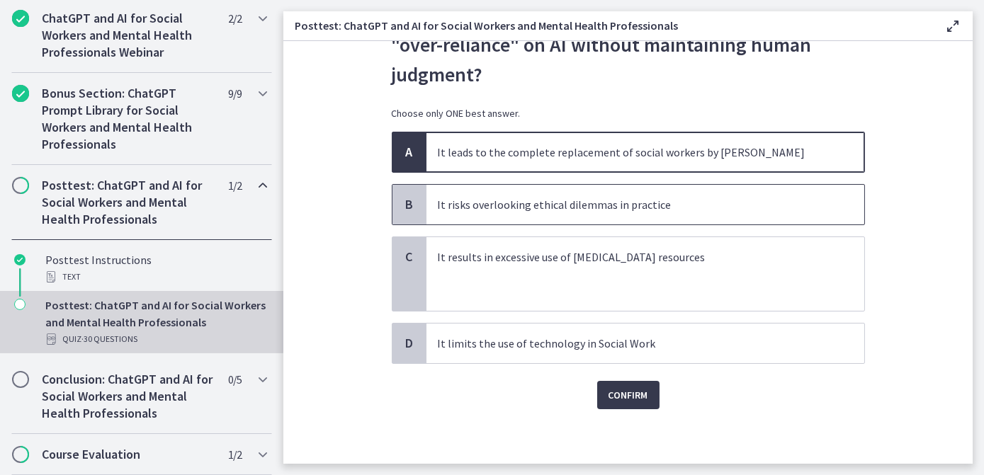
click at [565, 210] on p "It risks overlooking ethical dilemmas in practice" at bounding box center [631, 204] width 387 height 17
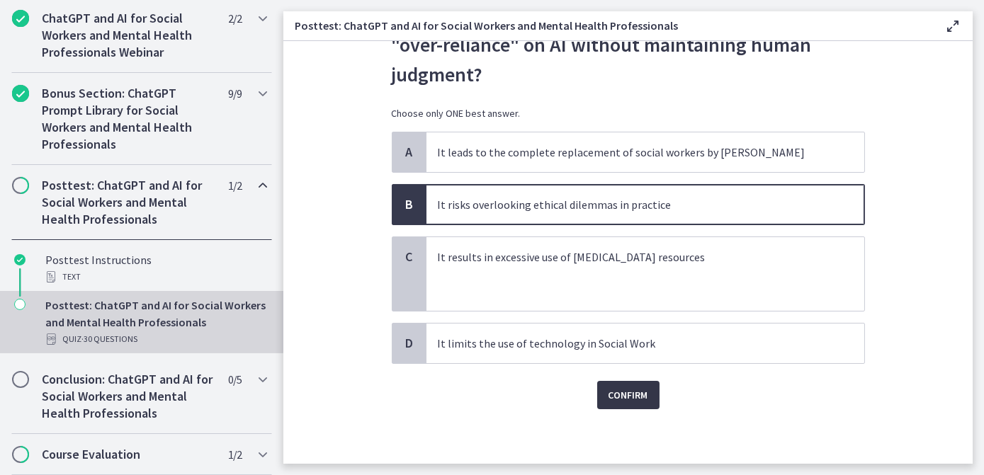
click at [615, 390] on span "Confirm" at bounding box center [629, 395] width 40 height 17
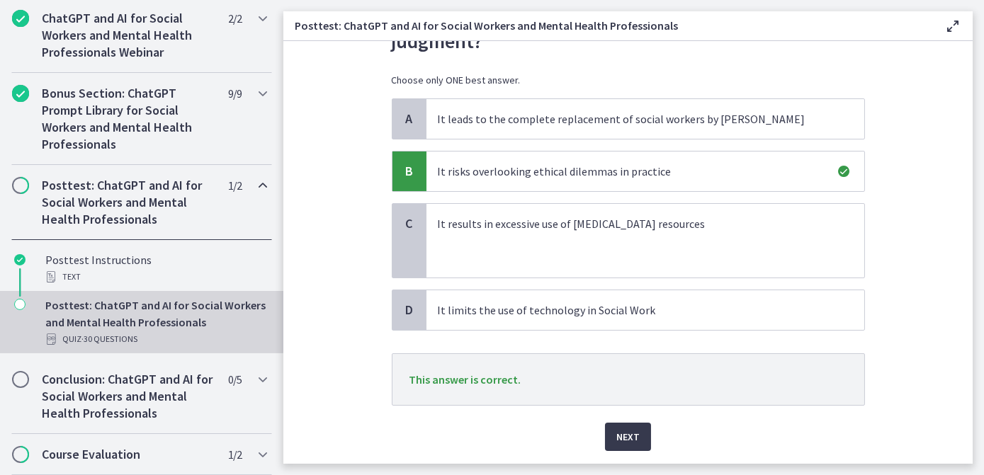
scroll to position [151, 0]
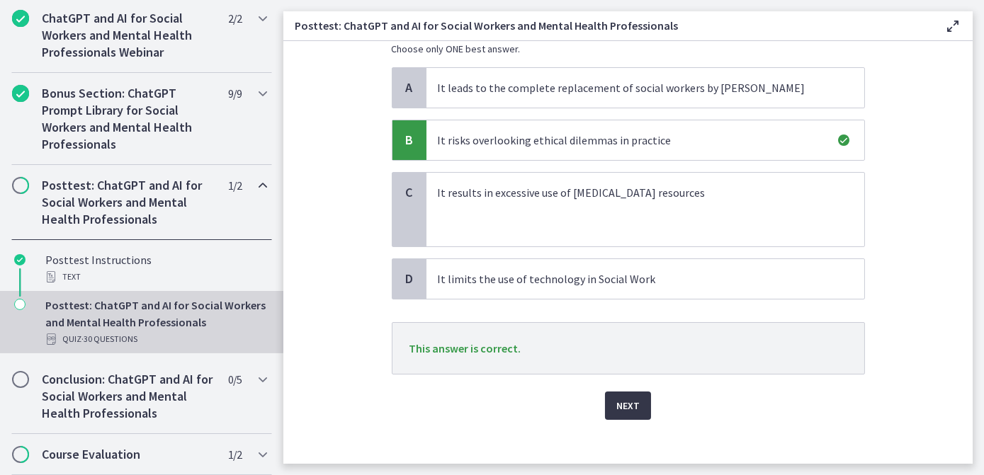
click at [629, 397] on span "Next" at bounding box center [627, 405] width 23 height 17
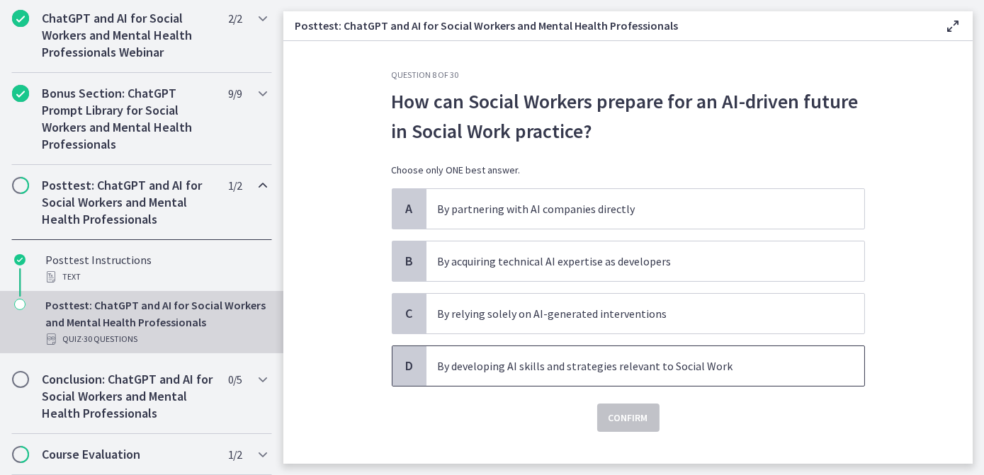
scroll to position [23, 0]
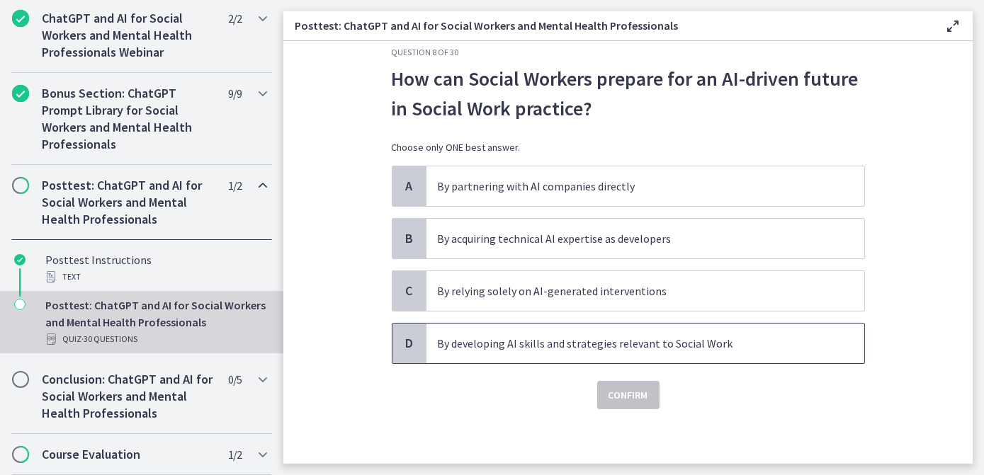
click at [536, 353] on span "By developing AI skills and strategies relevant to Social Work" at bounding box center [645, 344] width 438 height 40
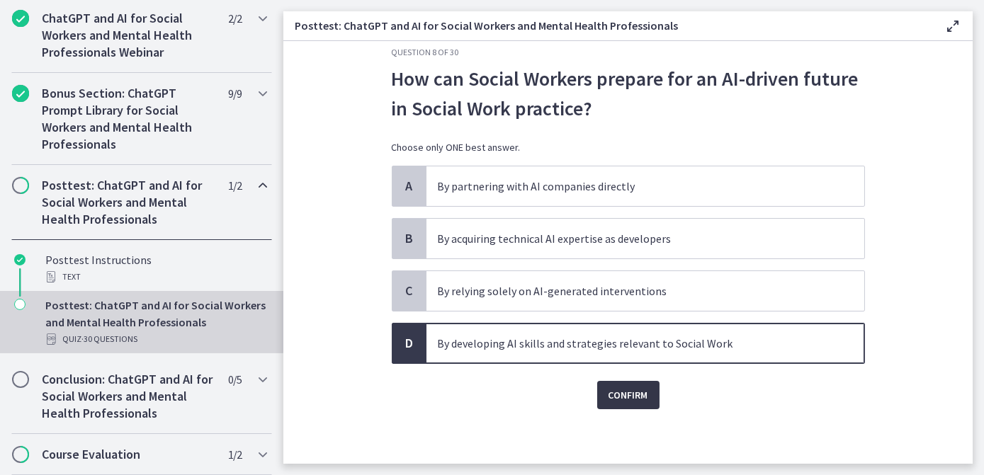
click at [622, 390] on span "Confirm" at bounding box center [629, 395] width 40 height 17
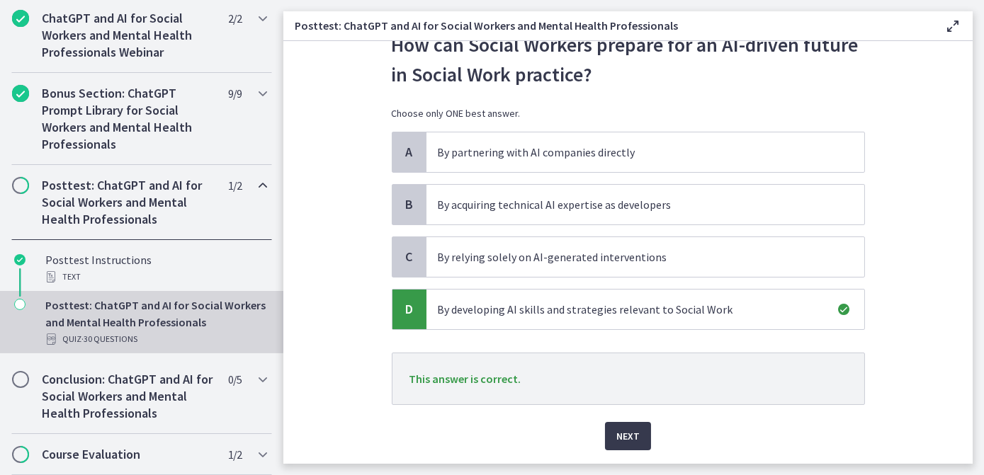
scroll to position [87, 0]
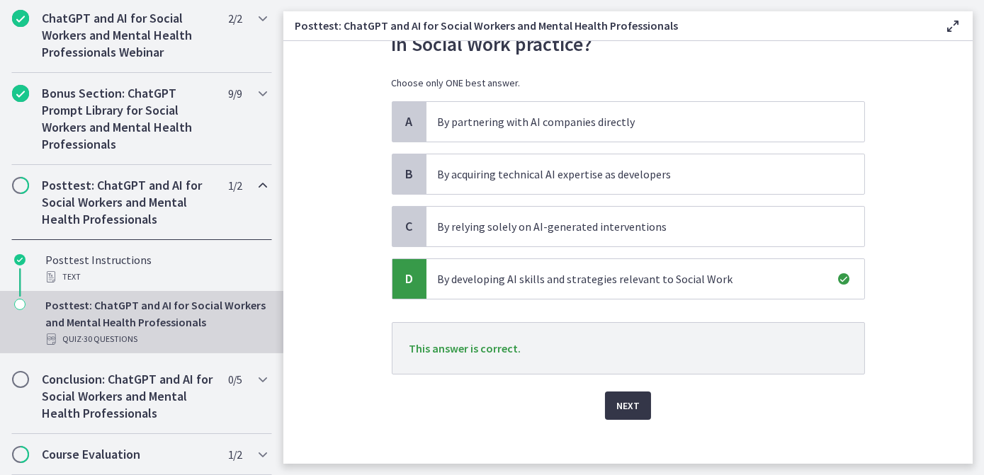
click at [618, 401] on span "Next" at bounding box center [627, 405] width 23 height 17
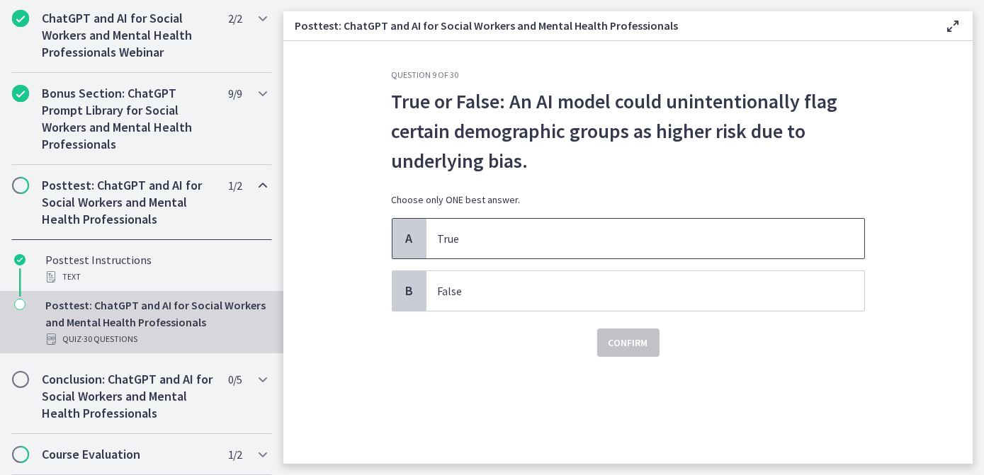
click at [606, 229] on span "True" at bounding box center [645, 239] width 438 height 40
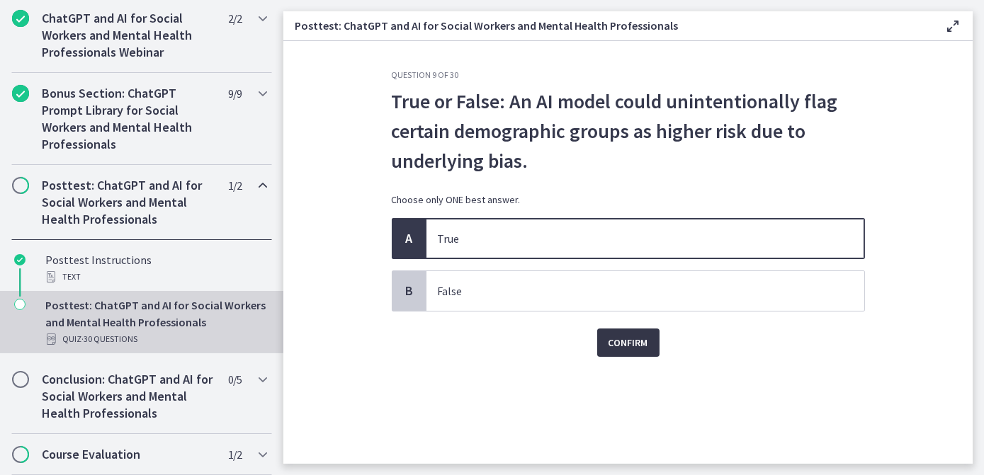
drag, startPoint x: 612, startPoint y: 320, endPoint x: 616, endPoint y: 336, distance: 16.0
click at [616, 336] on div "Confirm" at bounding box center [628, 334] width 473 height 45
click at [616, 336] on span "Confirm" at bounding box center [629, 342] width 40 height 17
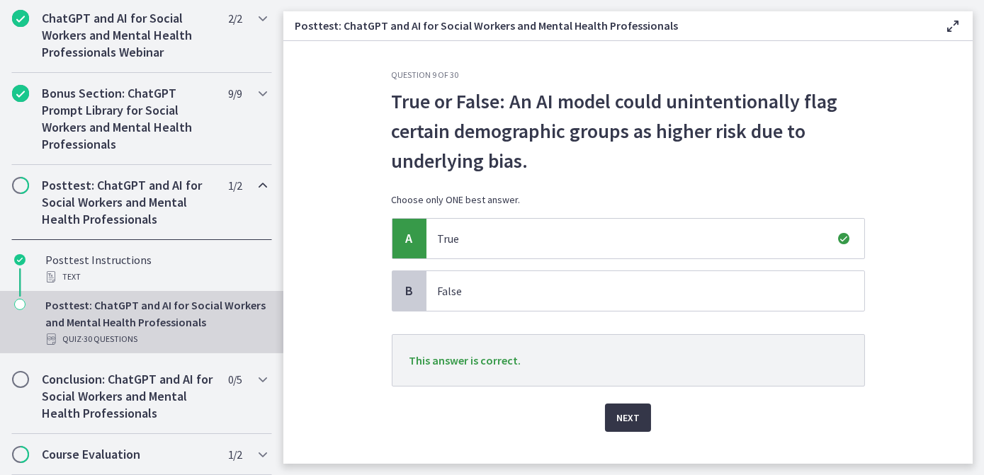
click at [623, 412] on span "Next" at bounding box center [627, 417] width 23 height 17
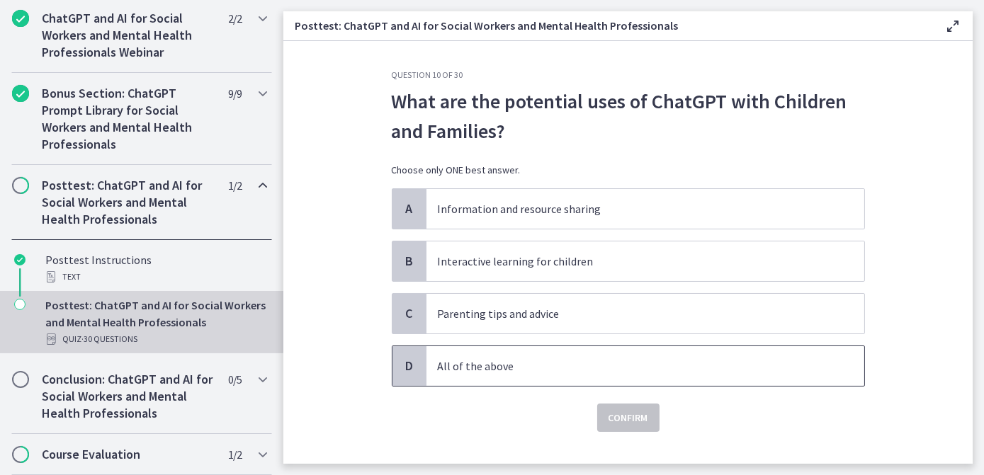
click at [523, 371] on p "All of the above" at bounding box center [631, 366] width 387 height 17
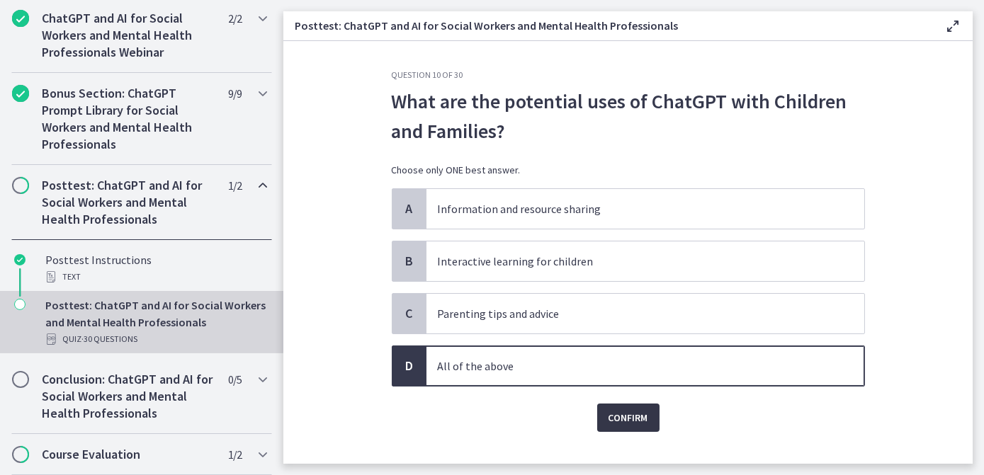
click at [623, 414] on span "Confirm" at bounding box center [629, 417] width 40 height 17
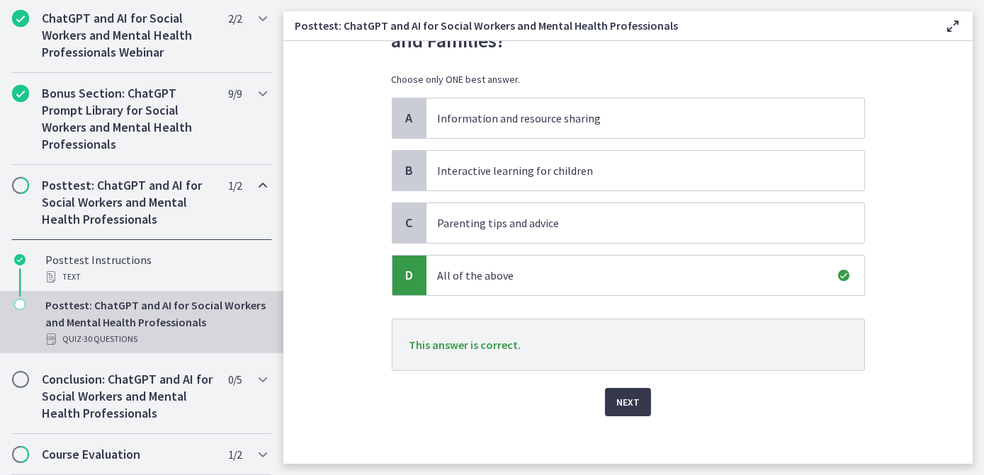
scroll to position [98, 0]
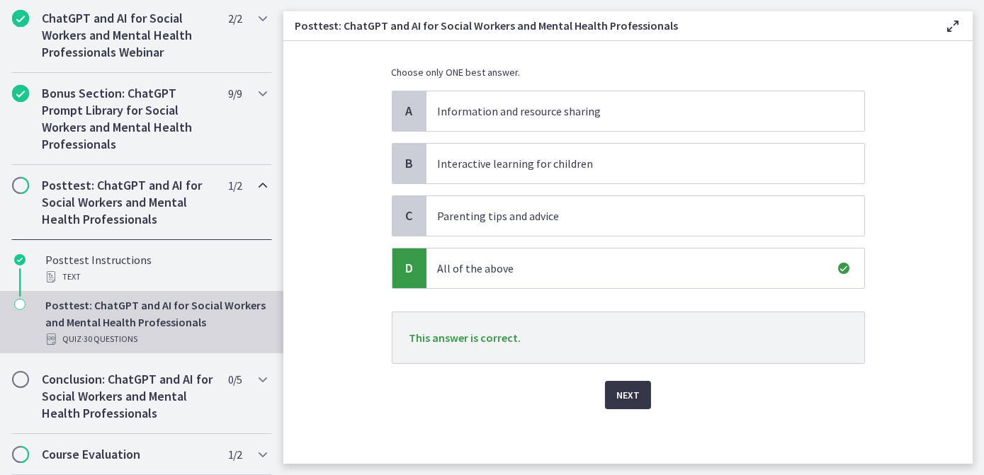
click at [633, 392] on span "Next" at bounding box center [627, 395] width 23 height 17
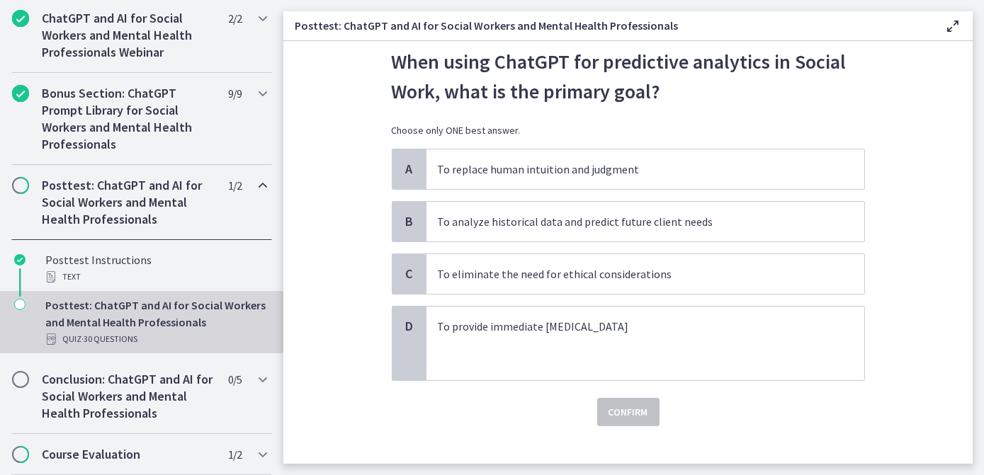
scroll to position [57, 0]
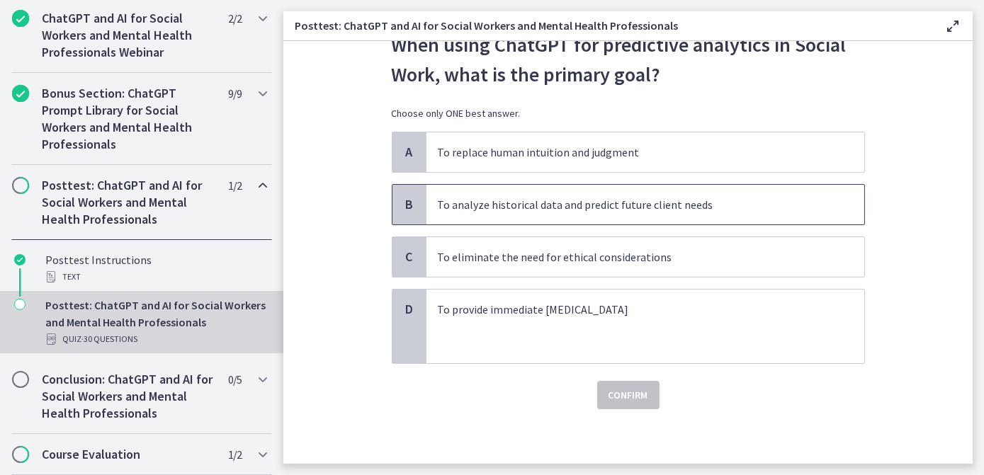
click at [631, 210] on p "To analyze historical data and predict future client needs" at bounding box center [631, 204] width 387 height 17
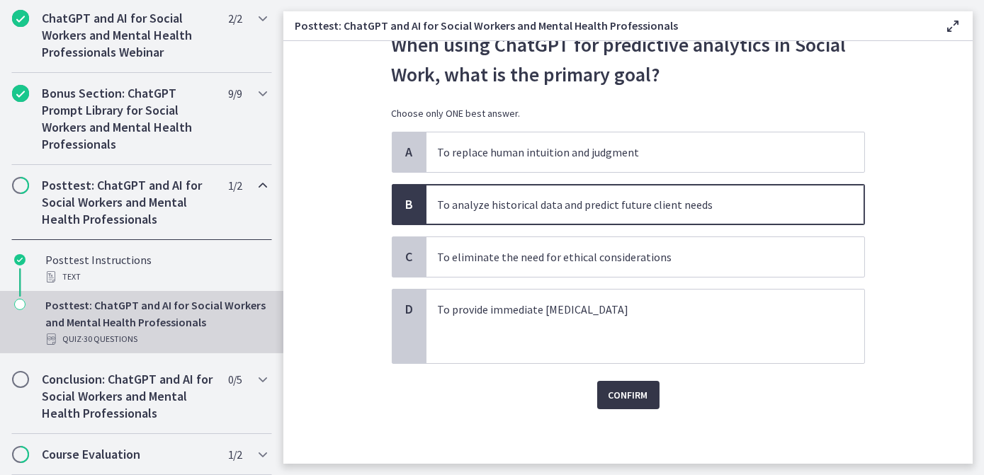
click at [623, 405] on button "Confirm" at bounding box center [628, 395] width 62 height 28
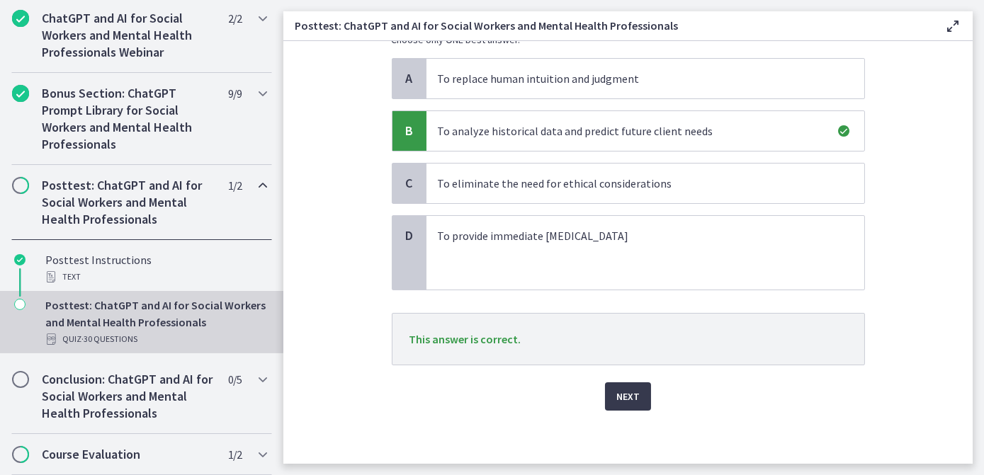
scroll to position [132, 0]
drag, startPoint x: 587, startPoint y: 392, endPoint x: 595, endPoint y: 392, distance: 7.8
click at [593, 392] on div "Next" at bounding box center [628, 386] width 473 height 45
click at [618, 393] on span "Next" at bounding box center [627, 395] width 23 height 17
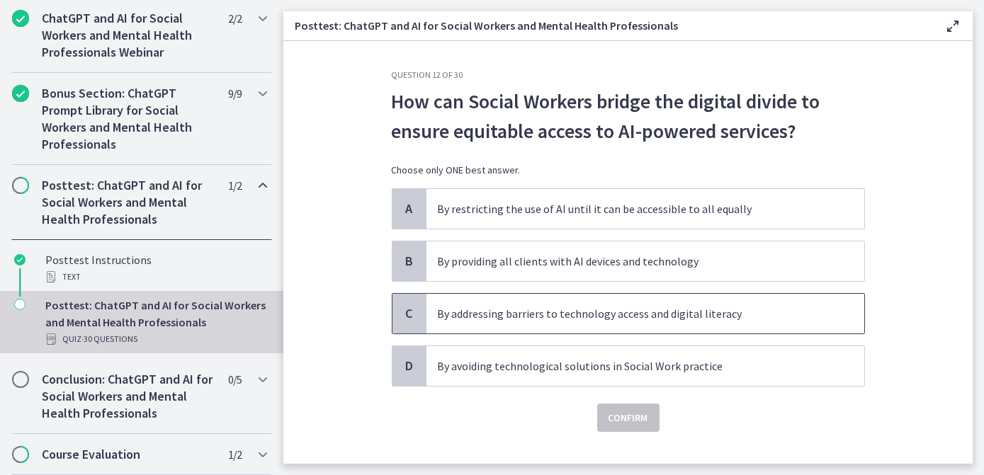
click at [708, 314] on p "By addressing barriers to technology access and digital literacy" at bounding box center [631, 313] width 387 height 17
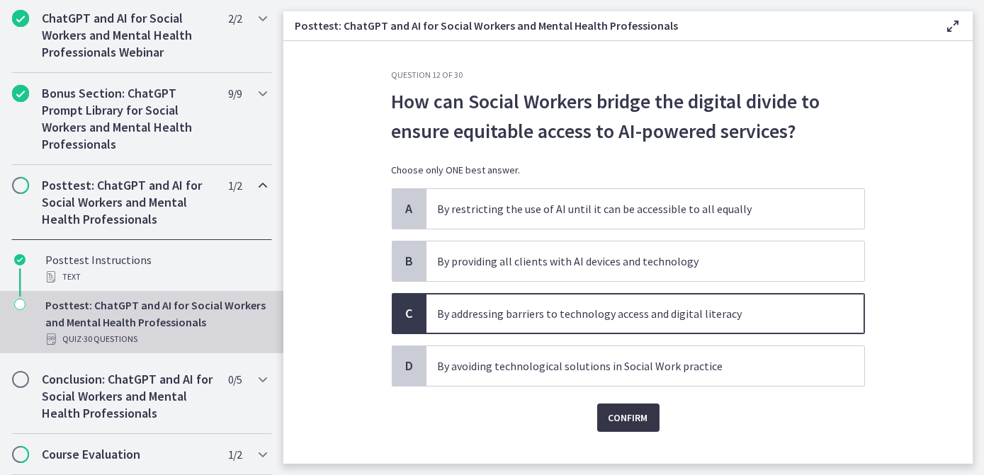
click at [633, 420] on span "Confirm" at bounding box center [629, 417] width 40 height 17
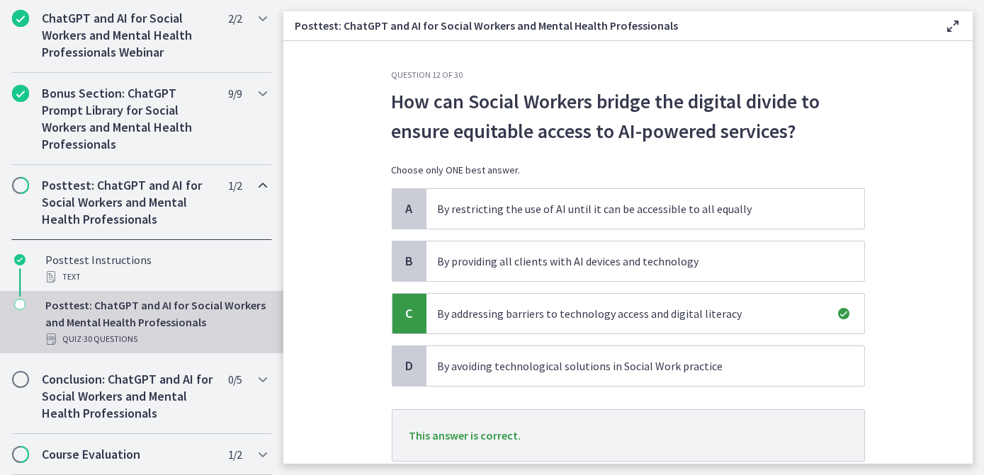
scroll to position [64, 0]
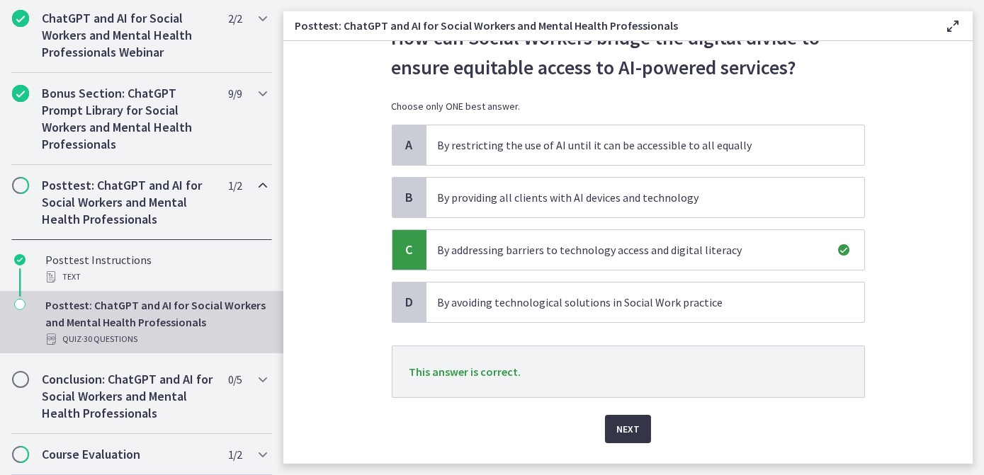
click at [616, 424] on span "Next" at bounding box center [627, 429] width 23 height 17
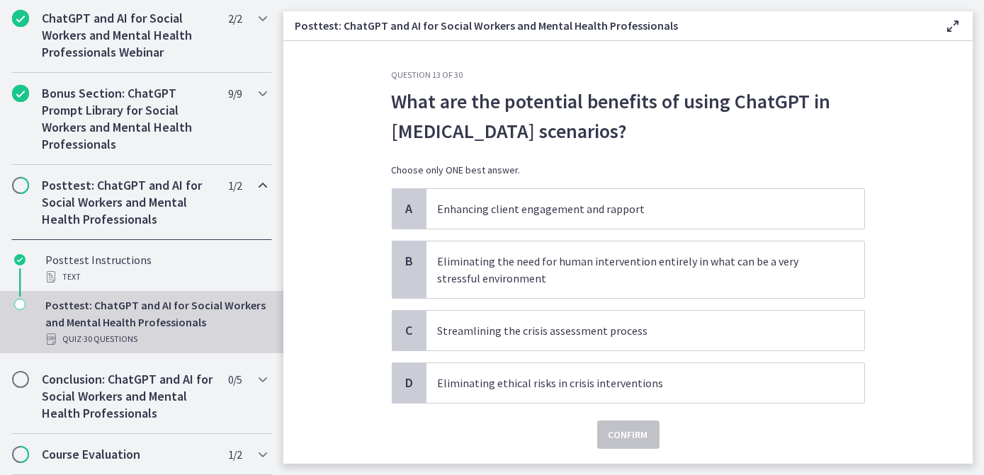
scroll to position [40, 0]
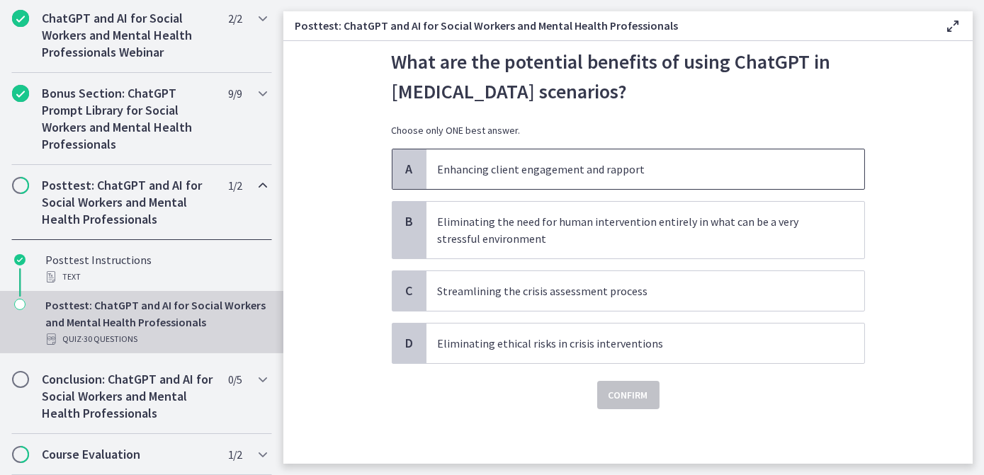
click at [655, 173] on p "Enhancing client engagement and rapport" at bounding box center [631, 169] width 387 height 17
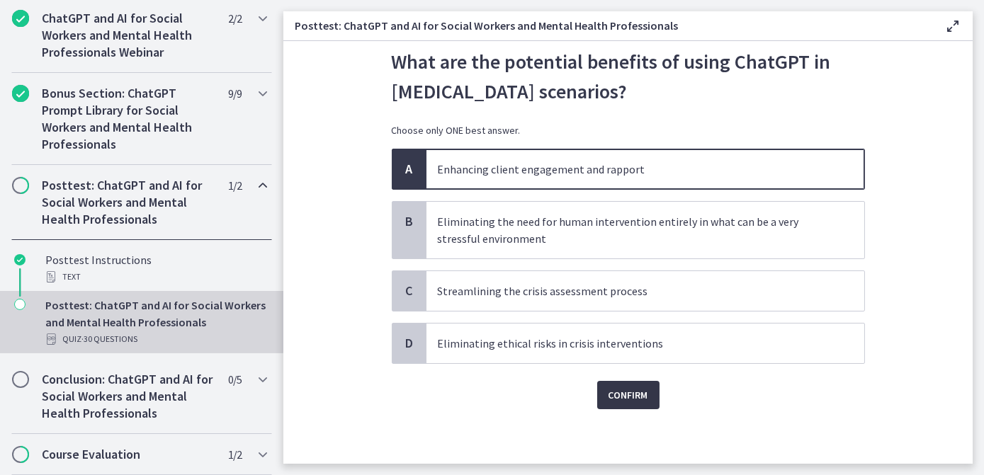
click at [623, 400] on span "Confirm" at bounding box center [629, 395] width 40 height 17
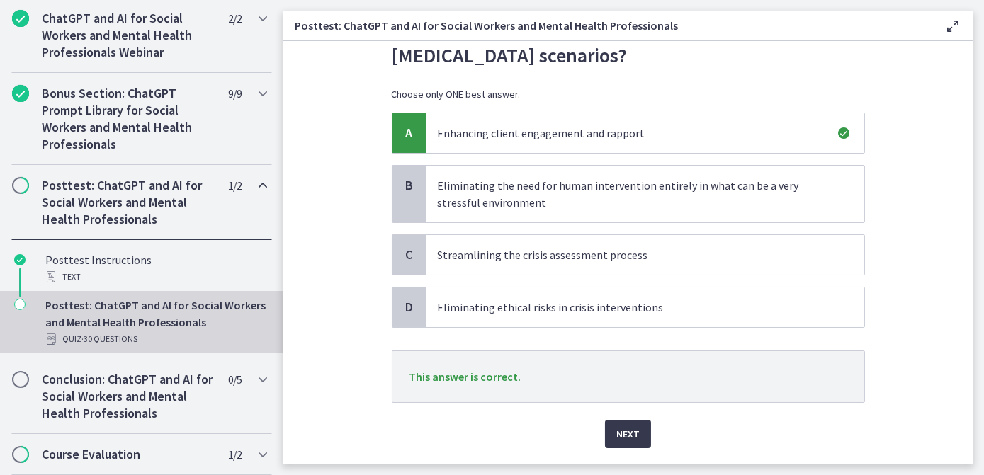
scroll to position [104, 0]
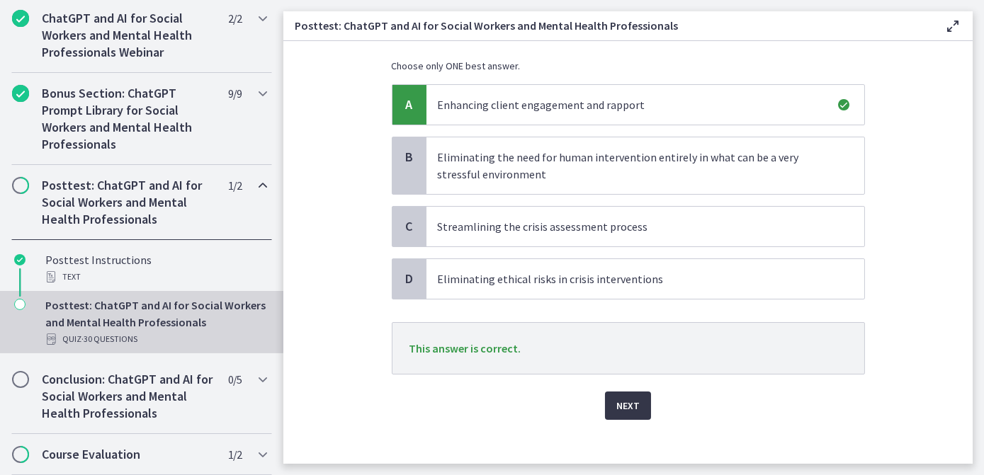
click at [636, 410] on button "Next" at bounding box center [628, 406] width 46 height 28
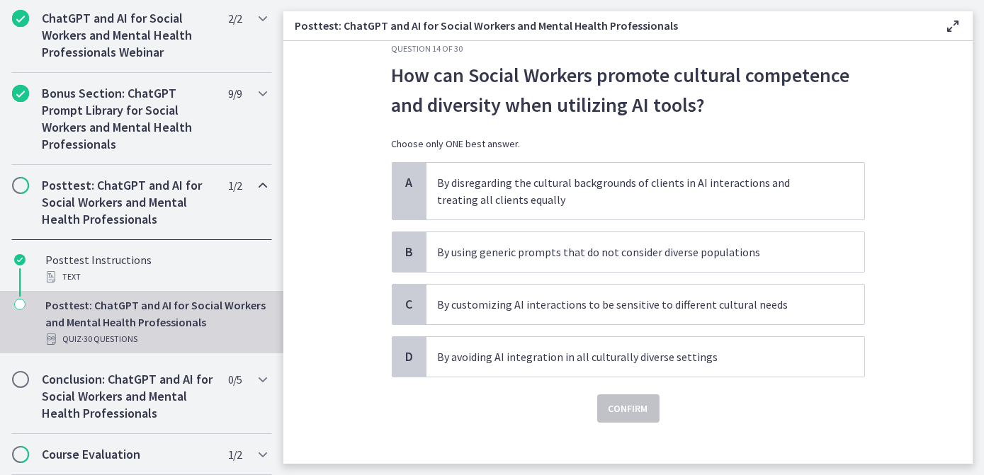
scroll to position [40, 0]
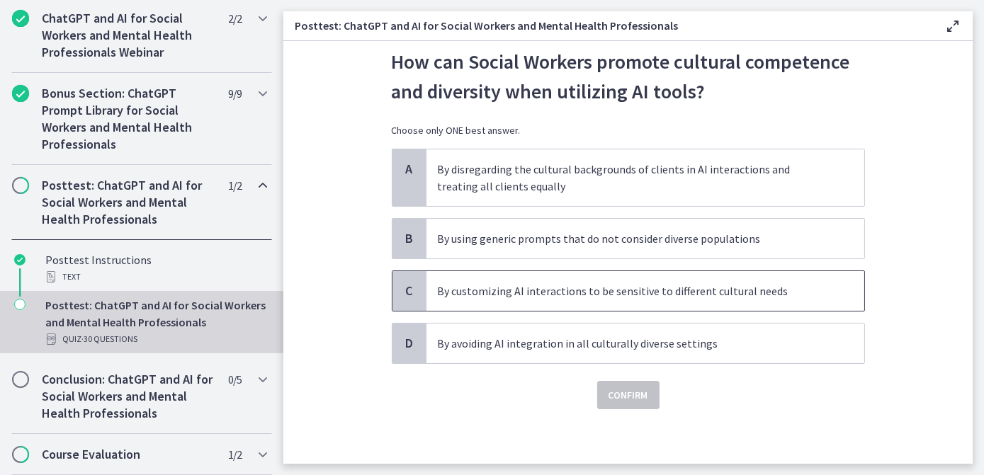
click at [580, 293] on p "By customizing AI interactions to be sensitive to different cultural needs" at bounding box center [631, 291] width 387 height 17
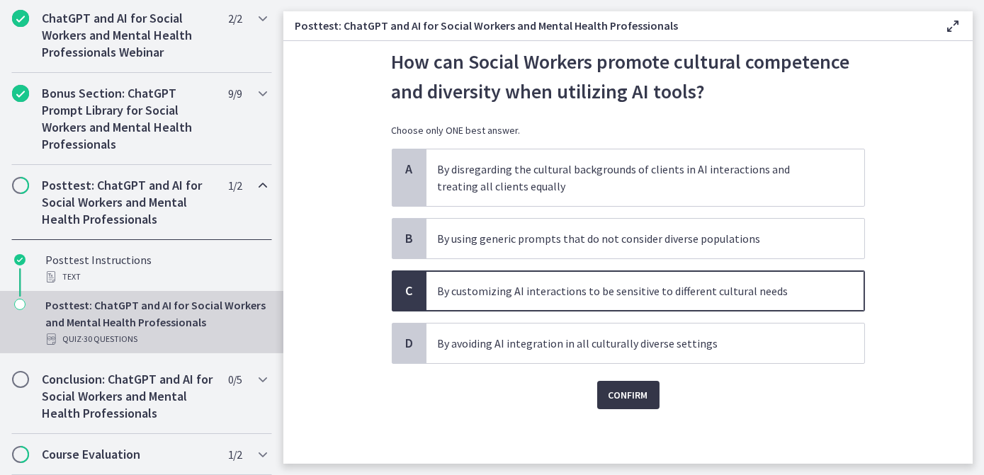
click at [622, 397] on span "Confirm" at bounding box center [629, 395] width 40 height 17
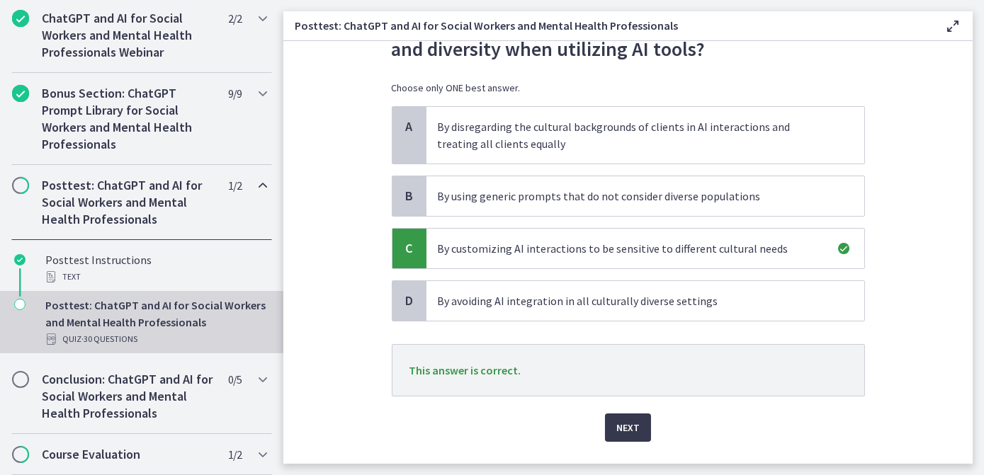
scroll to position [104, 0]
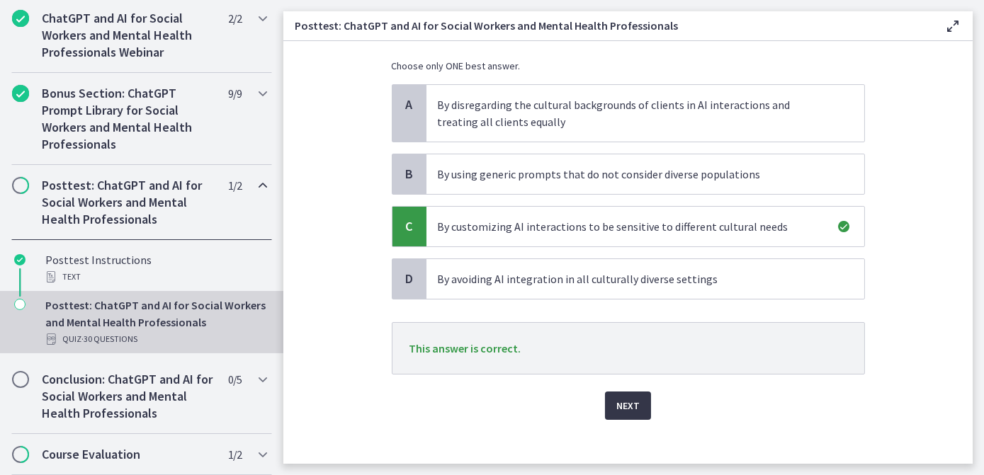
click at [620, 402] on span "Next" at bounding box center [627, 405] width 23 height 17
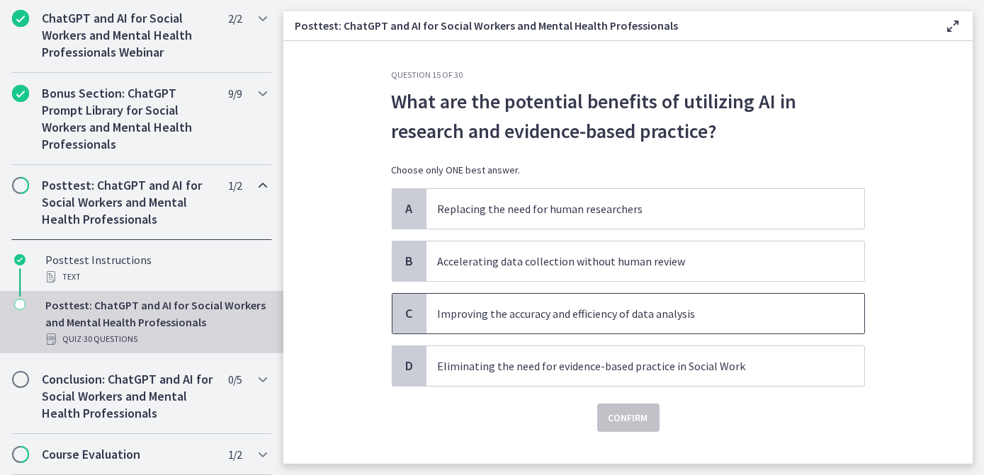
click at [723, 313] on p "Improving the accuracy and efficiency of data analysis" at bounding box center [631, 313] width 387 height 17
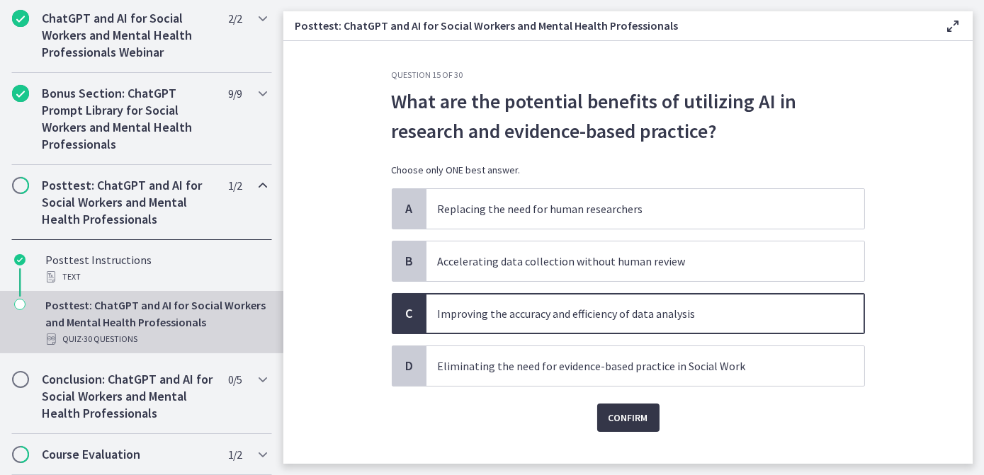
click at [632, 420] on span "Confirm" at bounding box center [629, 417] width 40 height 17
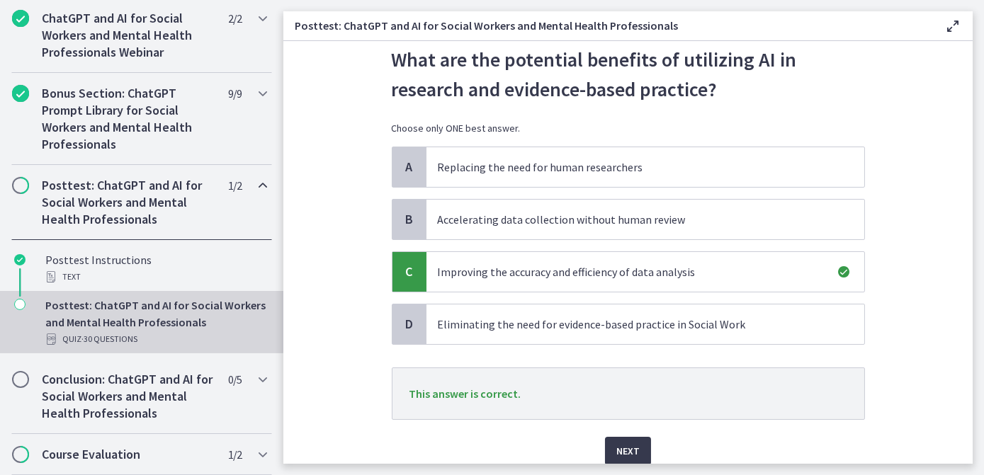
scroll to position [64, 0]
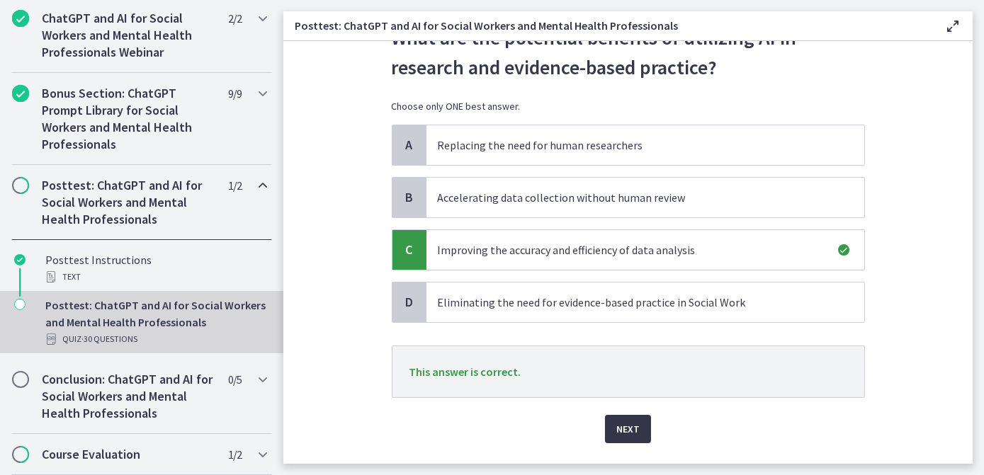
click at [616, 421] on span "Next" at bounding box center [627, 429] width 23 height 17
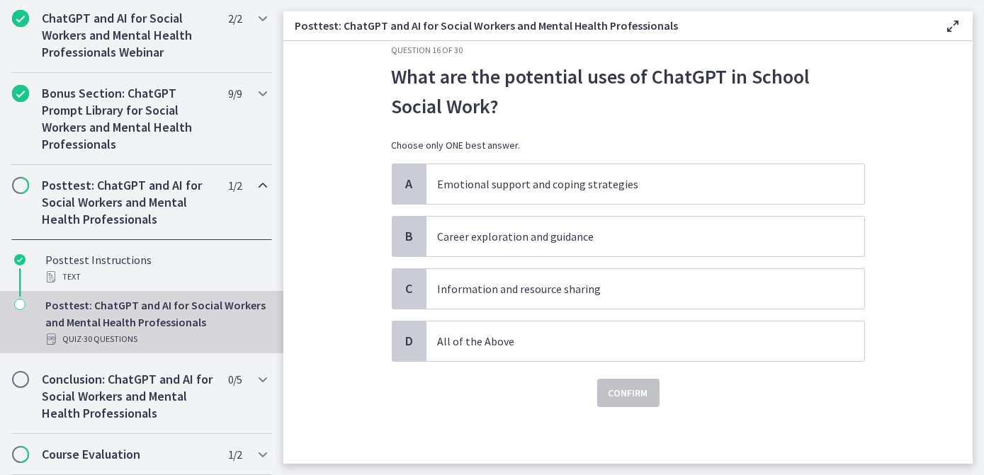
scroll to position [0, 0]
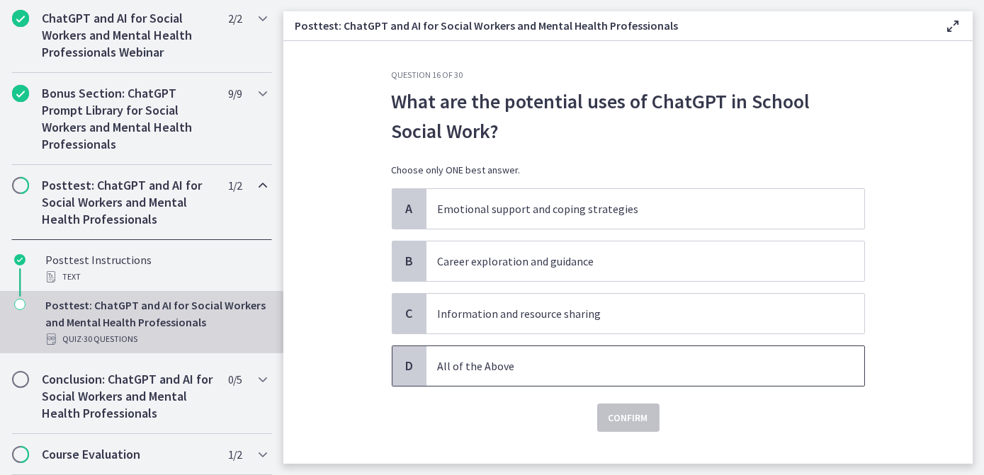
click at [619, 363] on p "All of the Above" at bounding box center [631, 366] width 387 height 17
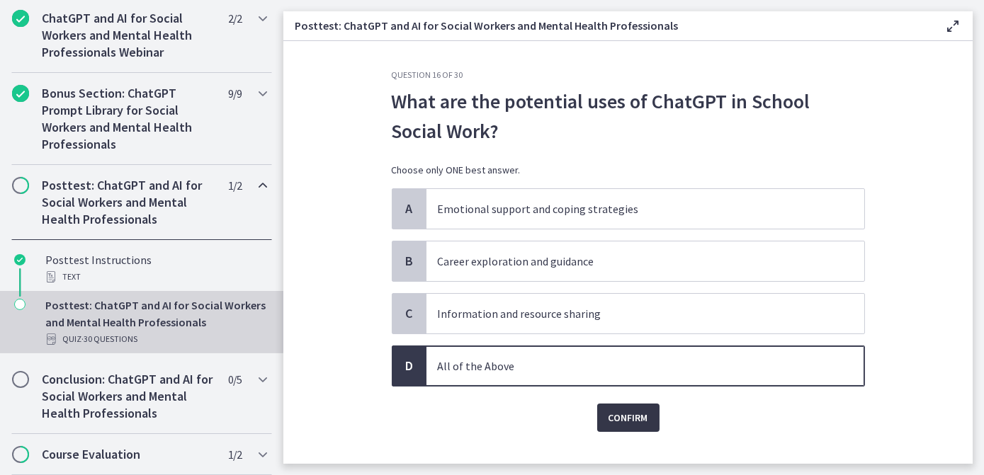
click at [613, 419] on span "Confirm" at bounding box center [629, 417] width 40 height 17
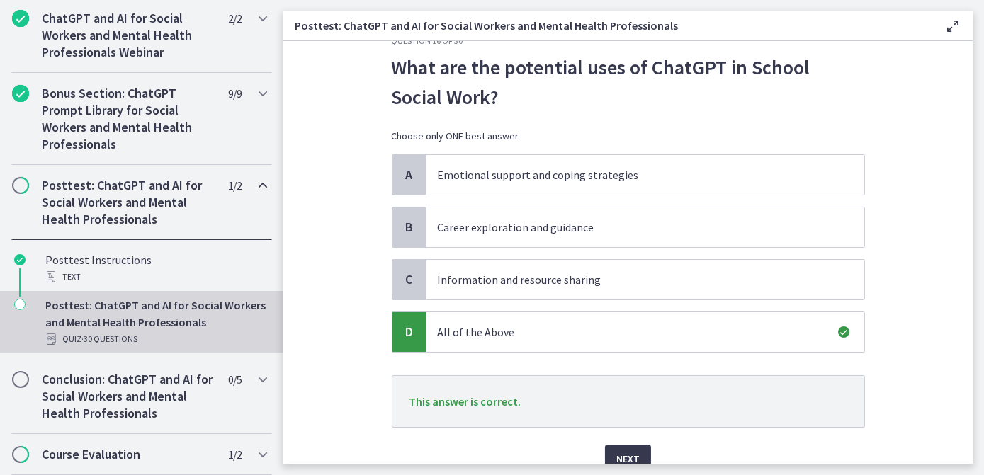
scroll to position [64, 0]
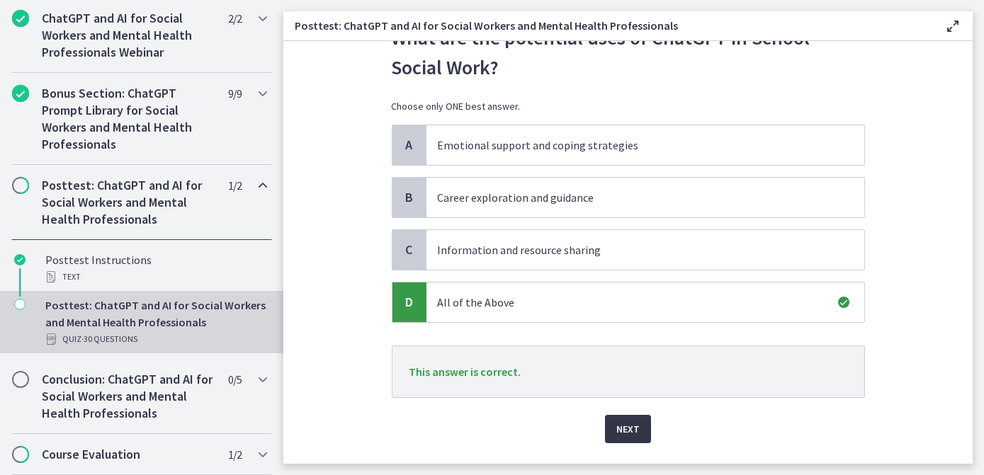
click at [628, 415] on button "Next" at bounding box center [628, 429] width 46 height 28
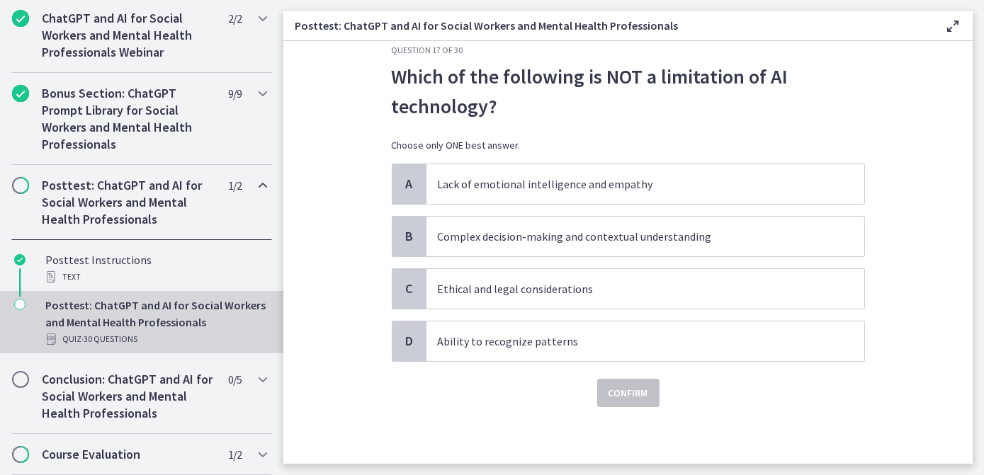
scroll to position [0, 0]
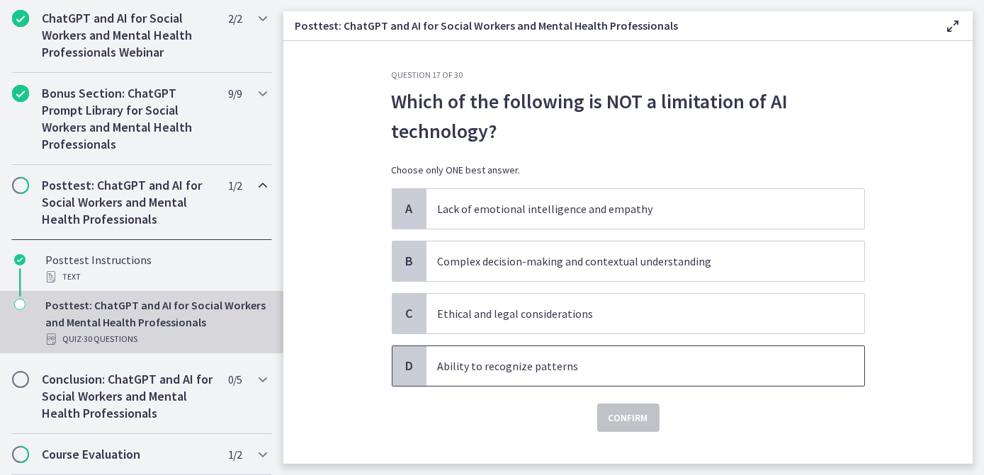
click at [562, 372] on p "Ability to recognize patterns" at bounding box center [631, 366] width 387 height 17
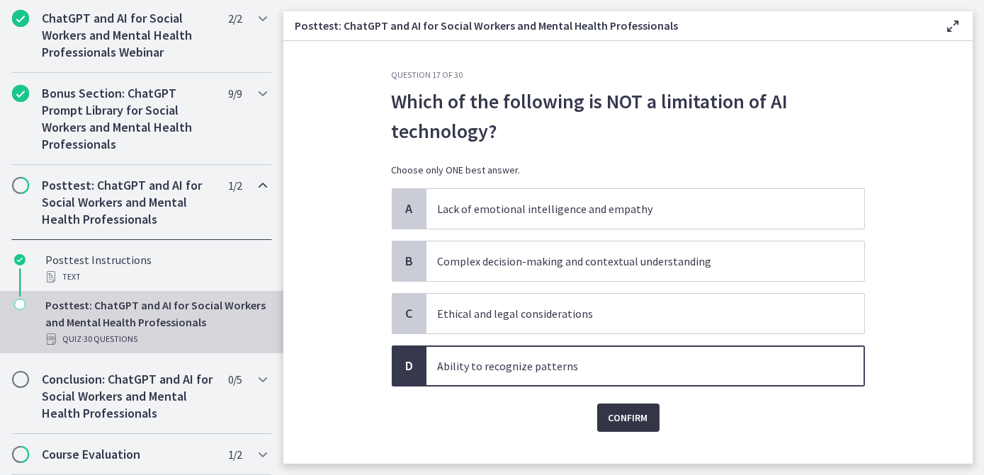
click at [619, 420] on span "Confirm" at bounding box center [629, 417] width 40 height 17
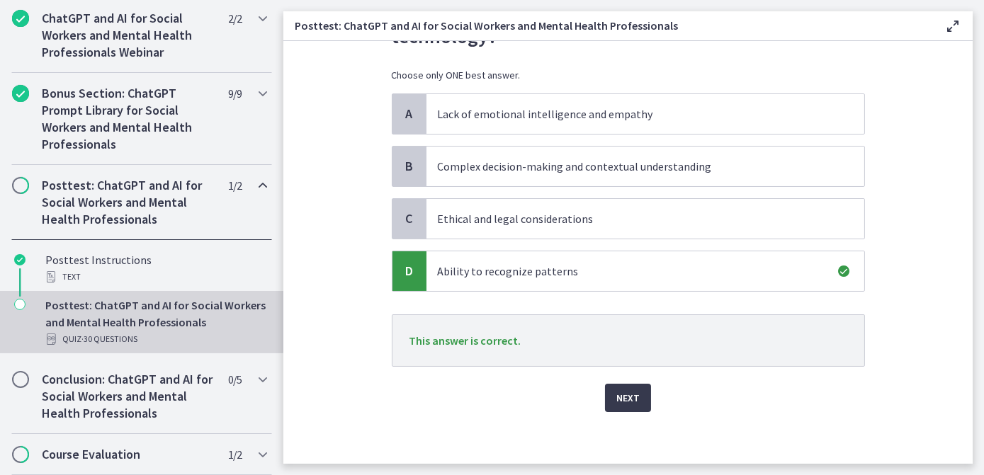
scroll to position [98, 0]
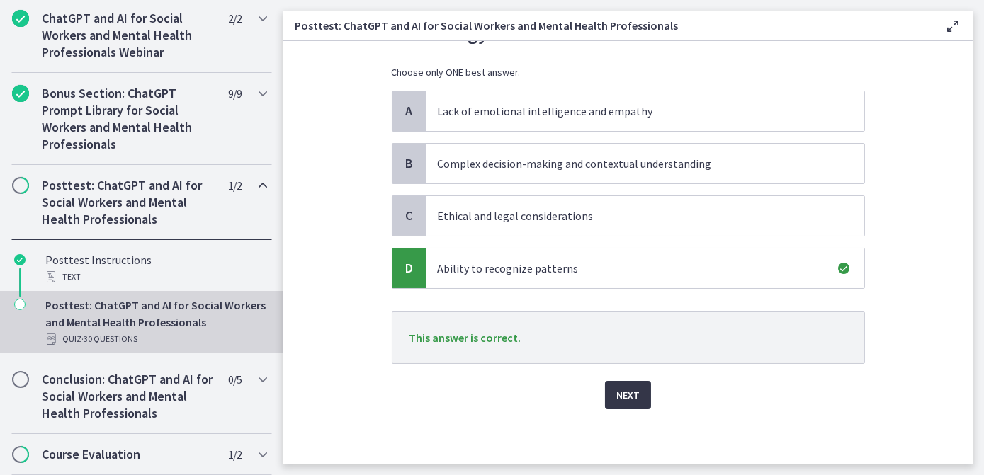
click at [637, 395] on button "Next" at bounding box center [628, 395] width 46 height 28
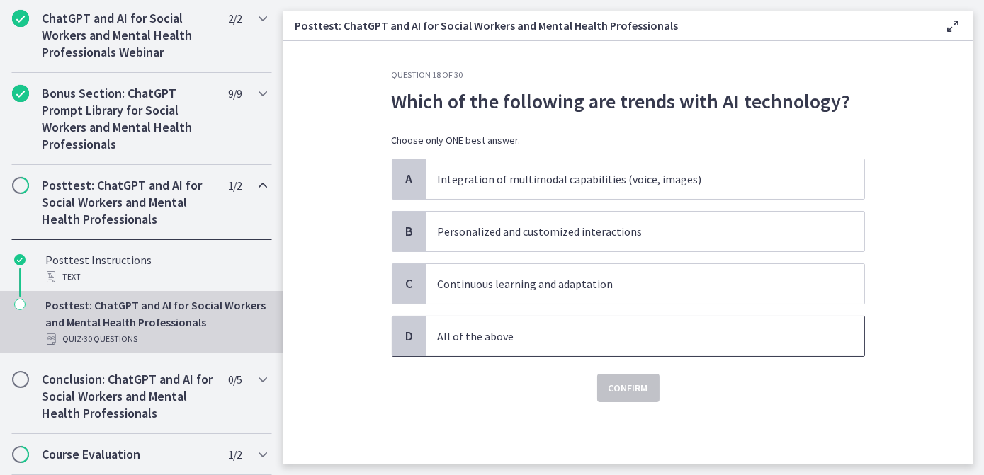
click at [570, 339] on p "All of the above" at bounding box center [631, 336] width 387 height 17
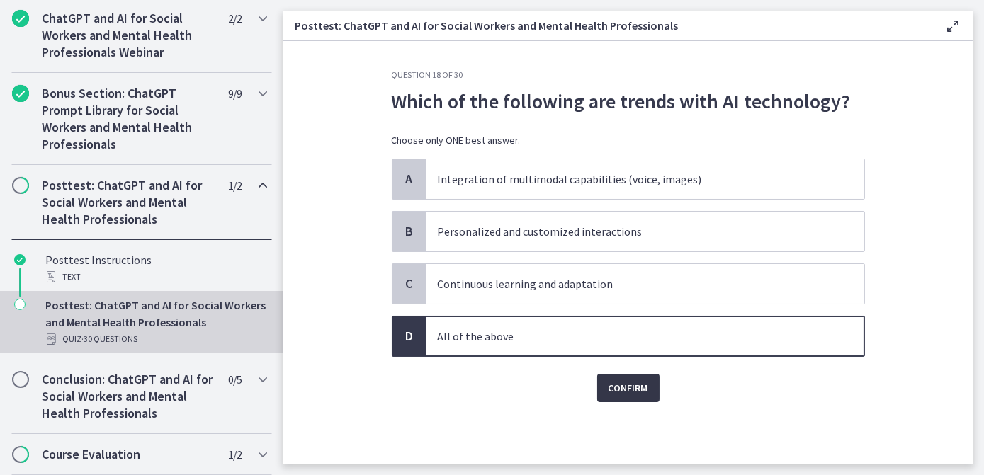
click at [612, 380] on span "Confirm" at bounding box center [629, 388] width 40 height 17
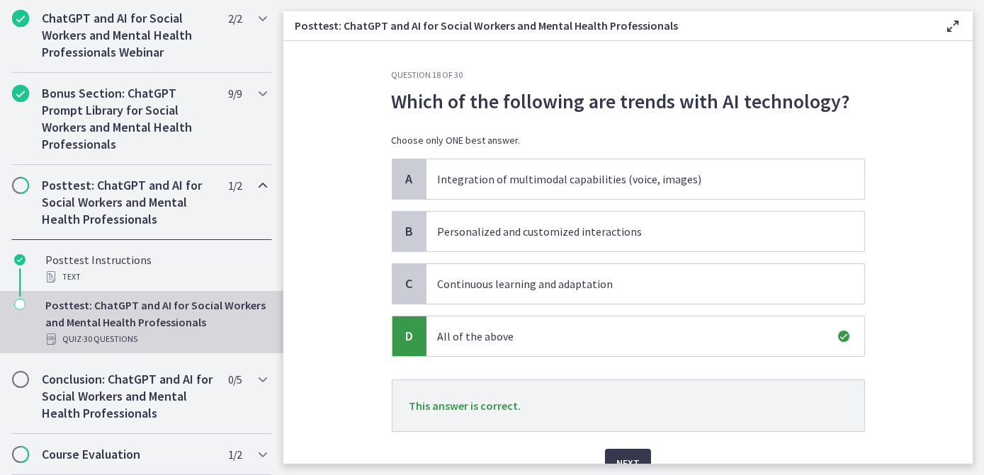
scroll to position [64, 0]
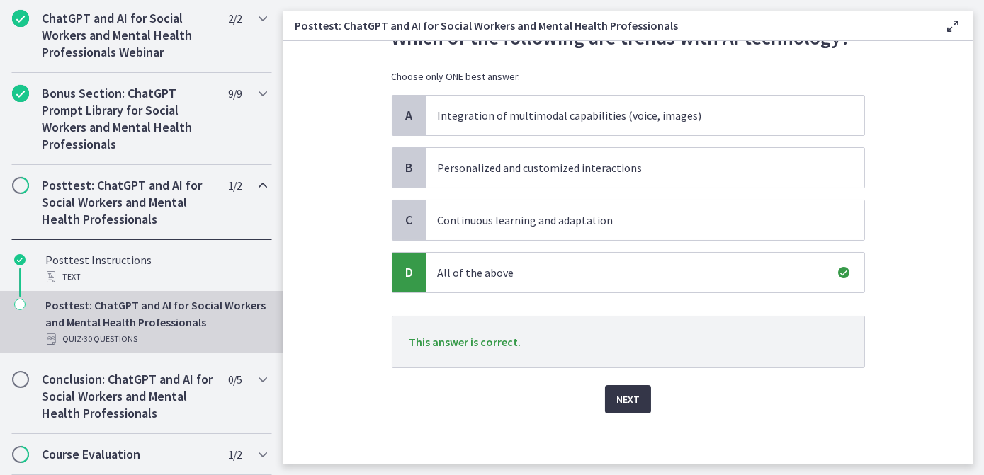
click at [624, 397] on span "Next" at bounding box center [627, 399] width 23 height 17
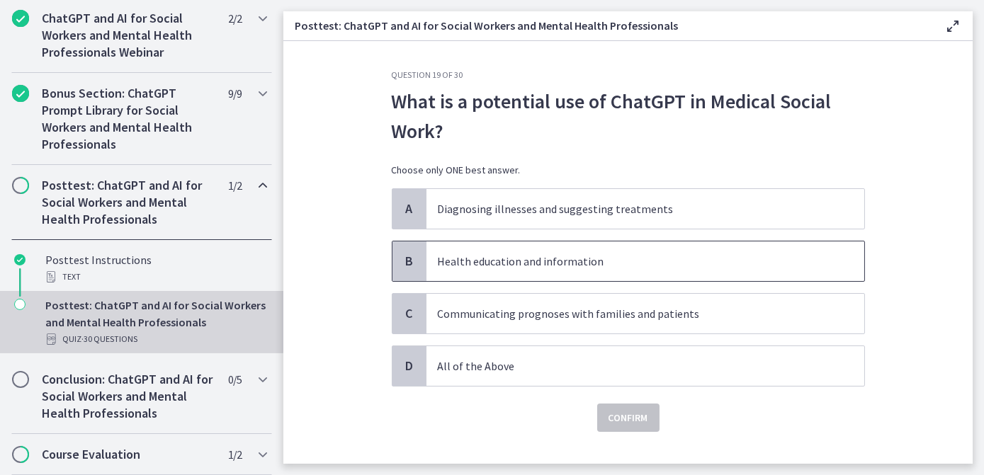
click at [577, 270] on span "Health education and information" at bounding box center [645, 262] width 438 height 40
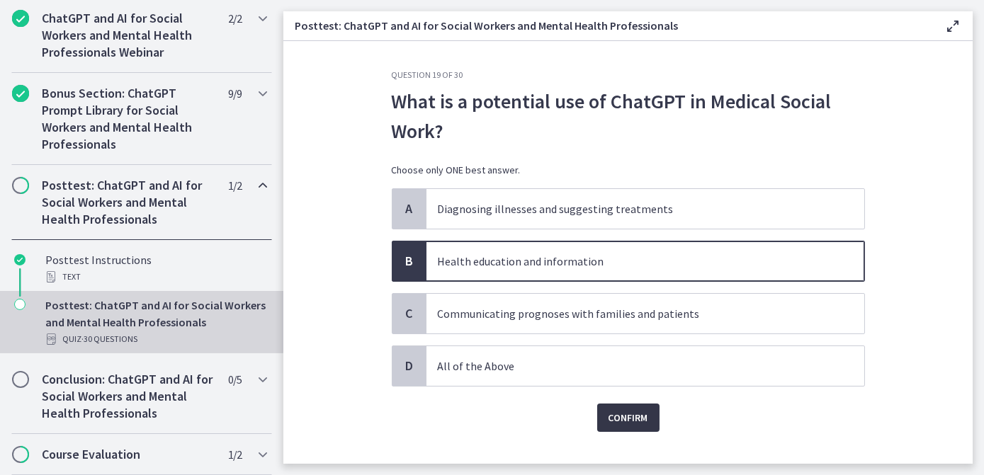
click at [623, 411] on span "Confirm" at bounding box center [629, 417] width 40 height 17
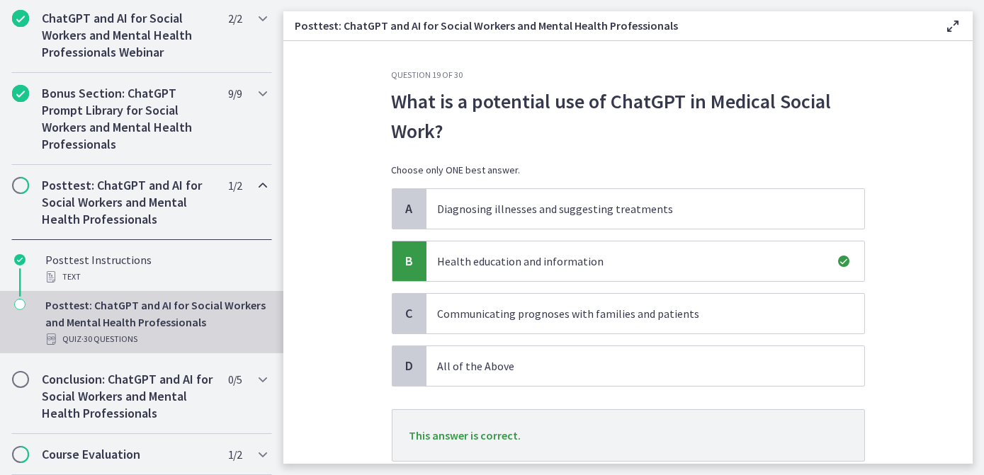
scroll to position [98, 0]
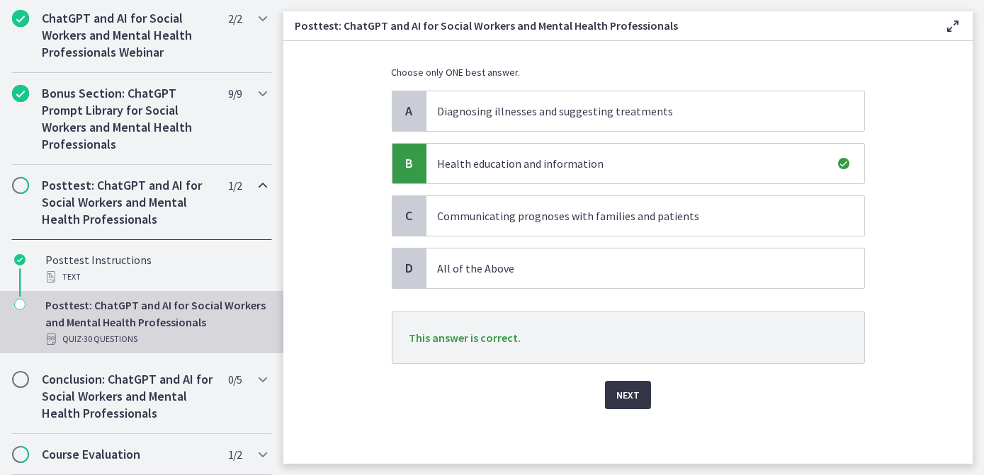
click at [635, 400] on button "Next" at bounding box center [628, 395] width 46 height 28
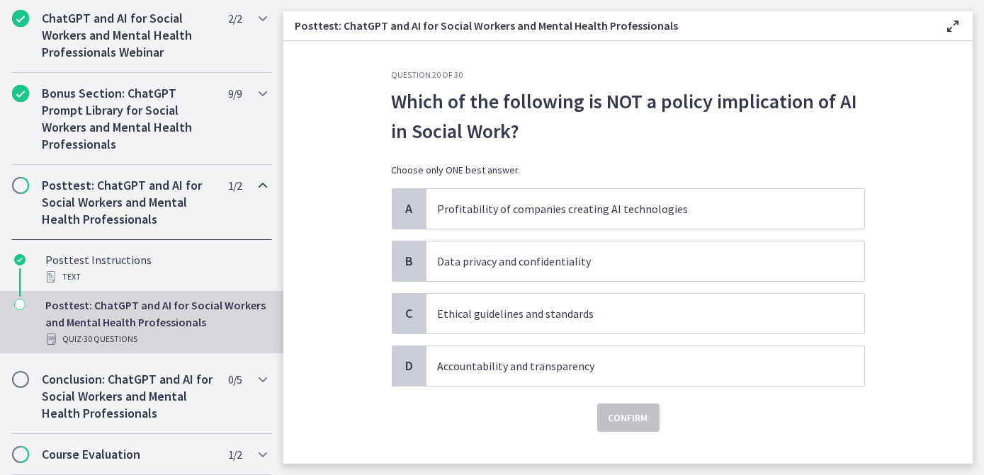
scroll to position [23, 0]
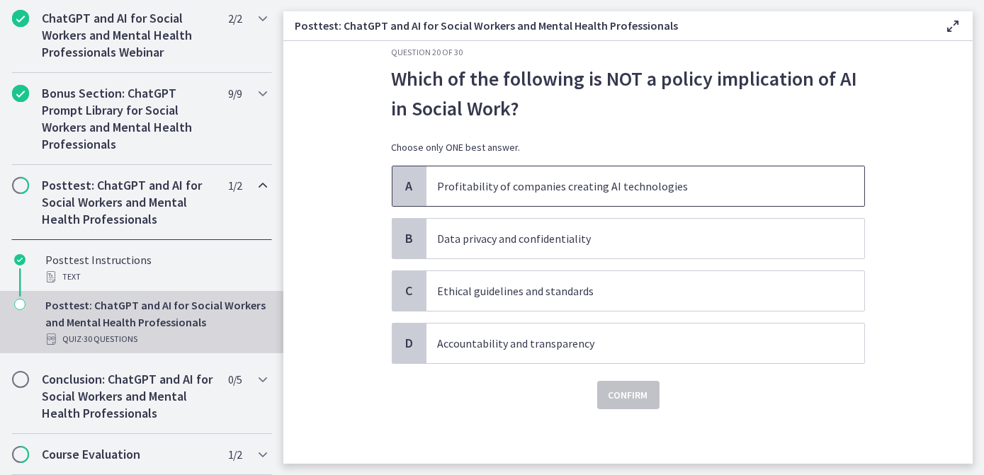
click at [642, 166] on span "Profitability of companies creating AI technologies" at bounding box center [645, 186] width 438 height 40
click at [606, 403] on button "Confirm" at bounding box center [628, 395] width 62 height 28
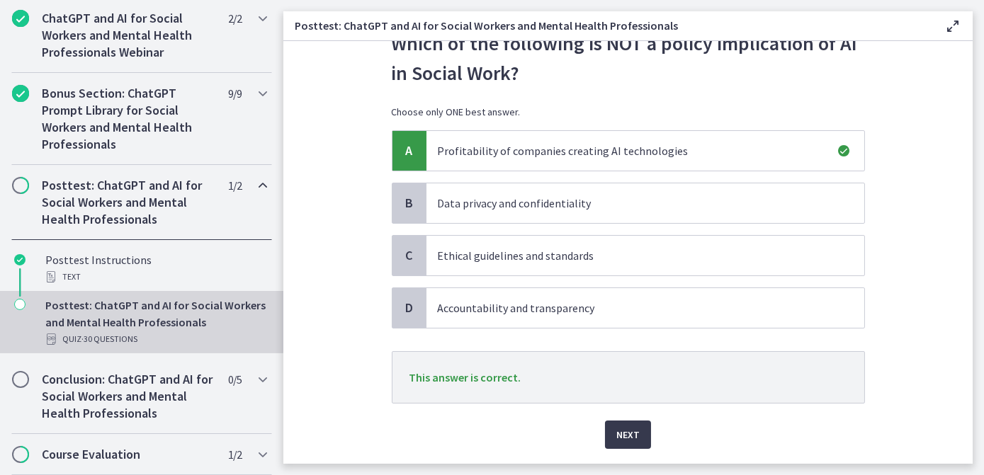
scroll to position [87, 0]
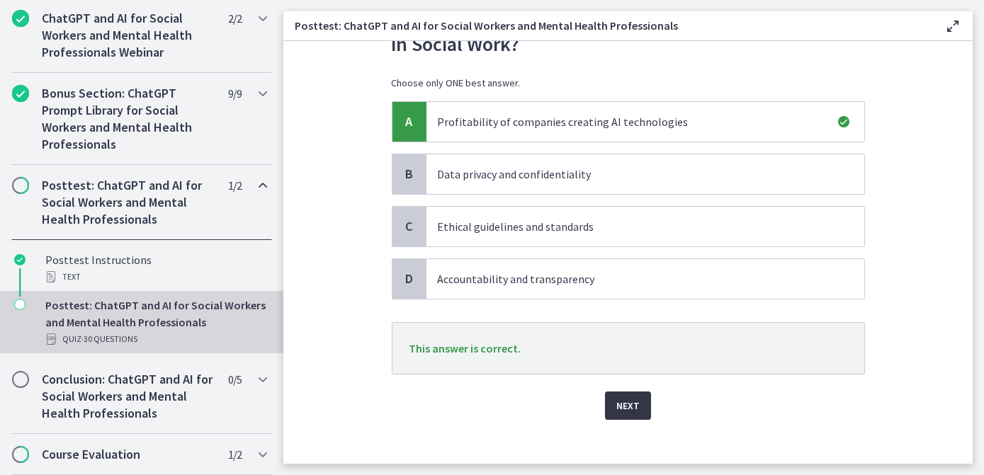
click at [605, 401] on button "Next" at bounding box center [628, 406] width 46 height 28
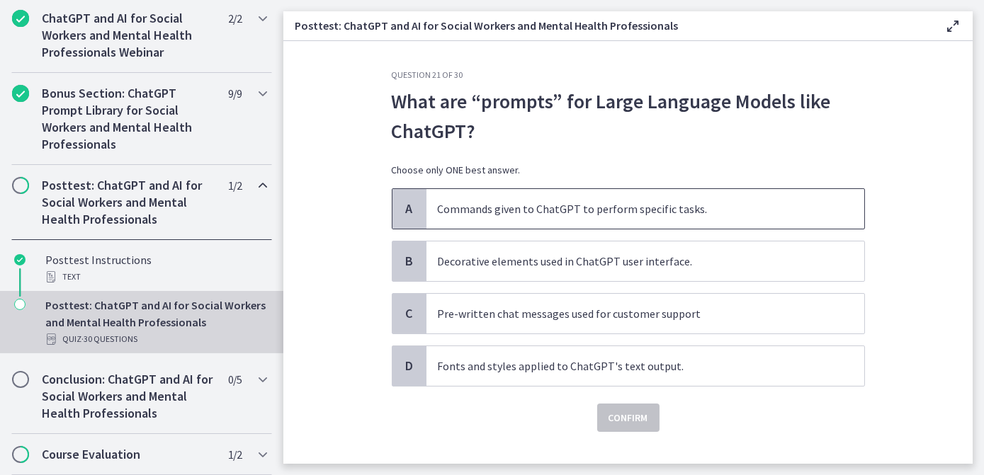
click at [686, 196] on span "Commands given to ChatGPT to perform specific tasks." at bounding box center [645, 209] width 438 height 40
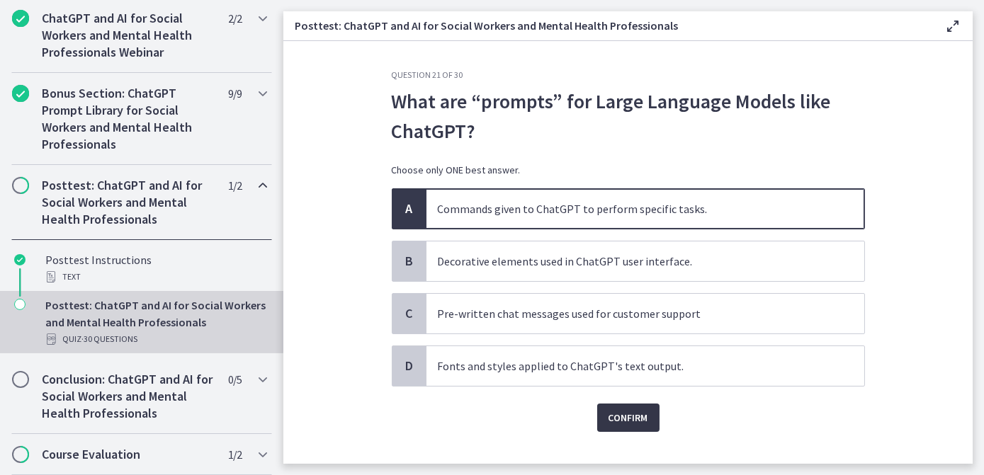
click at [631, 407] on button "Confirm" at bounding box center [628, 418] width 62 height 28
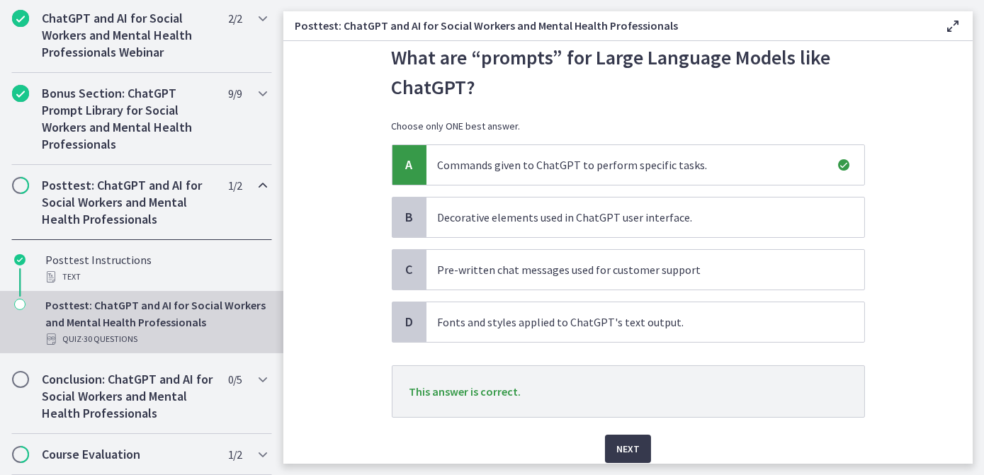
scroll to position [64, 0]
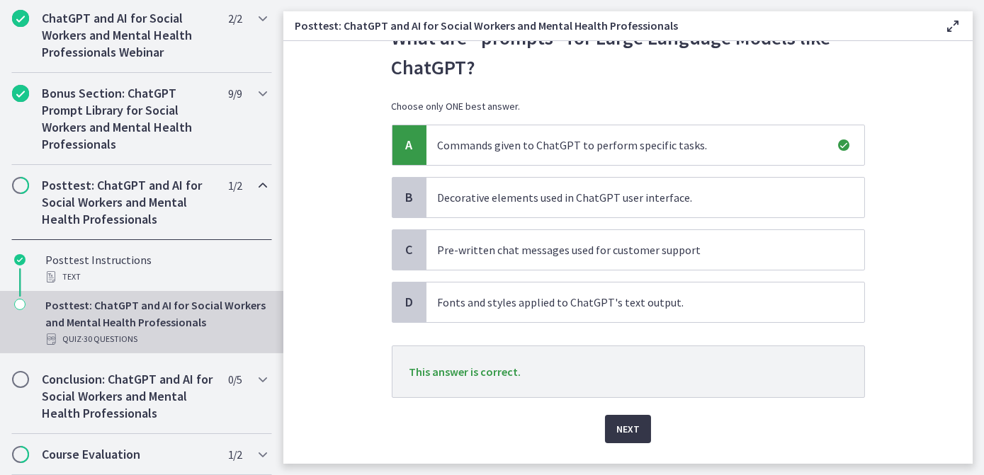
click at [632, 421] on span "Next" at bounding box center [627, 429] width 23 height 17
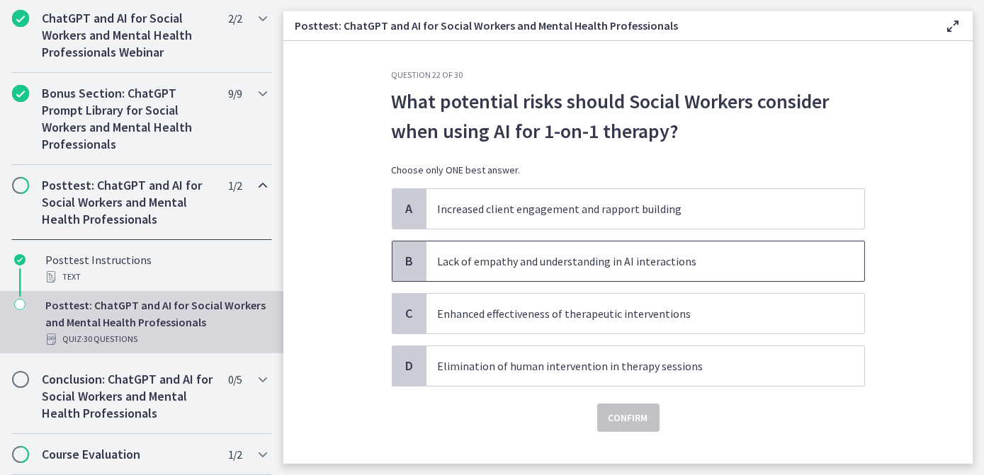
click at [616, 267] on p "Lack of empathy and understanding in AI interactions" at bounding box center [631, 261] width 387 height 17
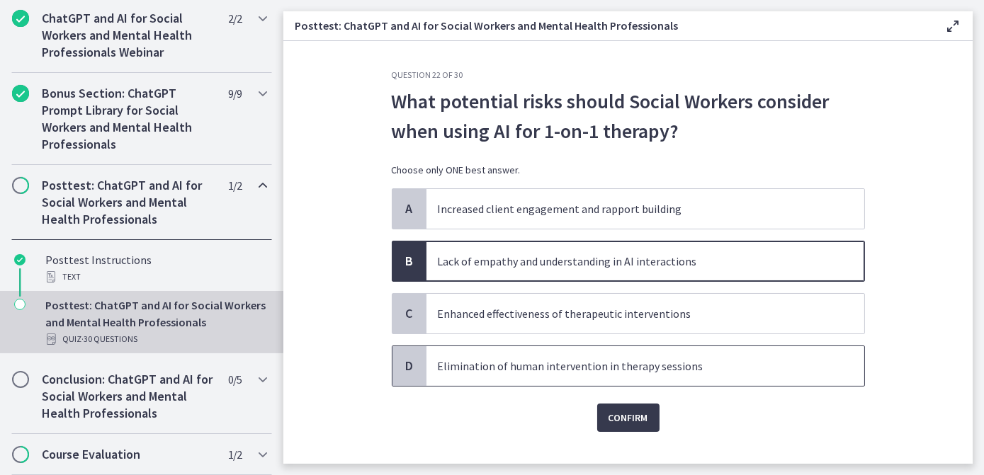
click at [507, 369] on p "Elimination of human intervention in therapy sessions" at bounding box center [631, 366] width 387 height 17
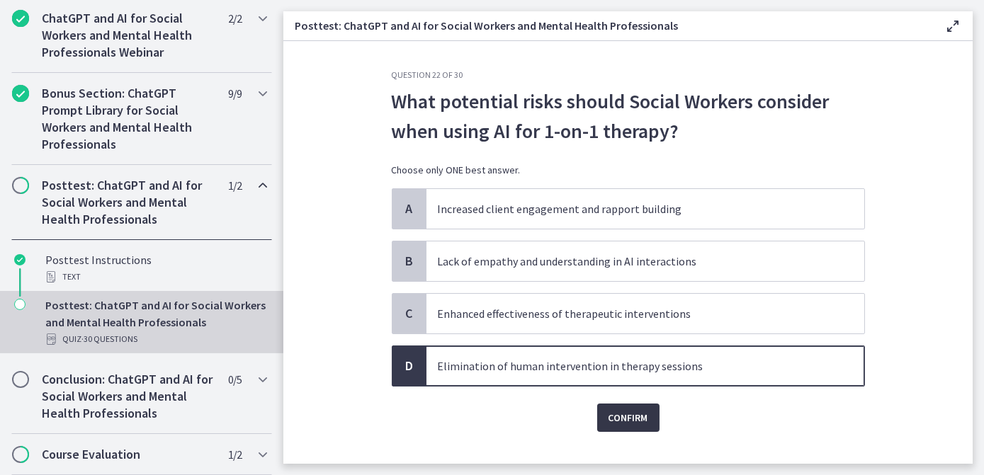
click at [629, 417] on span "Confirm" at bounding box center [629, 417] width 40 height 17
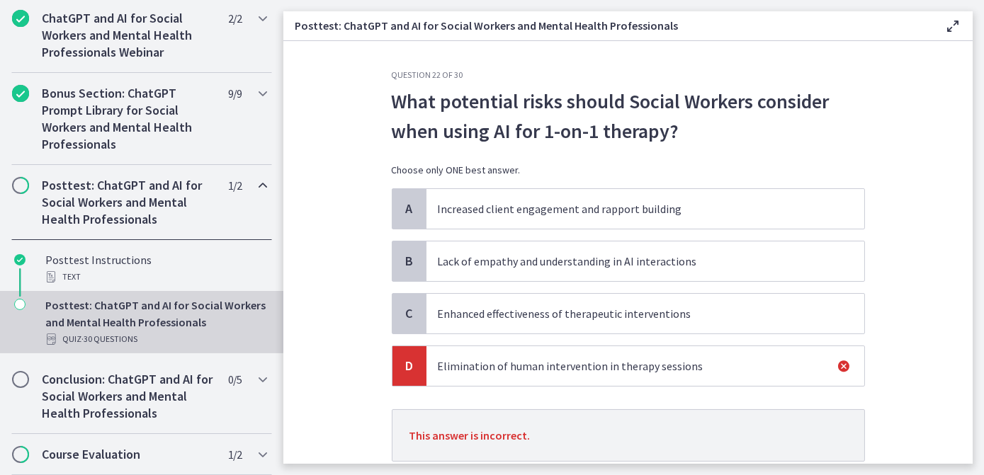
click at [579, 247] on span "Lack of empathy and understanding in AI interactions" at bounding box center [645, 262] width 438 height 40
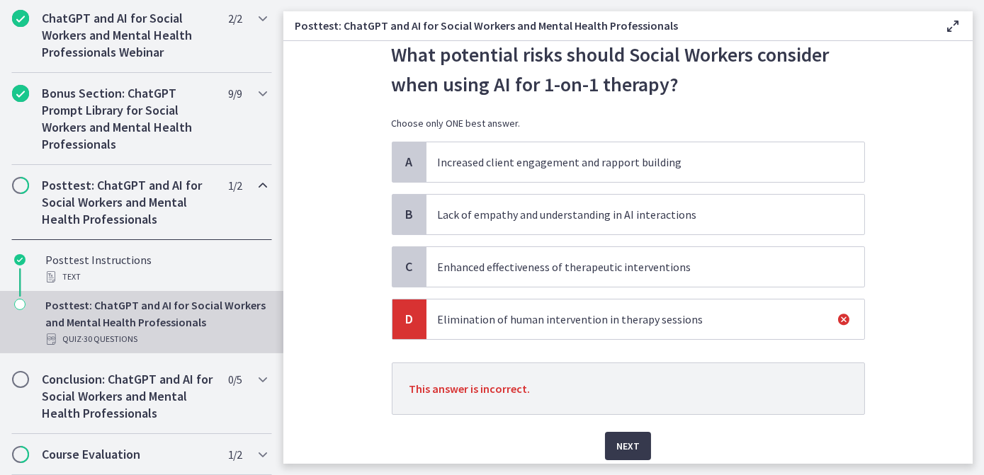
scroll to position [98, 0]
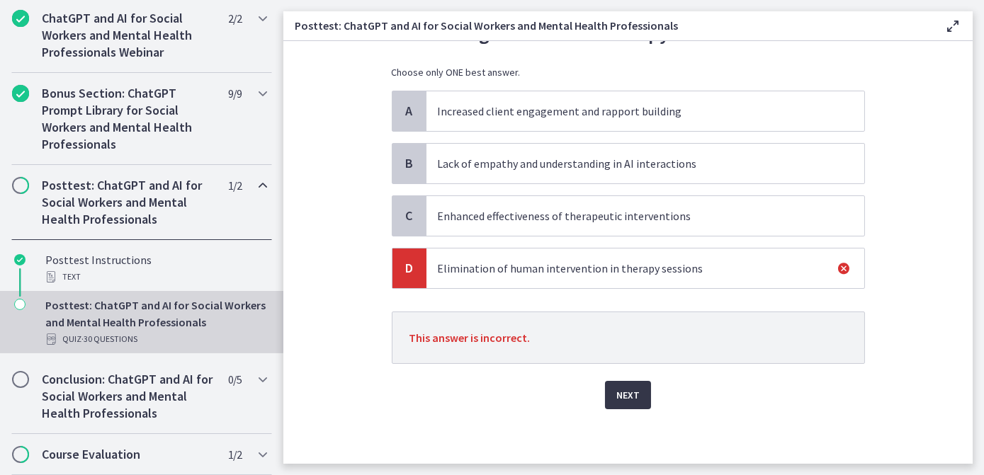
click at [621, 390] on span "Next" at bounding box center [627, 395] width 23 height 17
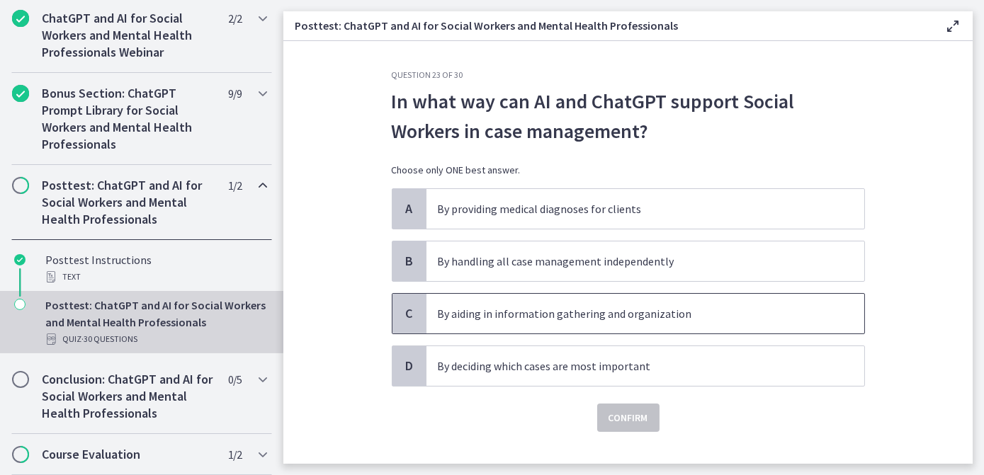
click at [605, 321] on p "By aiding in information gathering and organization" at bounding box center [631, 313] width 387 height 17
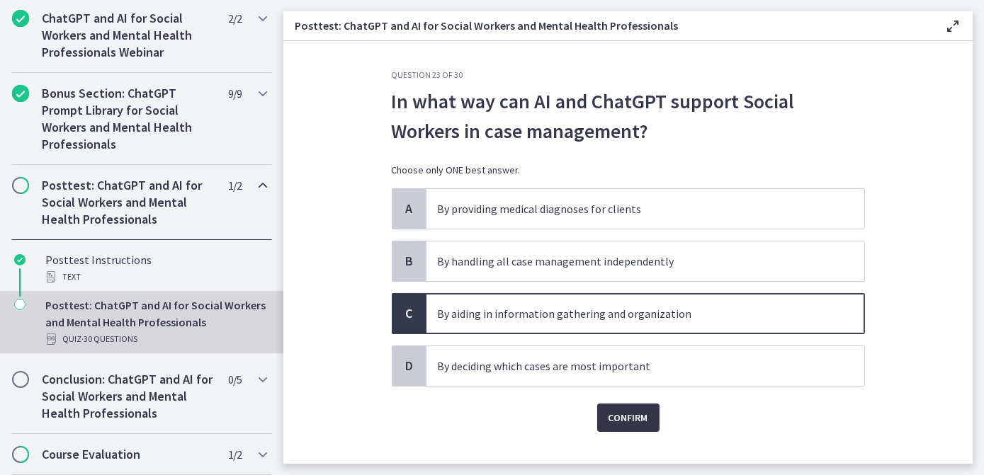
click at [609, 414] on span "Confirm" at bounding box center [629, 417] width 40 height 17
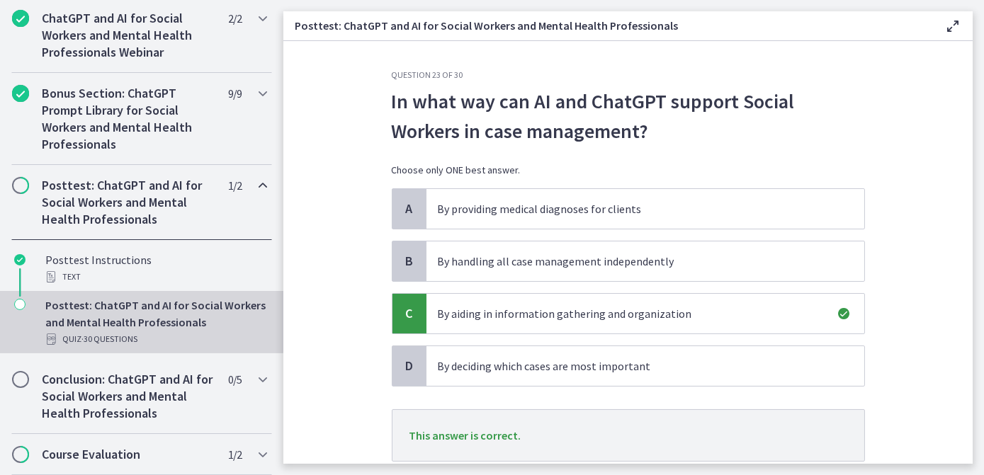
scroll to position [64, 0]
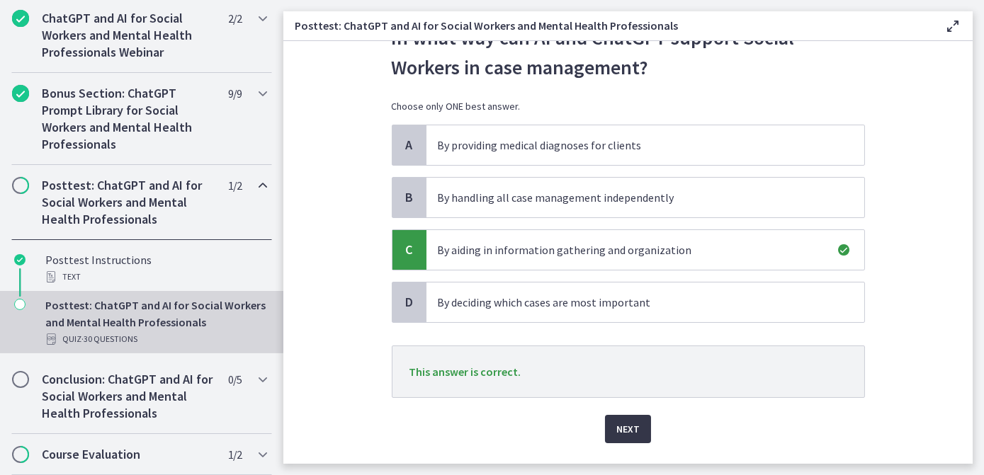
click at [618, 421] on span "Next" at bounding box center [627, 429] width 23 height 17
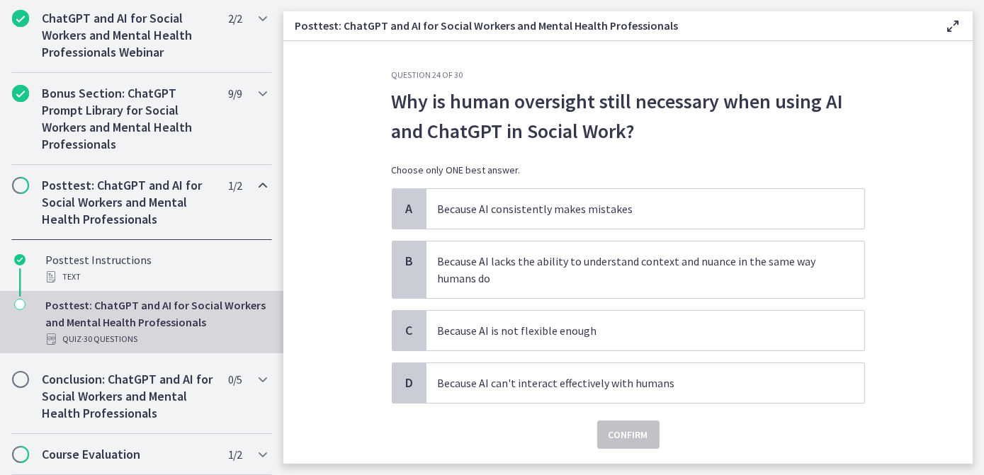
scroll to position [40, 0]
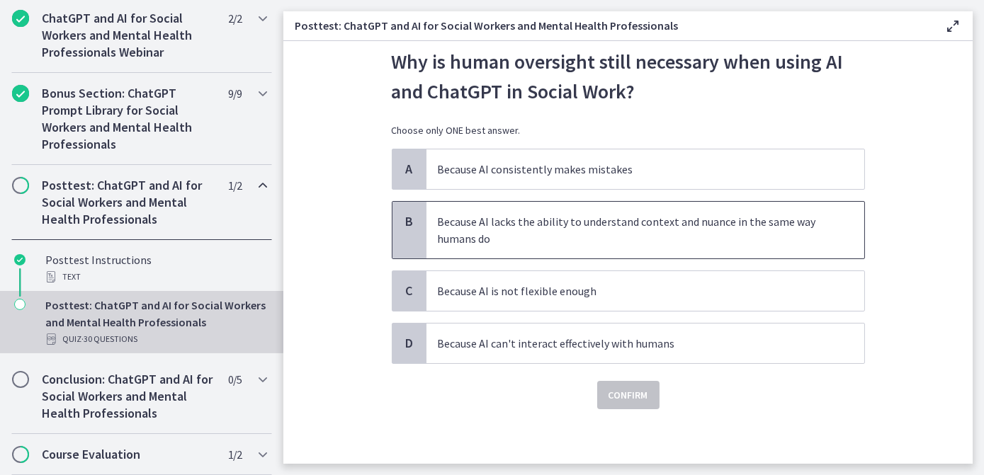
click at [625, 230] on p "Because AI lacks the ability to understand context and nuance in the same way h…" at bounding box center [631, 230] width 387 height 34
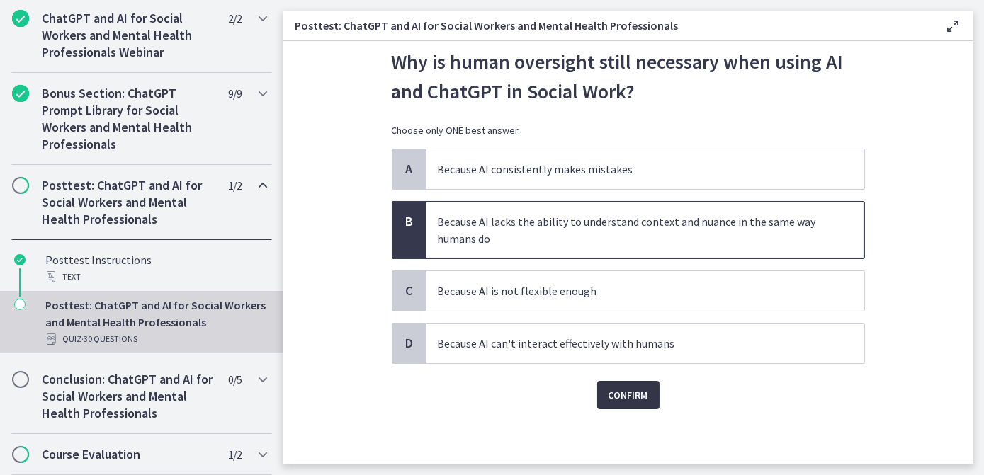
click at [613, 388] on span "Confirm" at bounding box center [629, 395] width 40 height 17
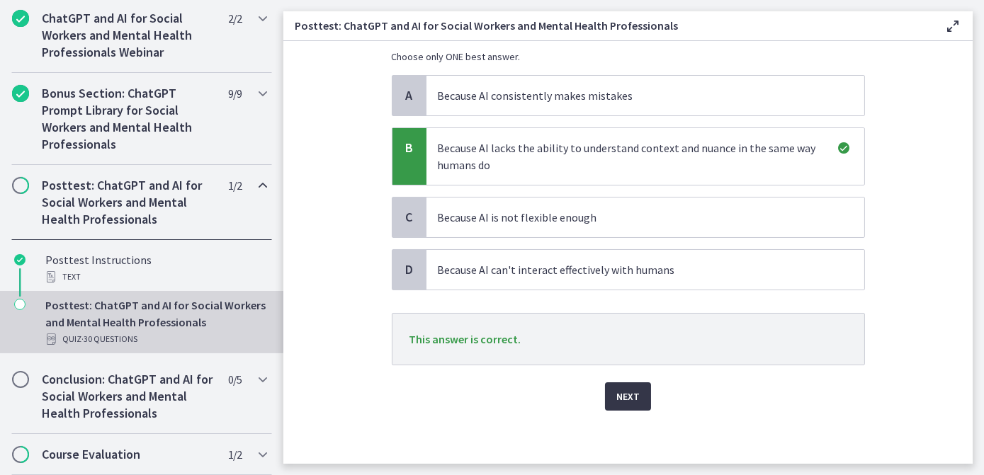
scroll to position [115, 0]
click at [616, 394] on span "Next" at bounding box center [627, 395] width 23 height 17
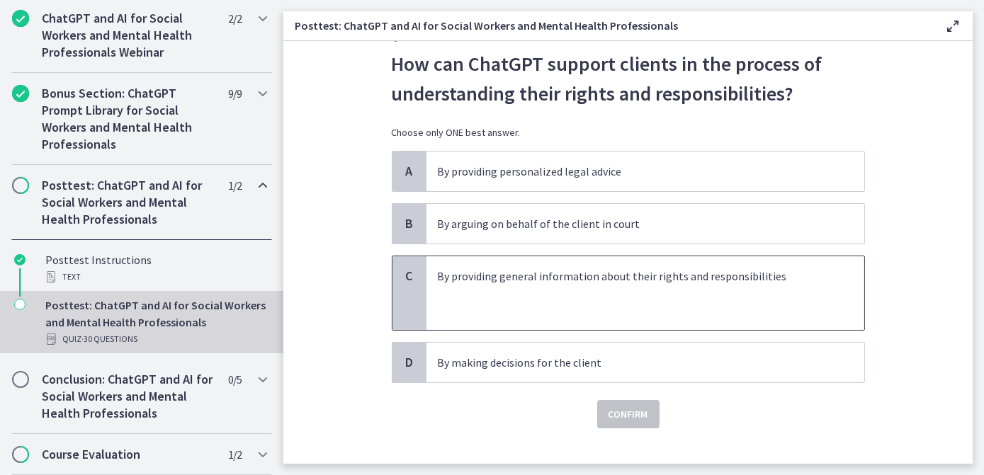
scroll to position [57, 0]
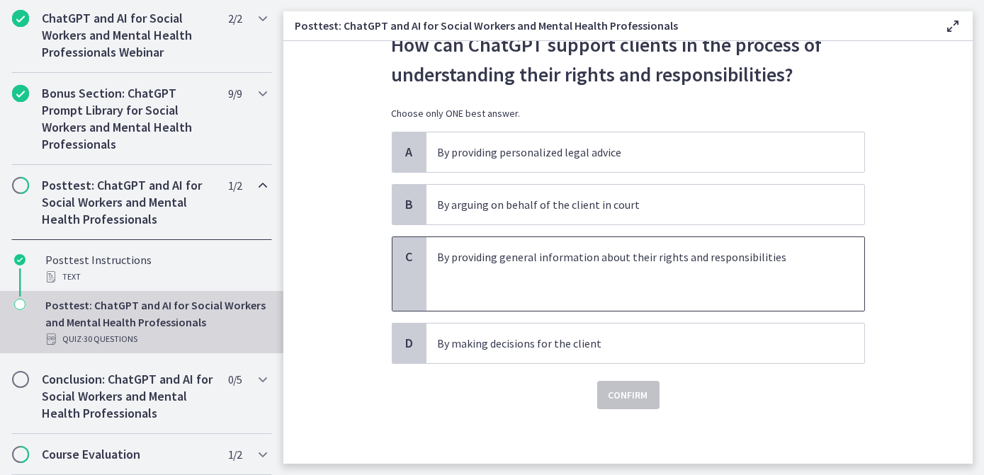
click at [572, 271] on p at bounding box center [631, 274] width 387 height 17
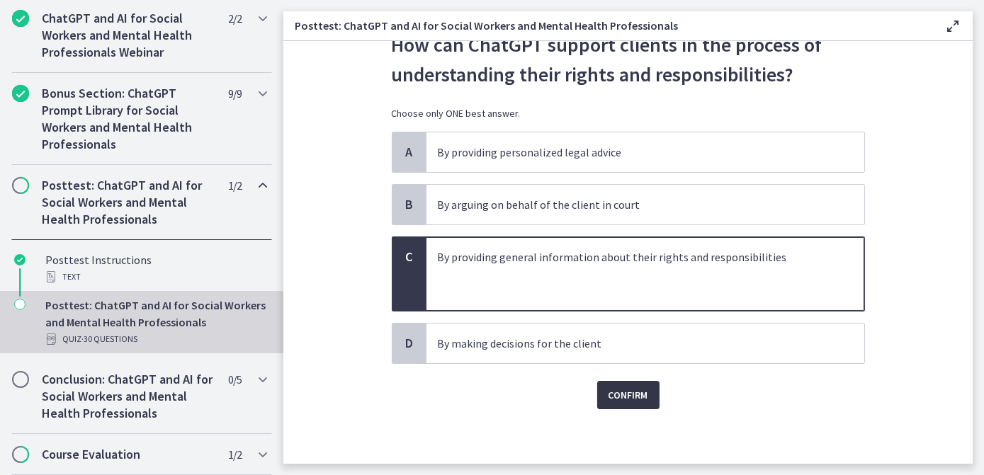
click at [623, 381] on button "Confirm" at bounding box center [628, 395] width 62 height 28
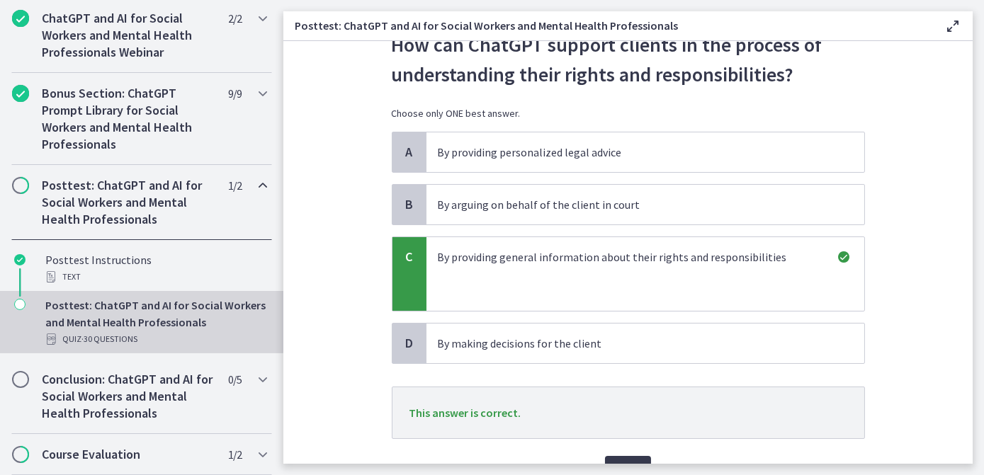
scroll to position [121, 0]
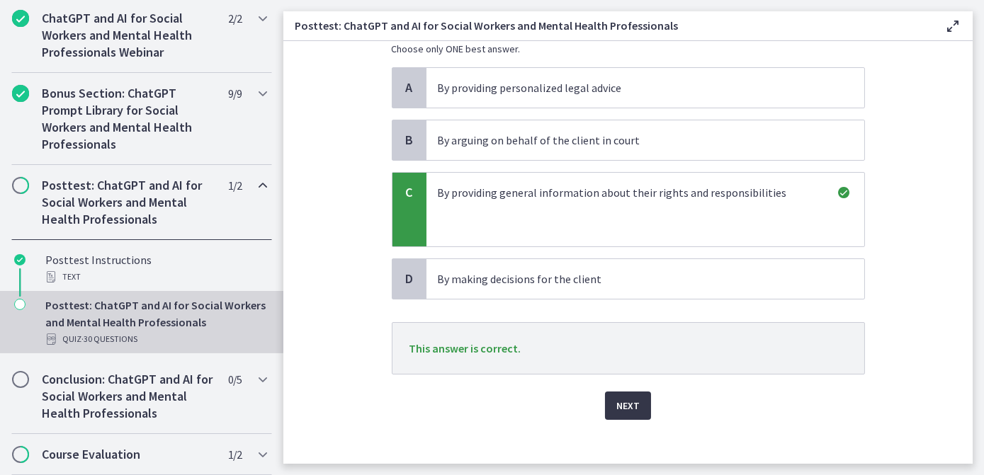
click at [623, 400] on span "Next" at bounding box center [627, 405] width 23 height 17
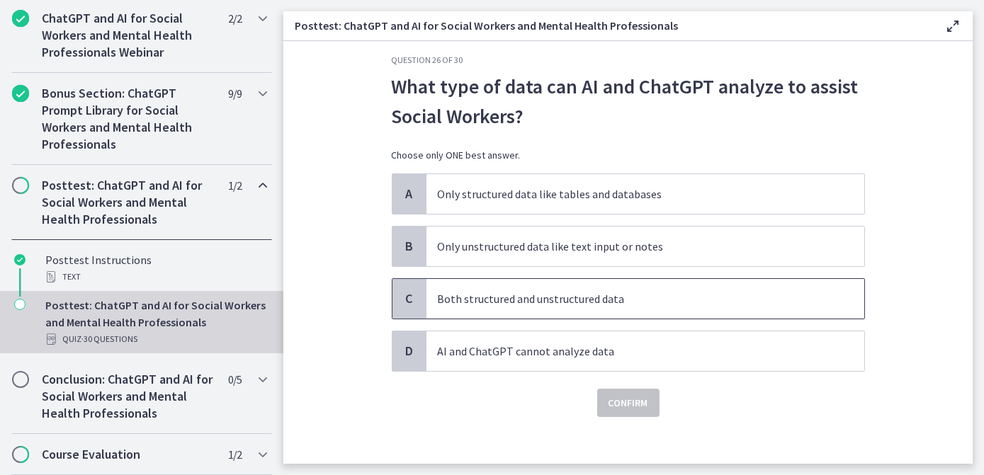
scroll to position [23, 0]
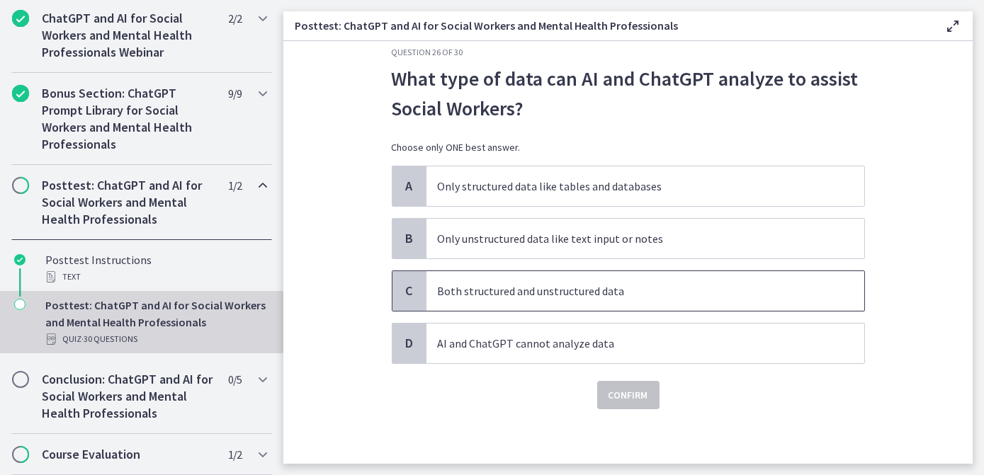
click at [602, 285] on p "Both structured and unstructured data" at bounding box center [631, 291] width 387 height 17
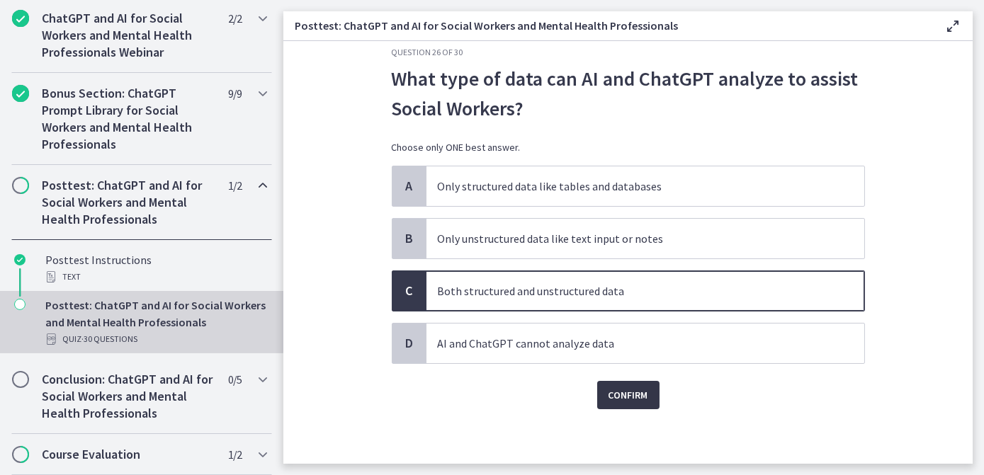
click at [619, 388] on span "Confirm" at bounding box center [629, 395] width 40 height 17
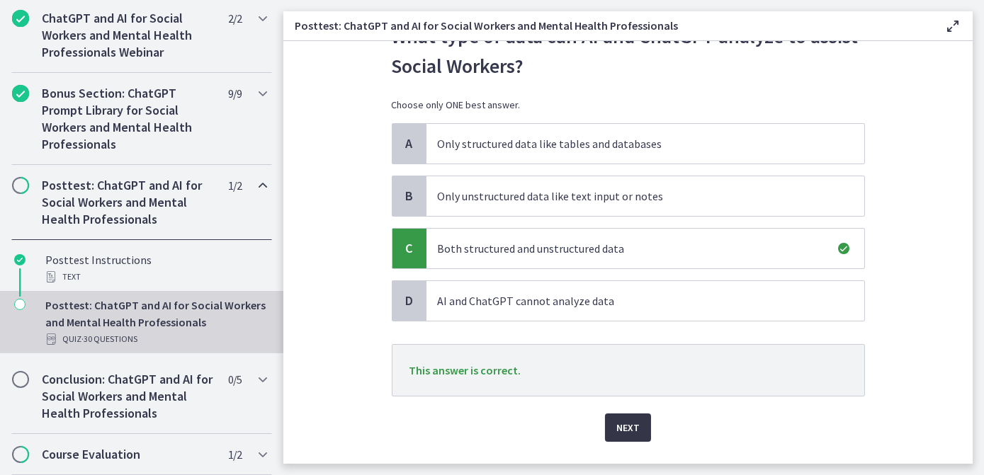
scroll to position [87, 0]
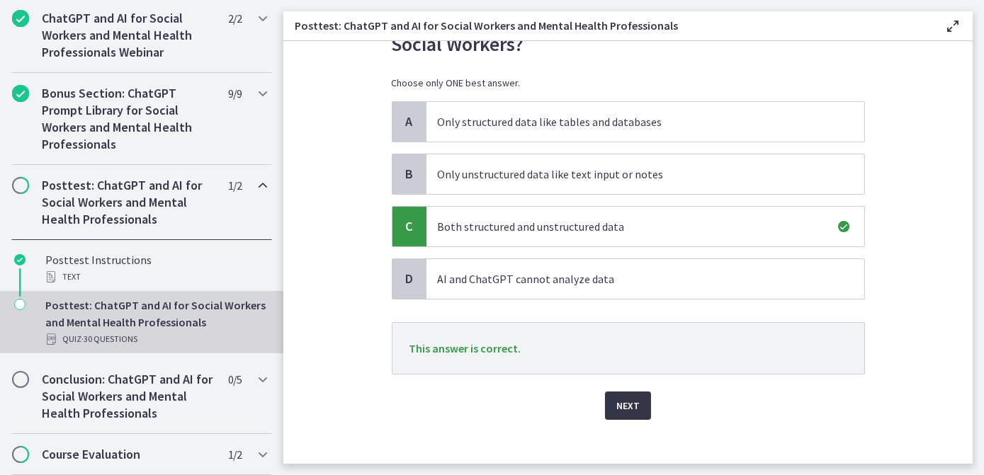
click at [623, 403] on span "Next" at bounding box center [627, 405] width 23 height 17
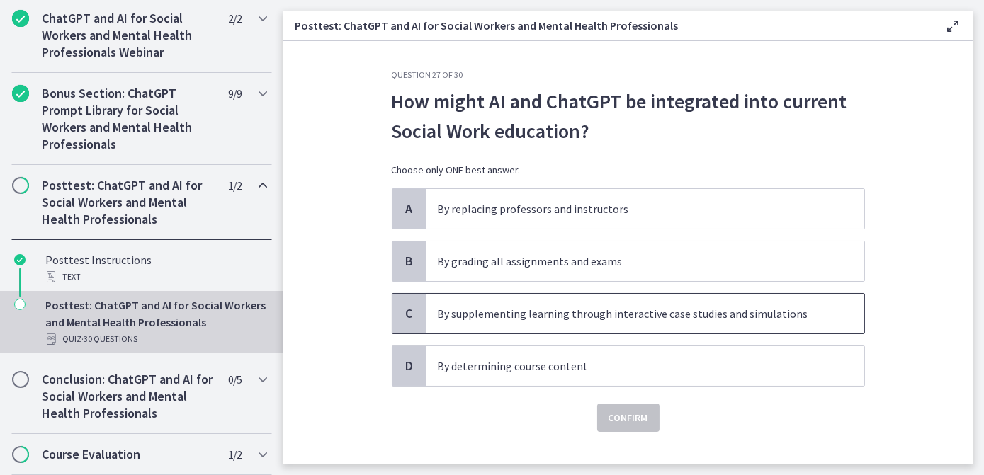
click at [609, 319] on p "By supplementing learning through interactive case studies and simulations" at bounding box center [631, 313] width 387 height 17
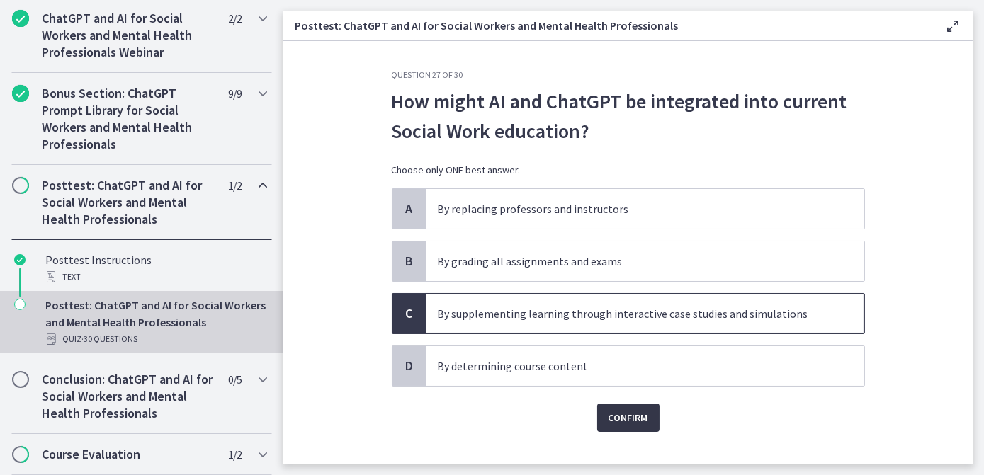
click at [609, 415] on span "Confirm" at bounding box center [629, 417] width 40 height 17
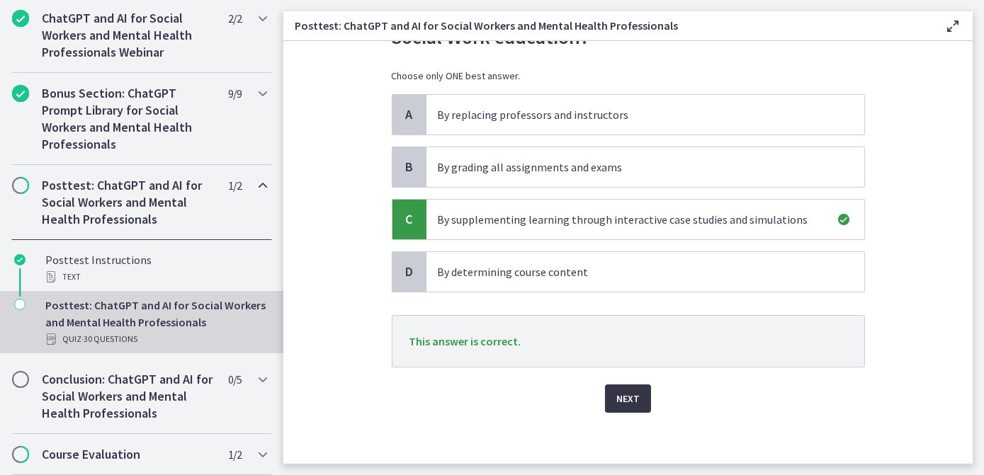
scroll to position [98, 0]
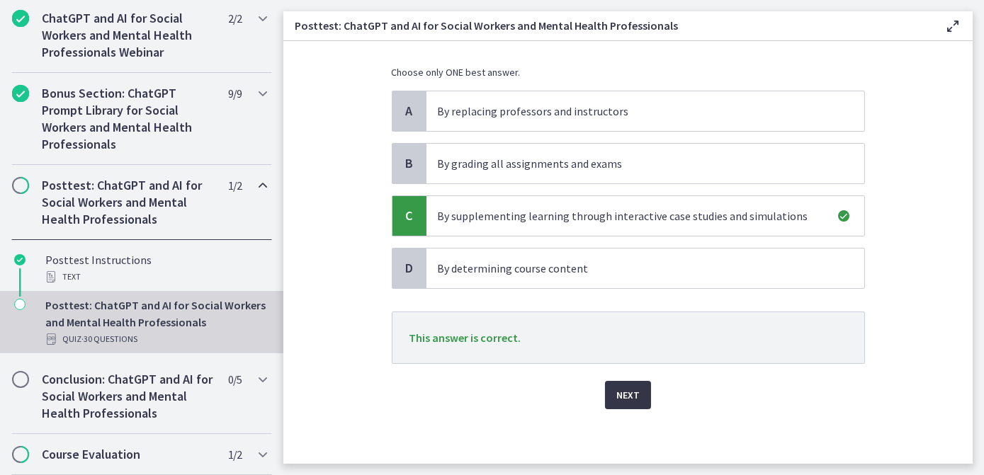
click at [636, 406] on button "Next" at bounding box center [628, 395] width 46 height 28
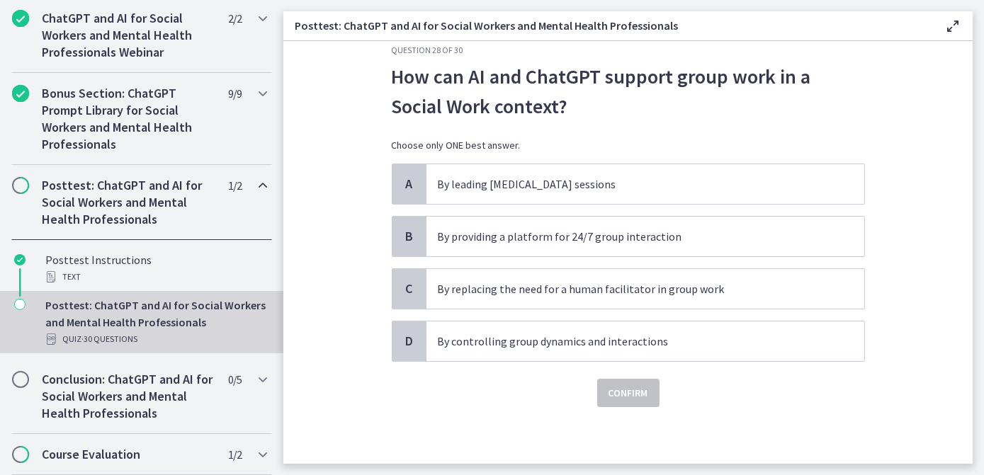
scroll to position [0, 0]
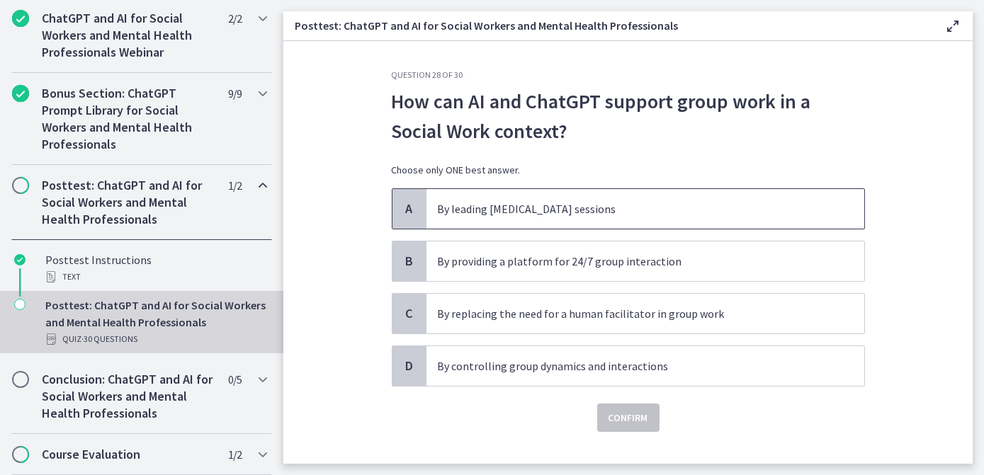
click at [604, 205] on p "By leading group therapy sessions" at bounding box center [631, 208] width 387 height 17
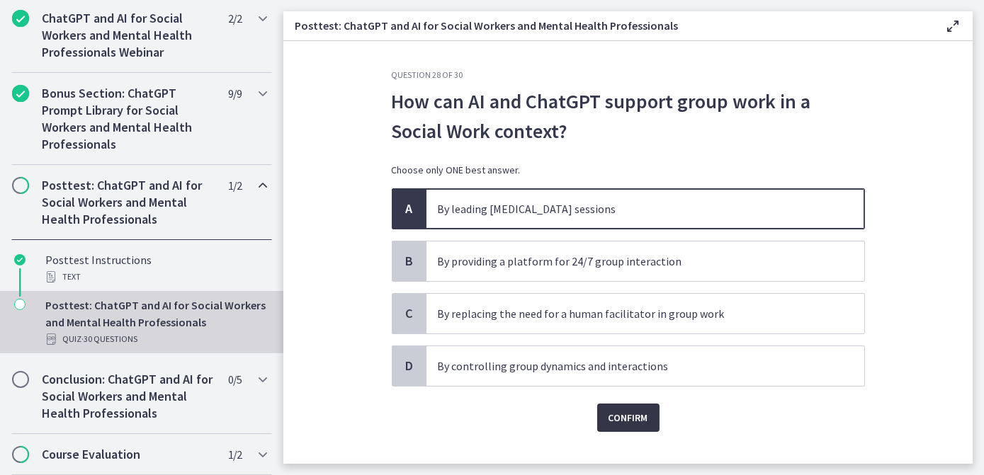
click at [618, 422] on span "Confirm" at bounding box center [629, 417] width 40 height 17
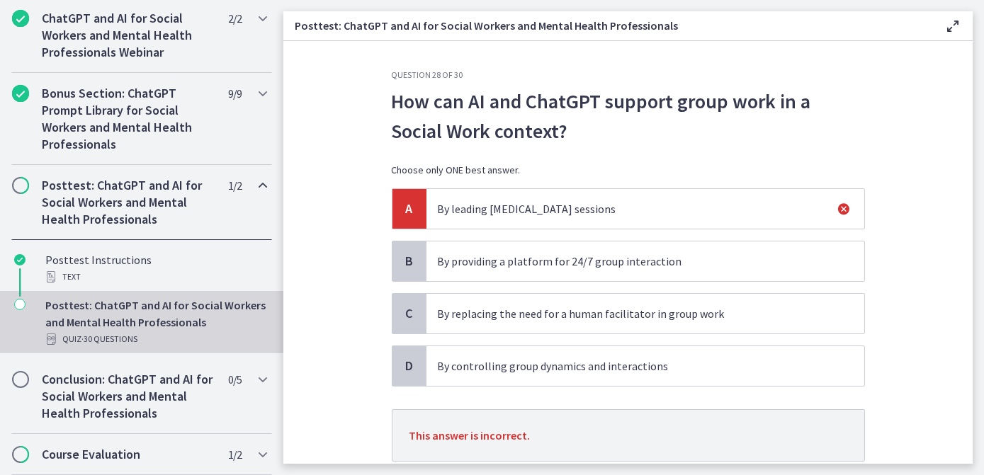
scroll to position [64, 0]
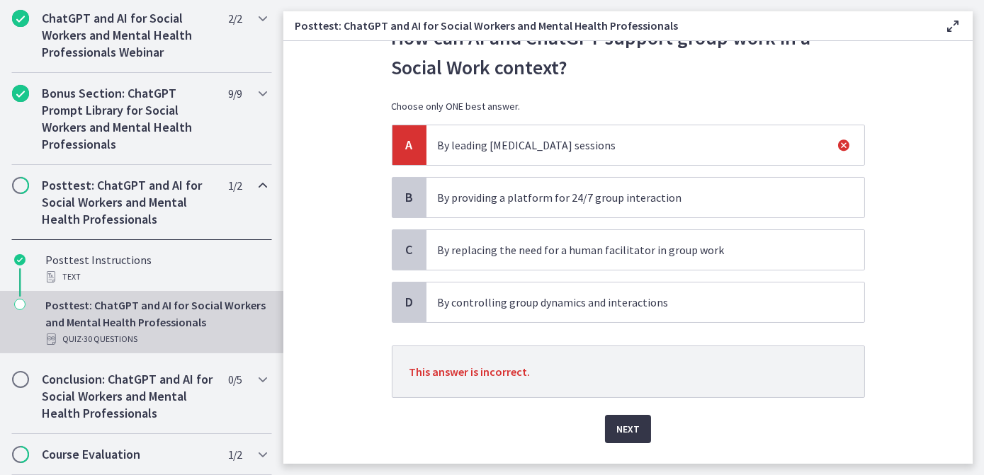
click at [634, 431] on span "Next" at bounding box center [627, 429] width 23 height 17
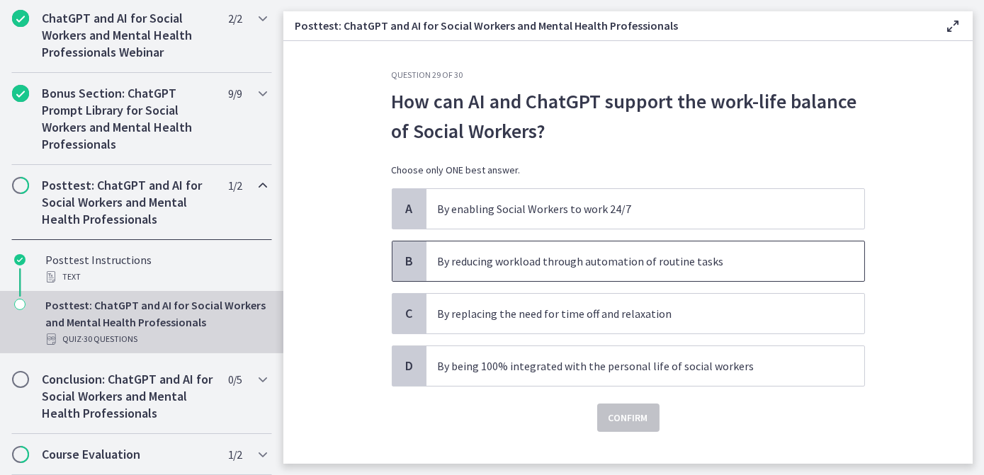
click at [645, 264] on p "By reducing workload through automation of routine tasks" at bounding box center [631, 261] width 387 height 17
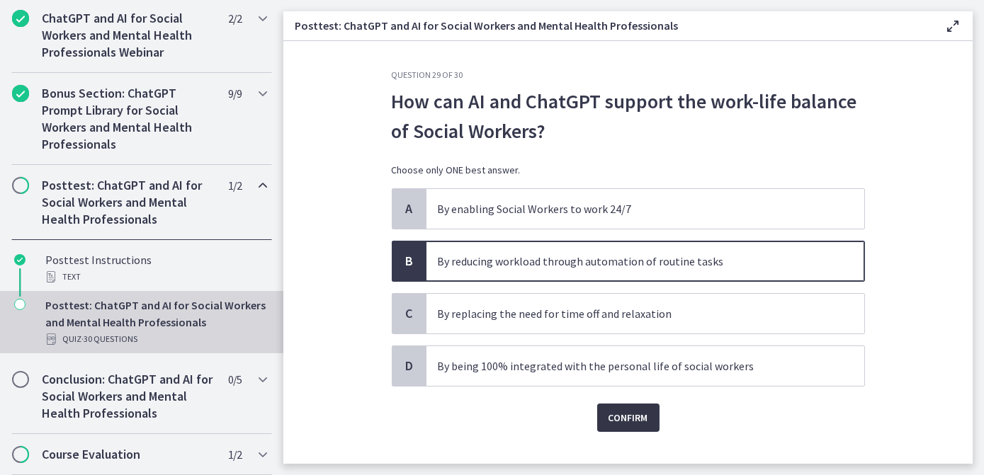
click at [625, 412] on span "Confirm" at bounding box center [629, 417] width 40 height 17
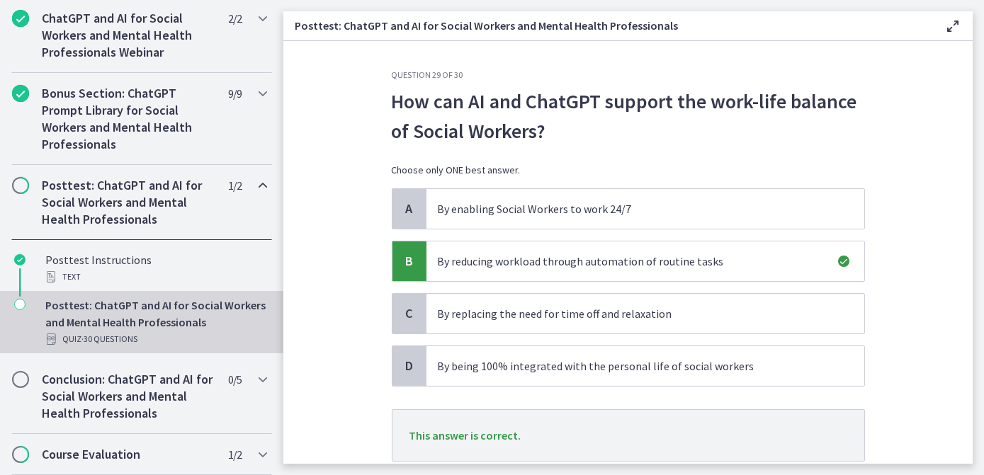
scroll to position [64, 0]
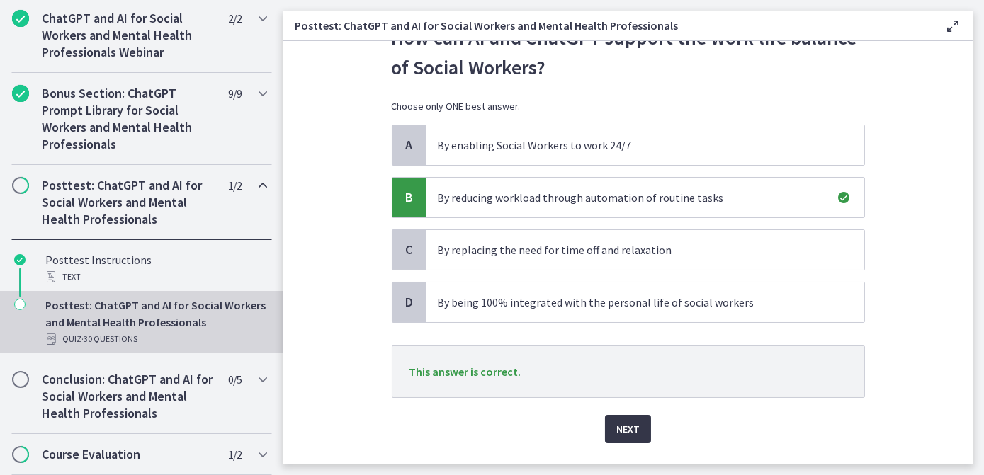
click at [635, 421] on button "Next" at bounding box center [628, 429] width 46 height 28
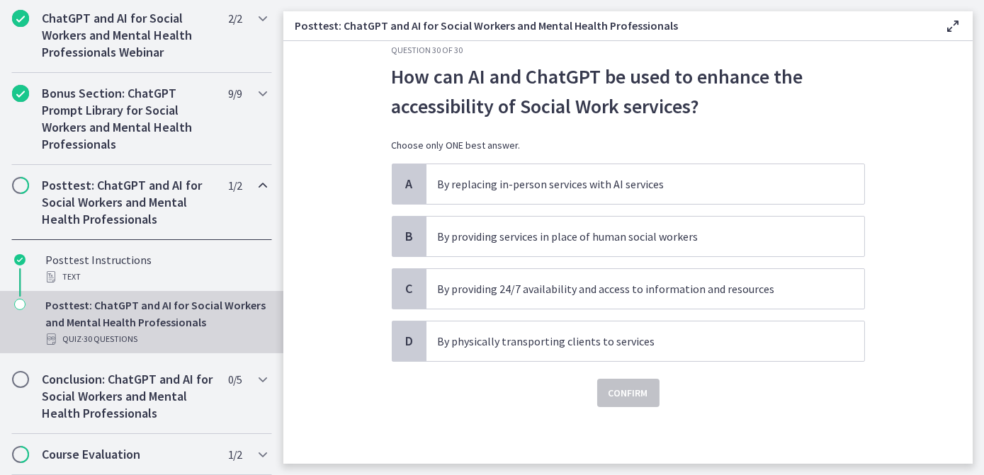
scroll to position [0, 0]
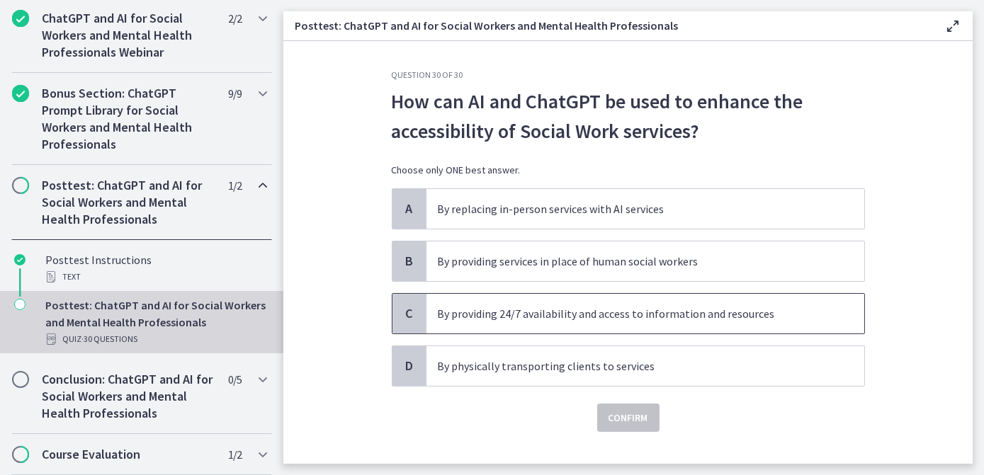
click at [619, 315] on p "By providing 24/7 availability and access to information and resources" at bounding box center [631, 313] width 387 height 17
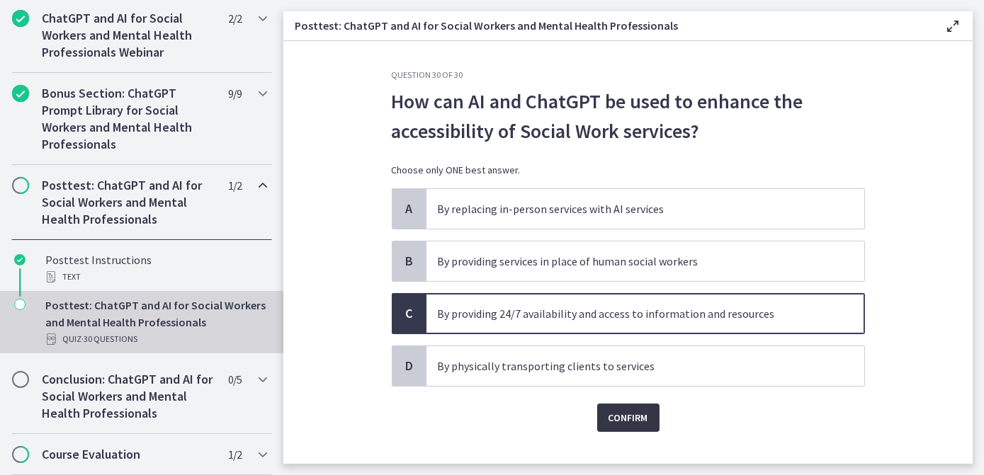
click at [616, 418] on span "Confirm" at bounding box center [629, 417] width 40 height 17
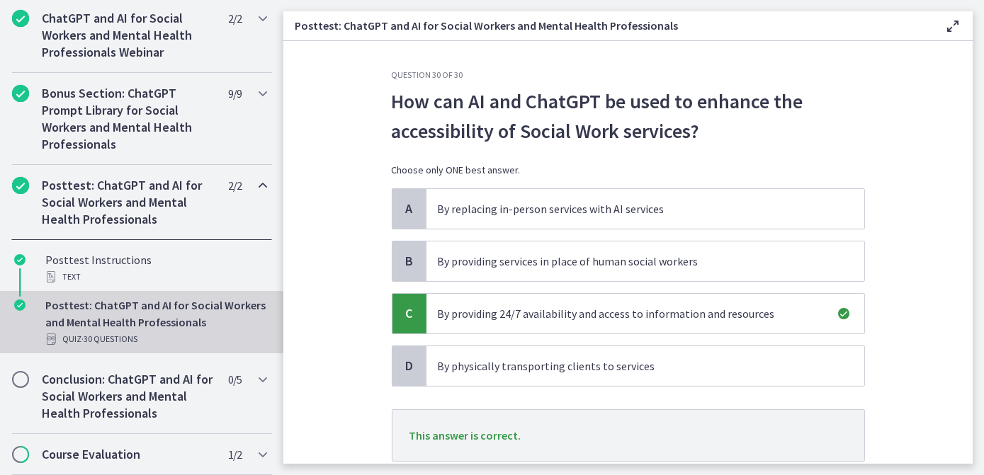
scroll to position [98, 0]
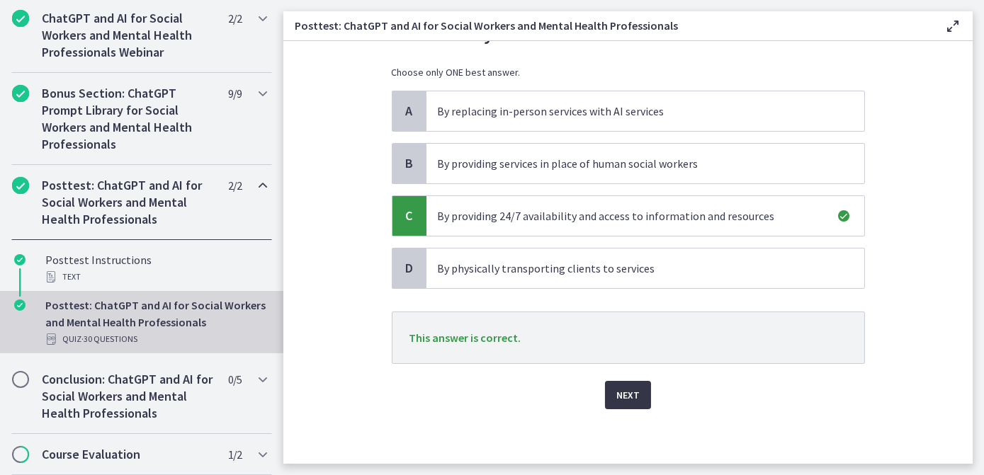
click at [631, 390] on span "Next" at bounding box center [627, 395] width 23 height 17
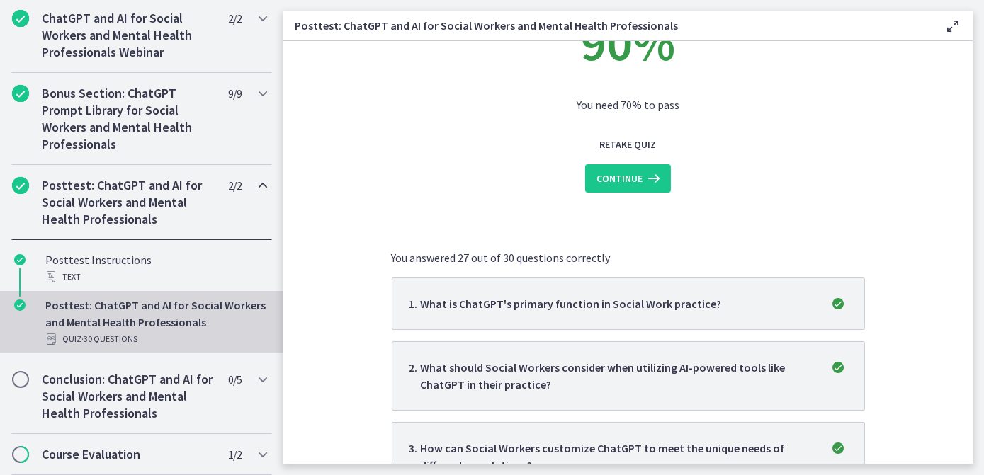
scroll to position [0, 0]
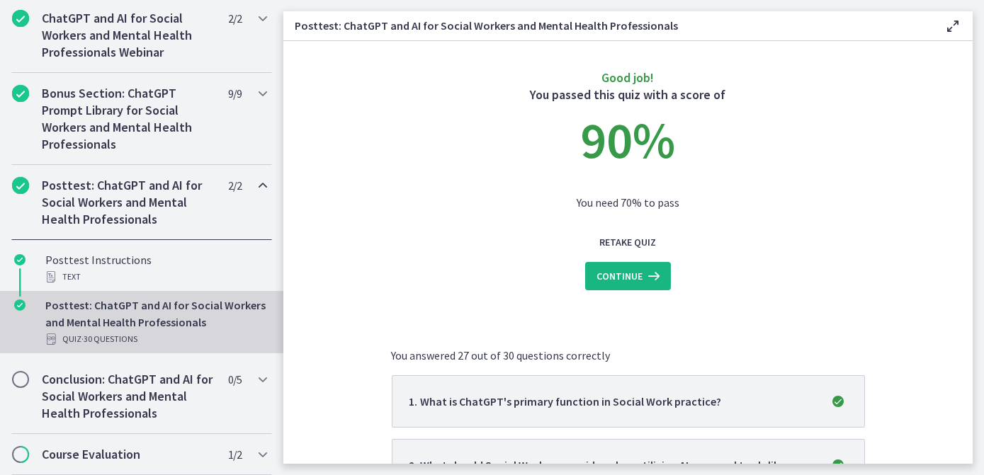
click at [643, 283] on icon at bounding box center [653, 276] width 20 height 17
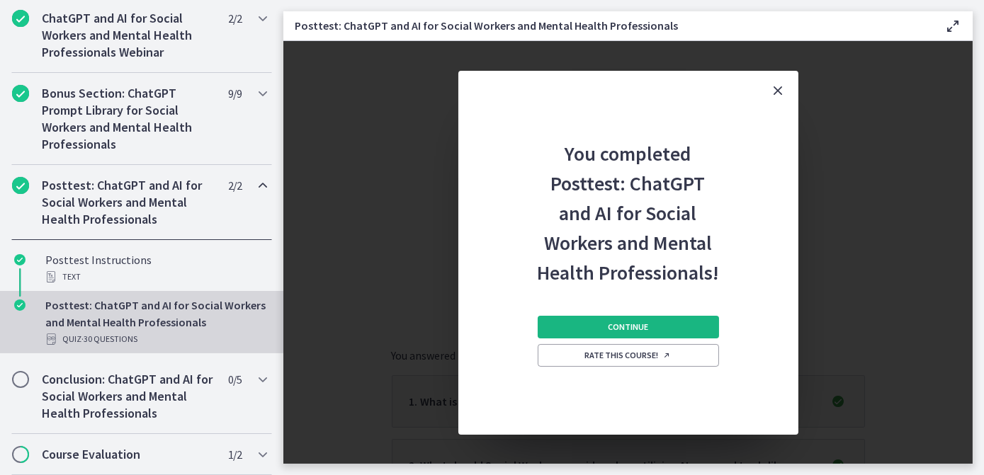
click at [611, 328] on span "Continue" at bounding box center [628, 327] width 40 height 11
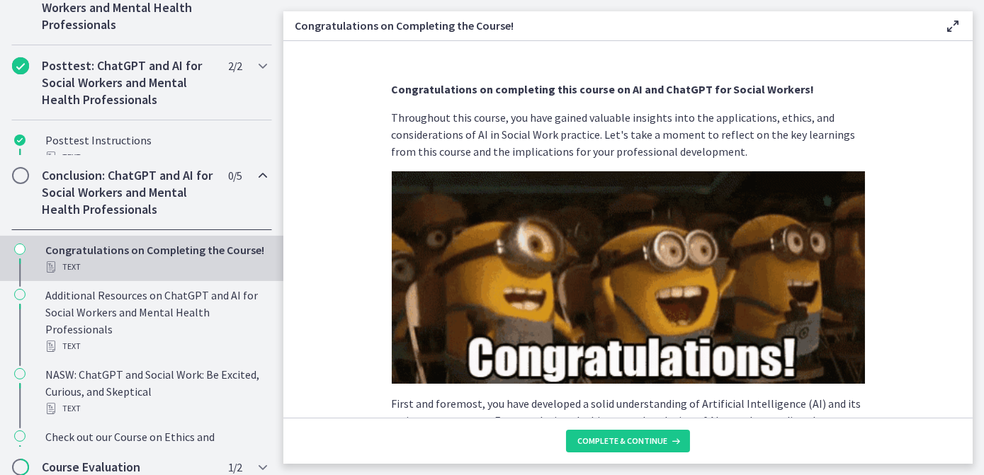
scroll to position [885, 0]
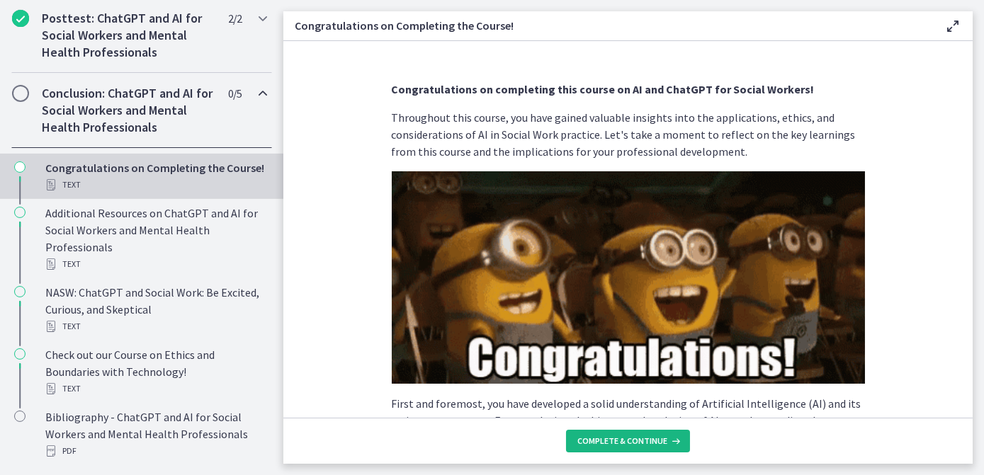
click at [629, 439] on span "Complete & continue" at bounding box center [622, 441] width 90 height 11
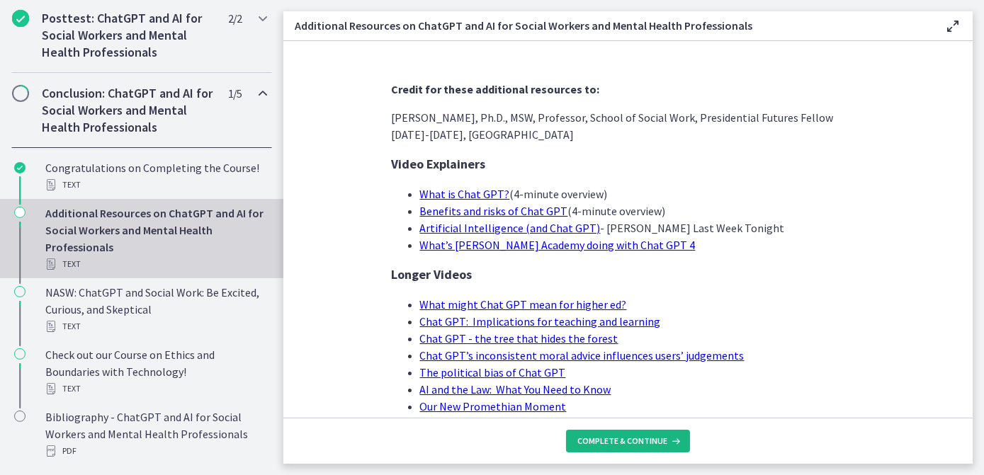
click at [630, 446] on span "Complete & continue" at bounding box center [622, 441] width 90 height 11
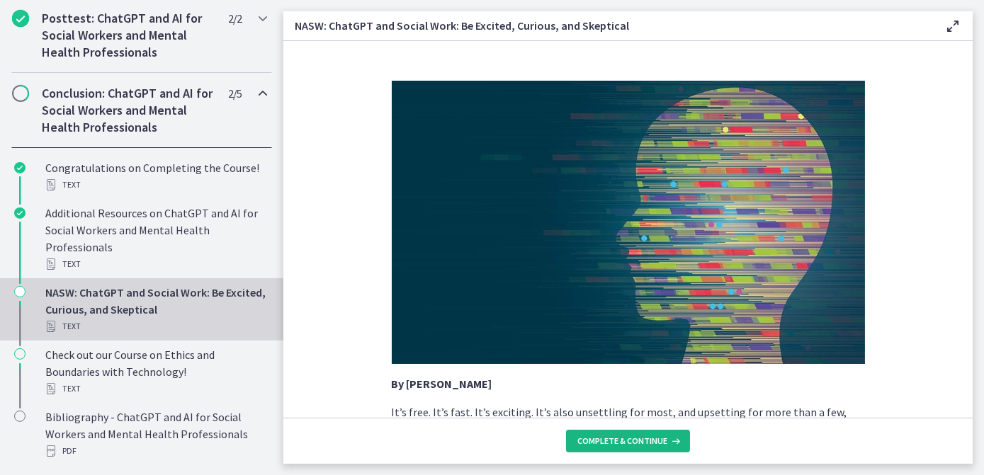
click at [630, 446] on span "Complete & continue" at bounding box center [622, 441] width 90 height 11
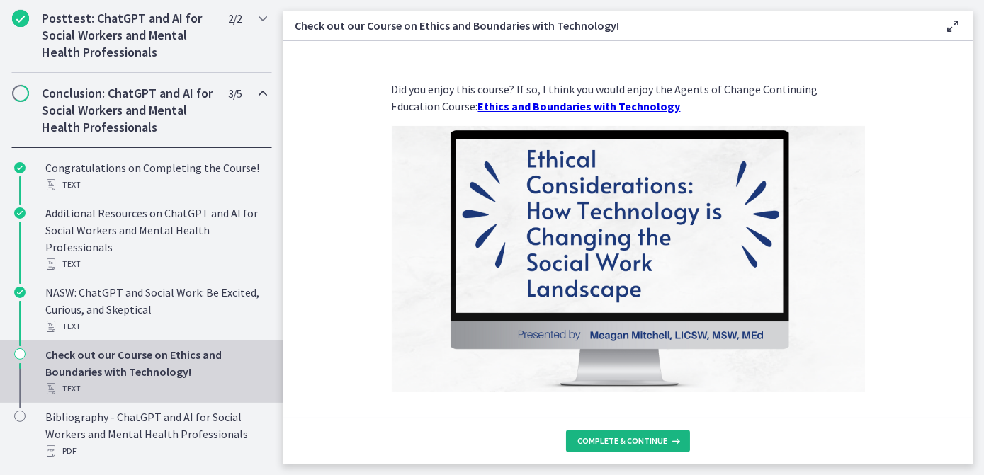
click at [630, 446] on span "Complete & continue" at bounding box center [622, 441] width 90 height 11
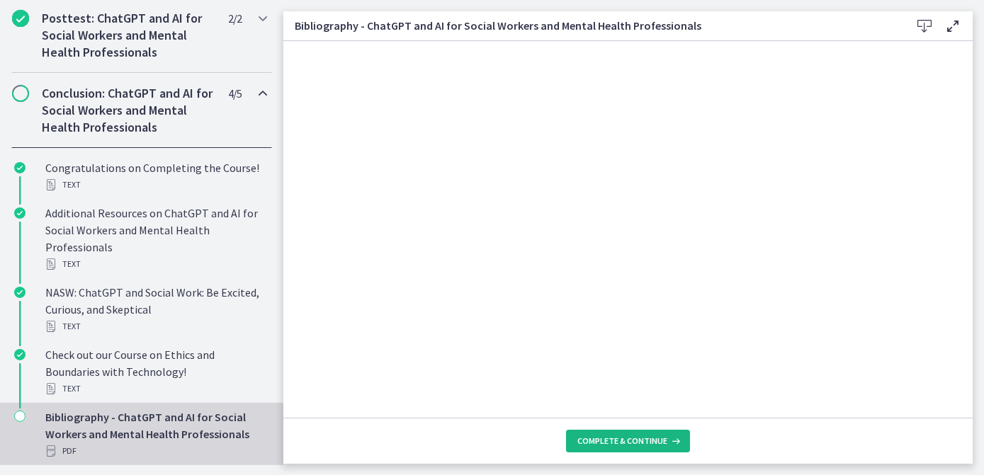
click at [628, 437] on span "Complete & continue" at bounding box center [622, 441] width 90 height 11
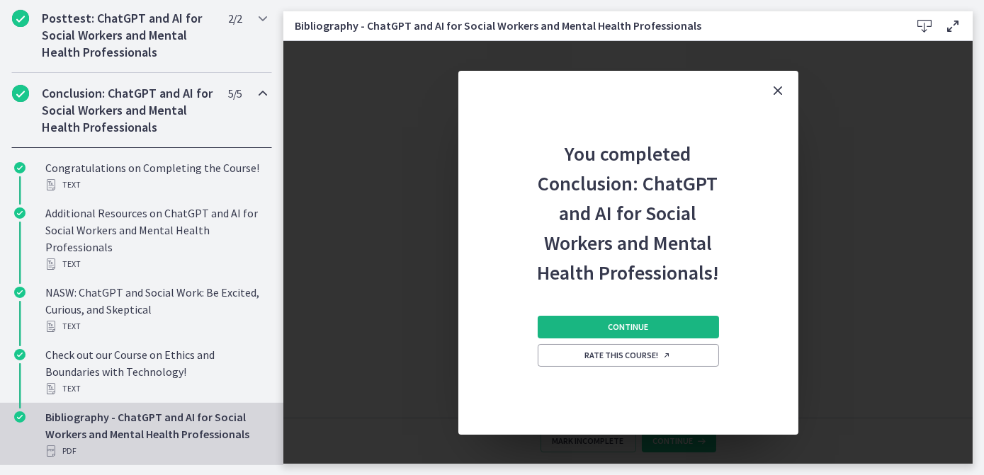
click at [661, 322] on button "Continue" at bounding box center [628, 327] width 181 height 23
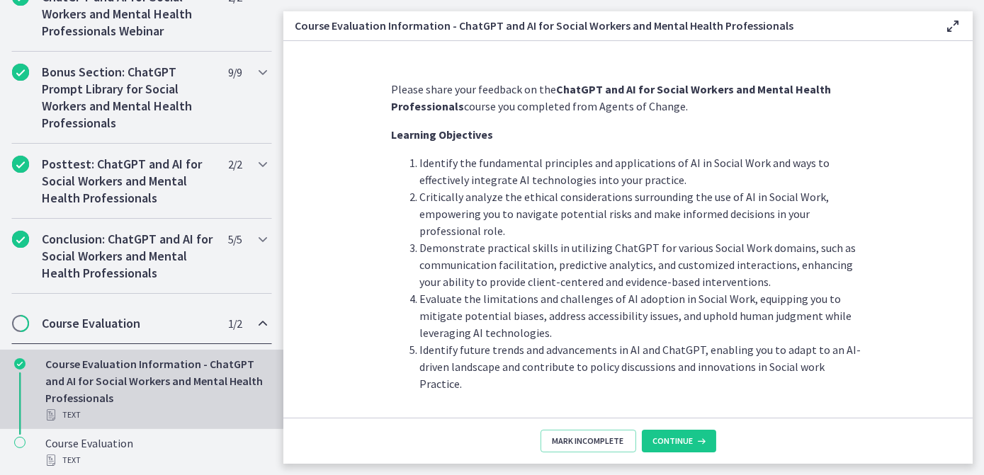
scroll to position [747, 0]
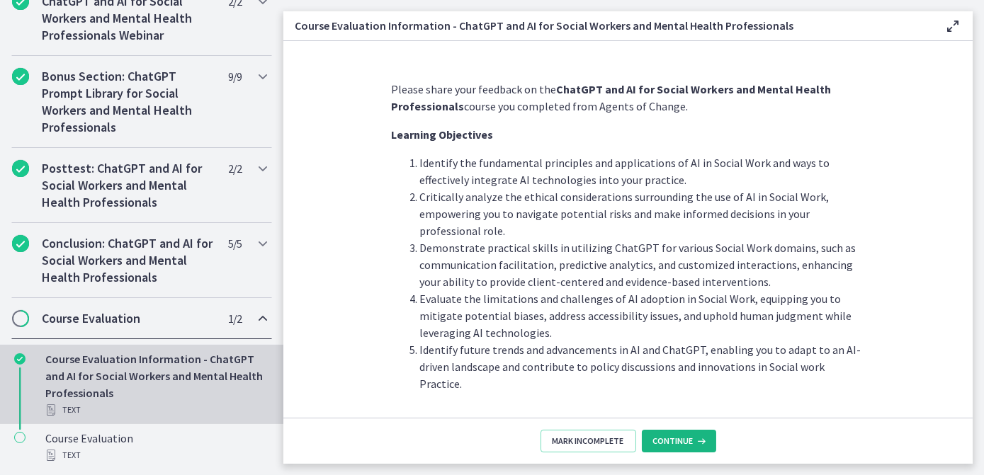
click at [678, 436] on span "Continue" at bounding box center [673, 441] width 40 height 11
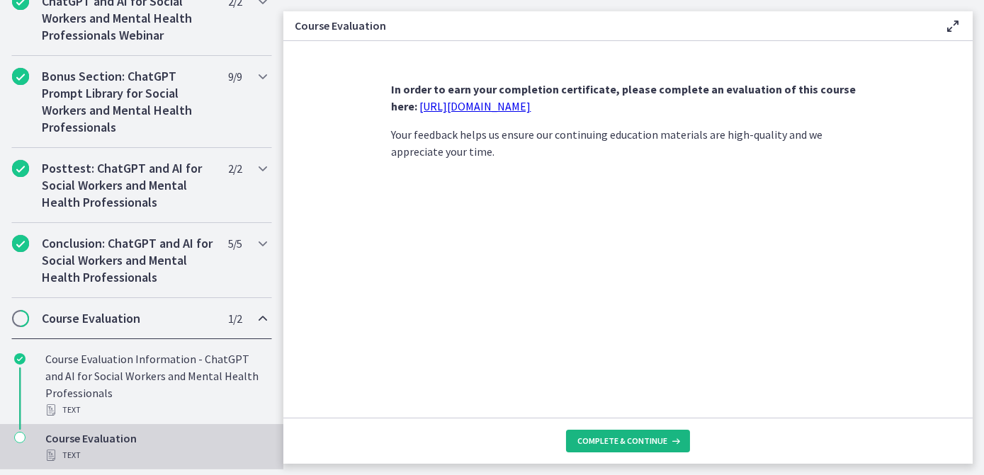
click at [630, 443] on span "Complete & continue" at bounding box center [622, 441] width 90 height 11
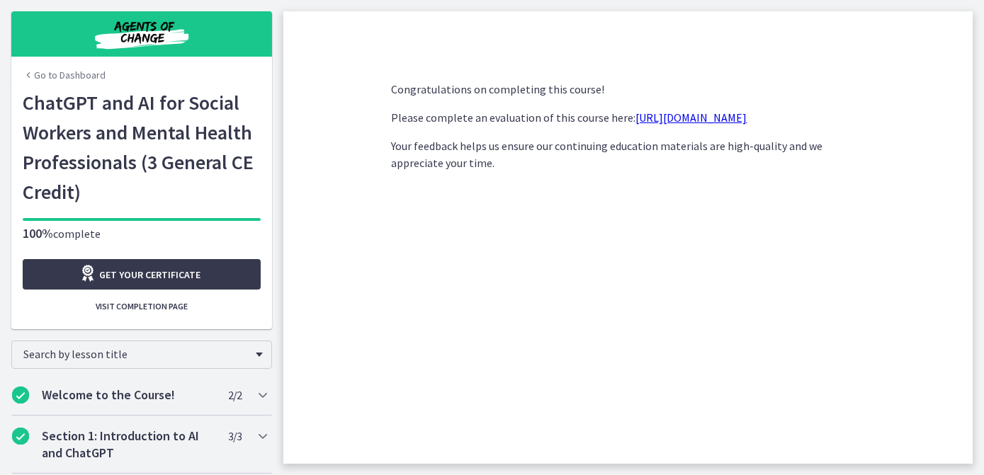
click at [120, 23] on img "Chapters" at bounding box center [142, 34] width 170 height 34
click at [82, 76] on link "Go to Dashboard" at bounding box center [64, 75] width 83 height 14
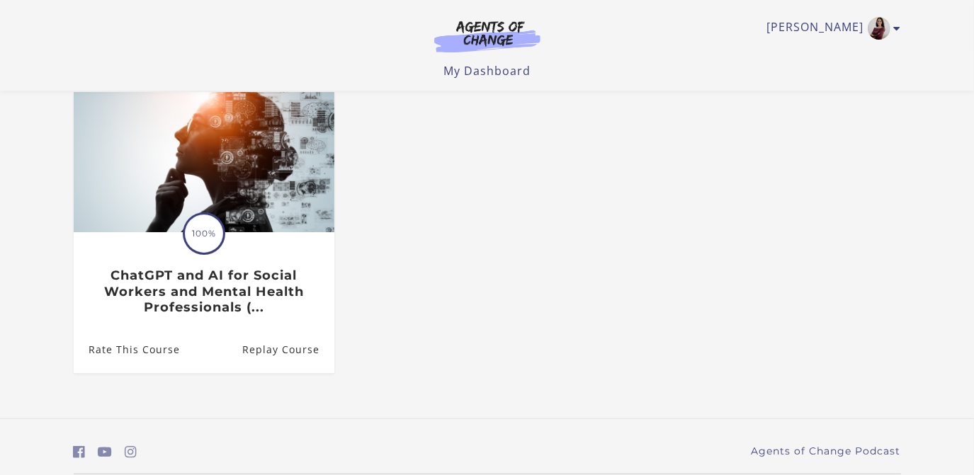
scroll to position [47, 0]
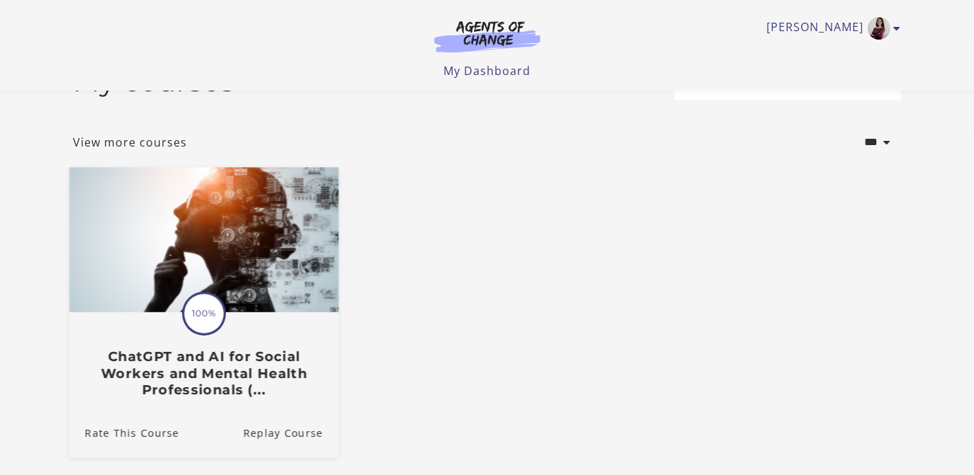
click at [215, 264] on img at bounding box center [203, 240] width 269 height 145
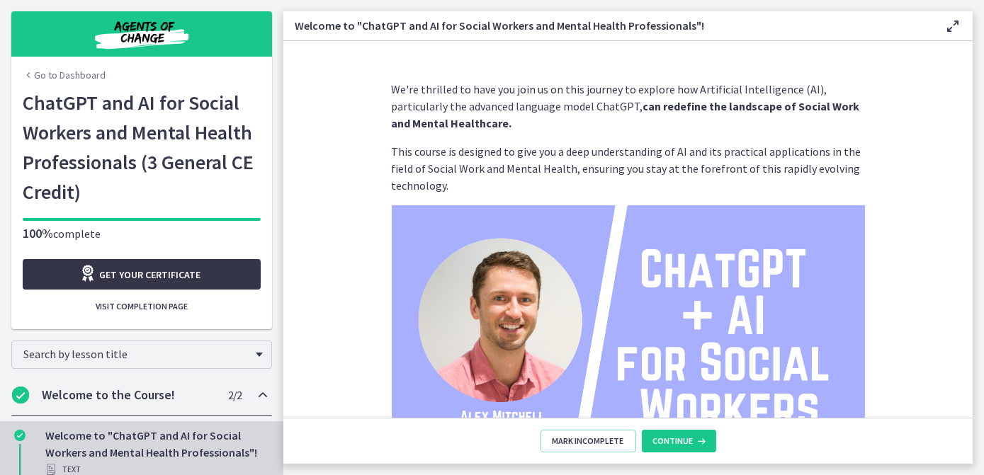
click at [157, 267] on span "Get your certificate" at bounding box center [150, 274] width 101 height 17
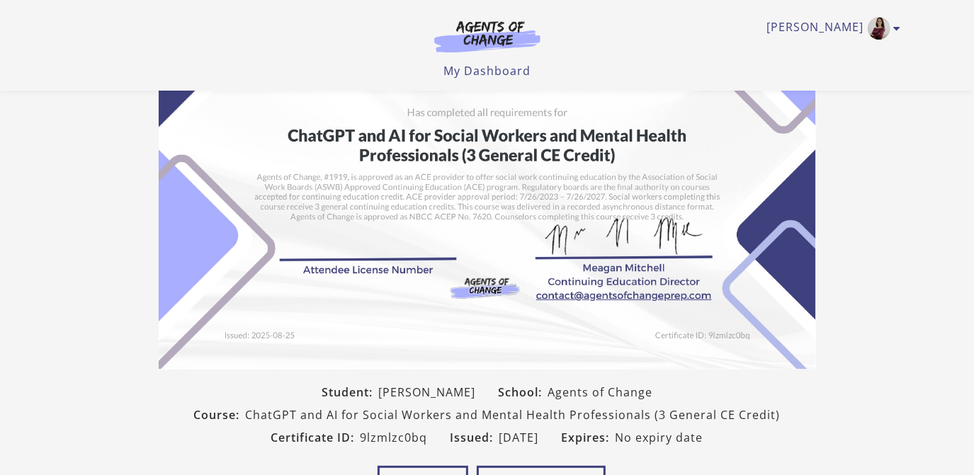
scroll to position [257, 0]
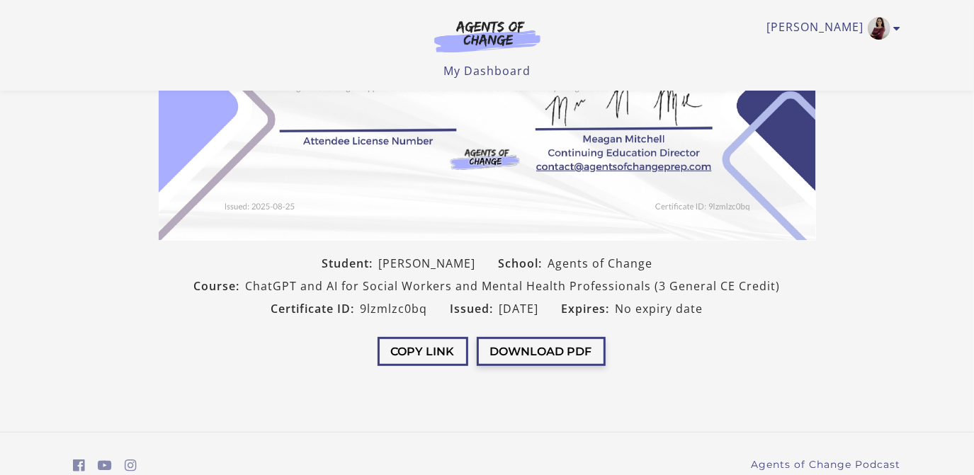
click at [520, 353] on button "Download PDF" at bounding box center [541, 351] width 129 height 29
